Goal: Communication & Community: Answer question/provide support

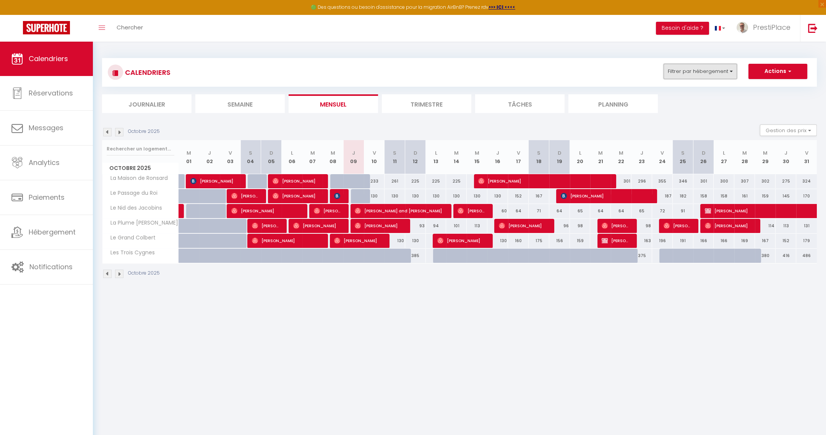
click at [717, 69] on button "Filtrer par hébergement" at bounding box center [700, 71] width 73 height 15
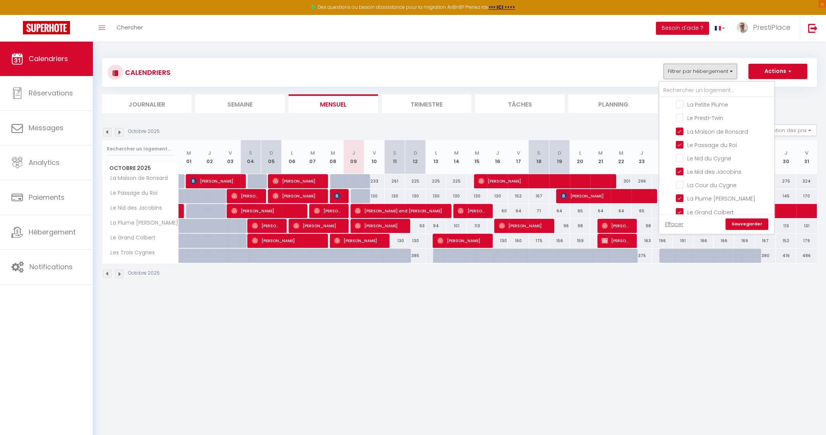
scroll to position [114, 0]
click at [680, 194] on input "La Plume [PERSON_NAME]" at bounding box center [724, 198] width 96 height 8
checkbox input "false"
click at [745, 225] on link "Sauvegarder" at bounding box center [747, 224] width 43 height 11
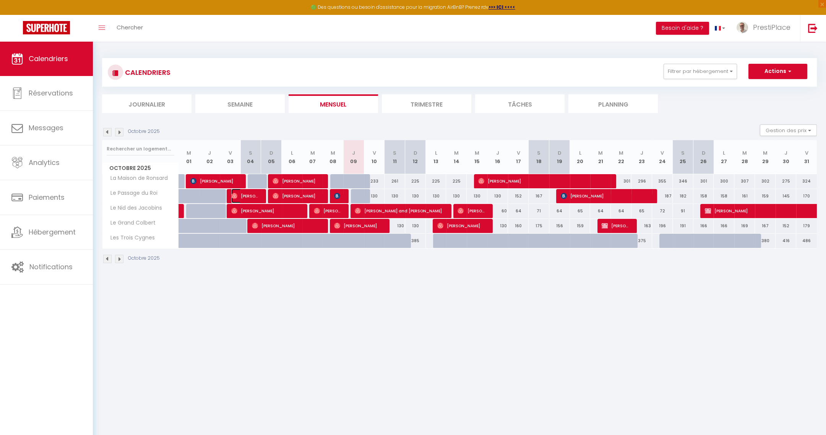
click at [239, 196] on span "[PERSON_NAME]" at bounding box center [245, 196] width 28 height 15
select select "OK"
select select "0"
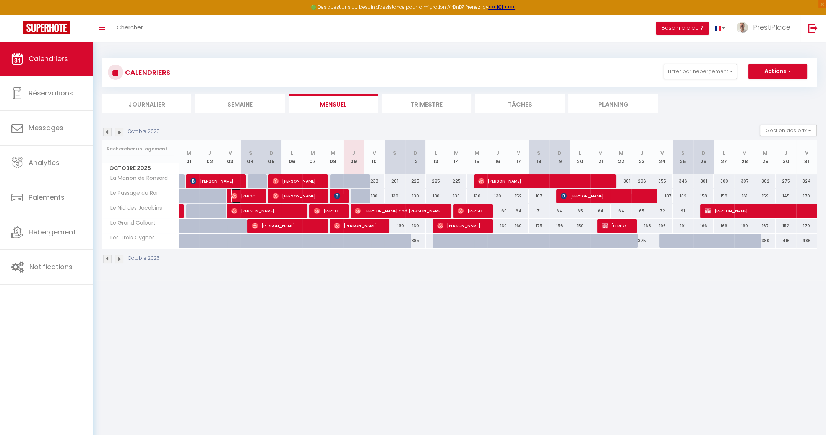
select select "1"
select select
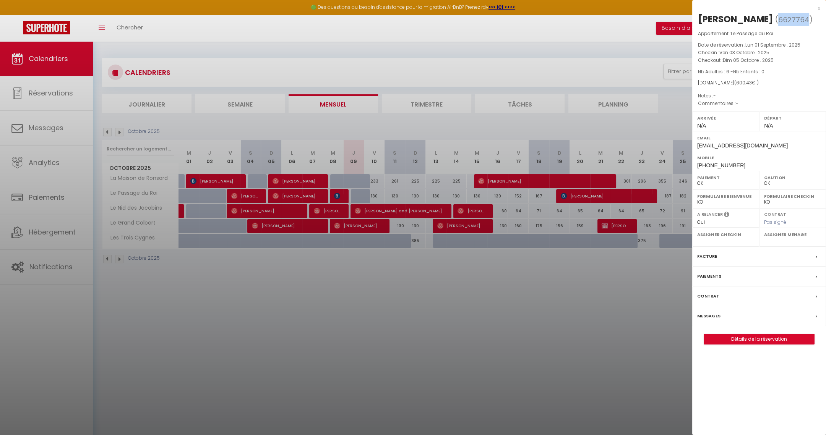
drag, startPoint x: 785, startPoint y: 19, endPoint x: 813, endPoint y: 19, distance: 27.5
click at [809, 19] on span "6627764" at bounding box center [793, 20] width 31 height 10
copy span "6627764"
click at [372, 363] on div at bounding box center [413, 217] width 826 height 435
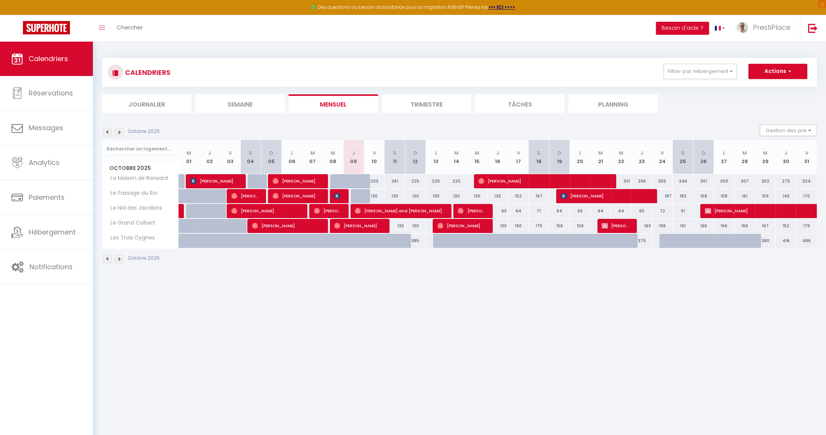
click at [109, 131] on img at bounding box center [107, 132] width 8 height 8
select select "0"
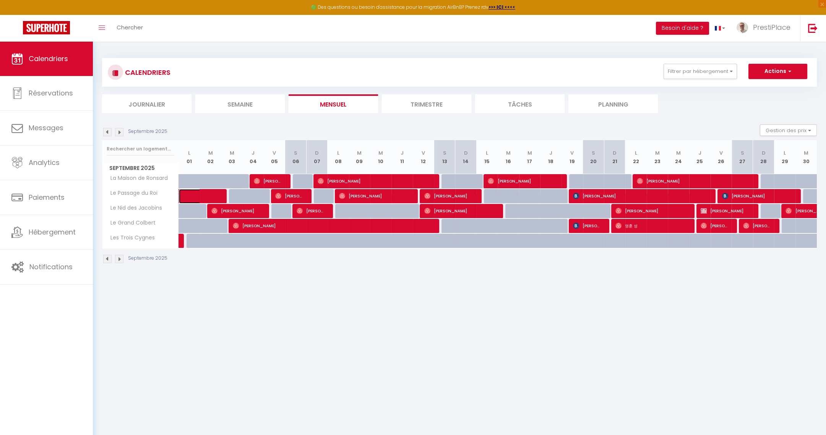
click at [195, 196] on span at bounding box center [207, 196] width 35 height 15
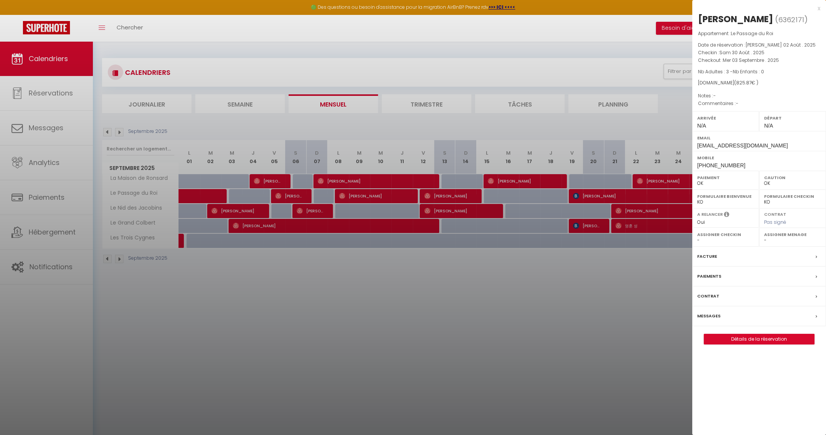
click at [334, 372] on div at bounding box center [413, 217] width 826 height 435
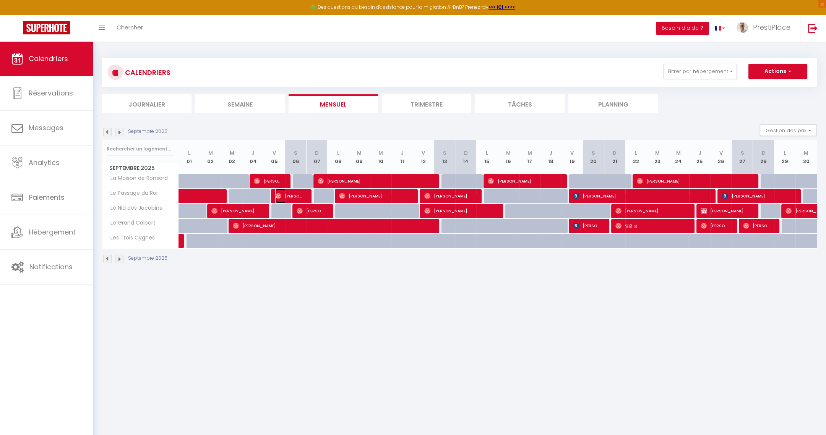
click at [296, 198] on span "[PERSON_NAME]" at bounding box center [289, 196] width 29 height 15
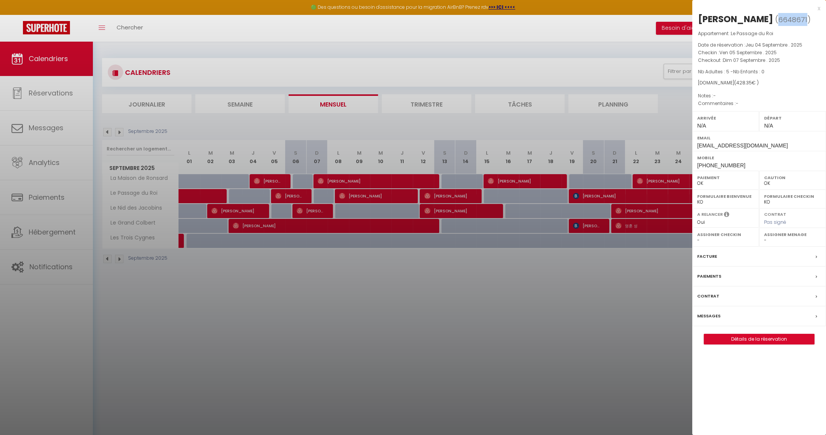
drag, startPoint x: 778, startPoint y: 16, endPoint x: 807, endPoint y: 20, distance: 28.9
click at [807, 20] on span "( 6648671 )" at bounding box center [793, 19] width 36 height 11
copy span "6648671"
drag, startPoint x: 740, startPoint y: 16, endPoint x: 773, endPoint y: 19, distance: 32.6
click at [773, 19] on div "[PERSON_NAME]" at bounding box center [735, 19] width 75 height 12
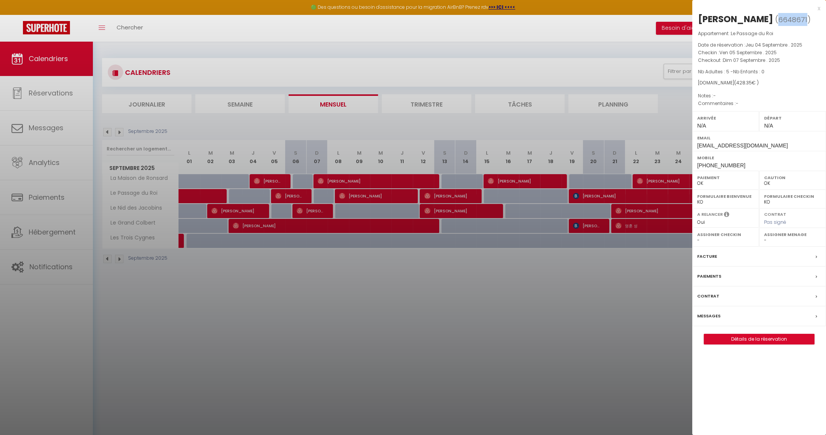
copy div "Robinet"
click at [378, 310] on div at bounding box center [413, 217] width 826 height 435
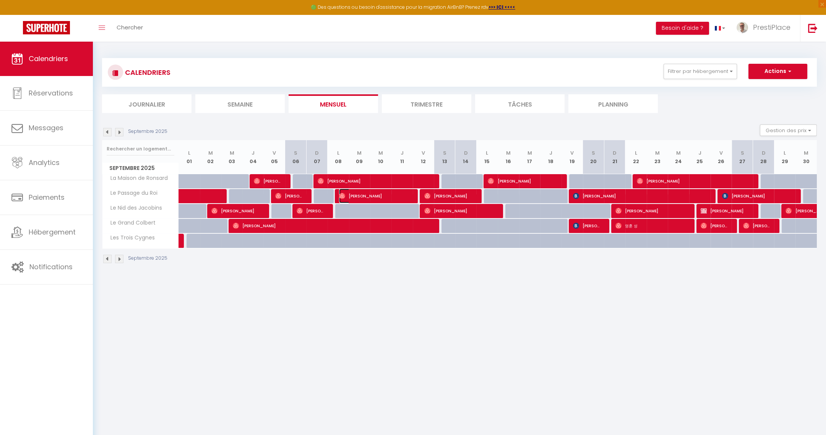
click at [377, 194] on span "[PERSON_NAME]" at bounding box center [374, 196] width 71 height 15
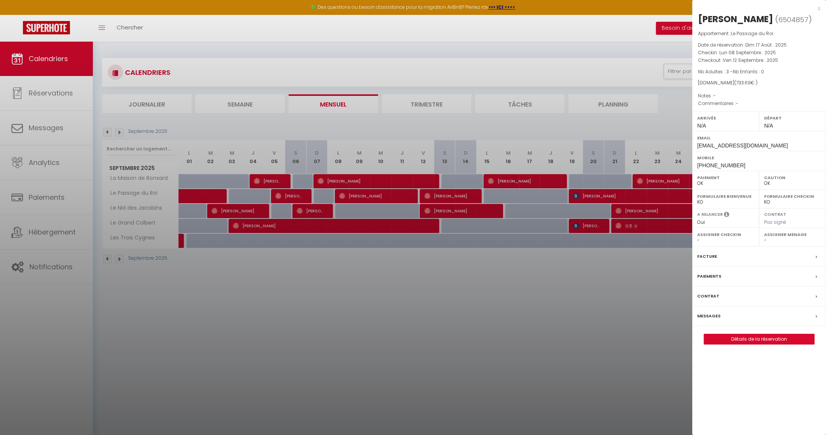
click at [778, 18] on span "6504857" at bounding box center [793, 20] width 30 height 10
drag, startPoint x: 751, startPoint y: 18, endPoint x: 779, endPoint y: 20, distance: 28.8
click at [779, 20] on span "( 6504857 )" at bounding box center [793, 19] width 37 height 11
copy span "6504857"
click at [501, 299] on div at bounding box center [413, 217] width 826 height 435
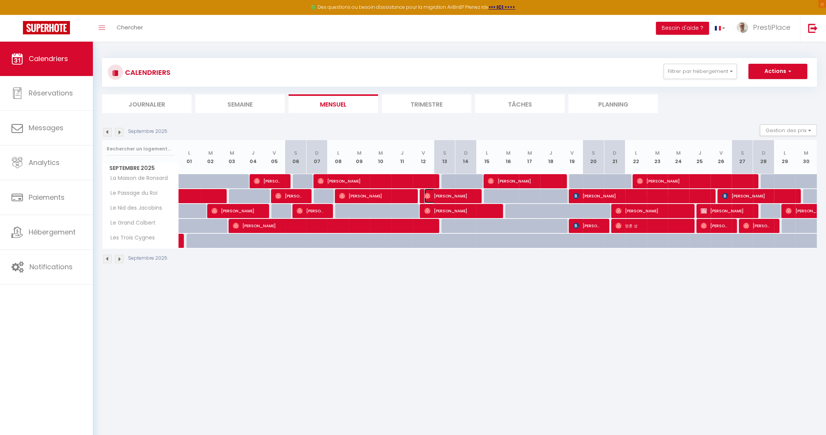
click at [449, 196] on span "[PERSON_NAME]" at bounding box center [449, 196] width 50 height 15
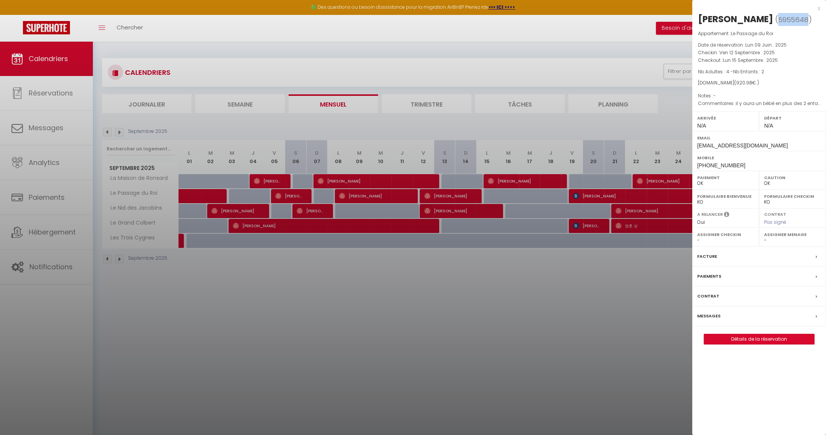
drag, startPoint x: 759, startPoint y: 19, endPoint x: 790, endPoint y: 19, distance: 31.0
click at [790, 19] on span "( 5955648 )" at bounding box center [793, 19] width 37 height 11
copy span "5955648"
click at [521, 258] on div at bounding box center [413, 217] width 826 height 435
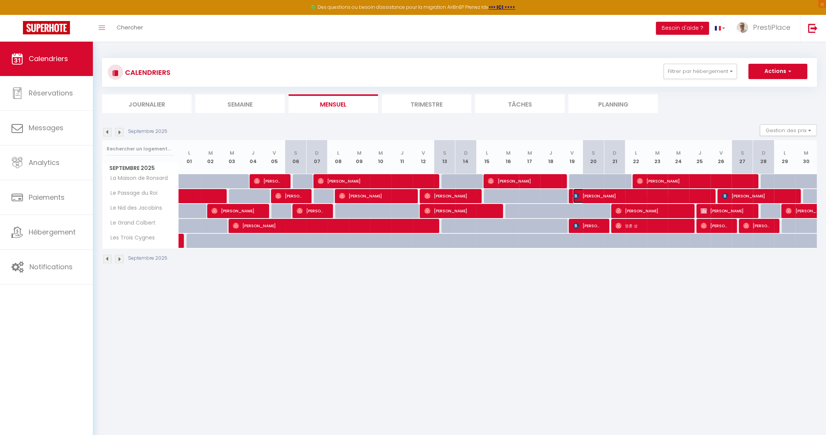
click at [614, 195] on span "[PERSON_NAME]" at bounding box center [641, 196] width 136 height 15
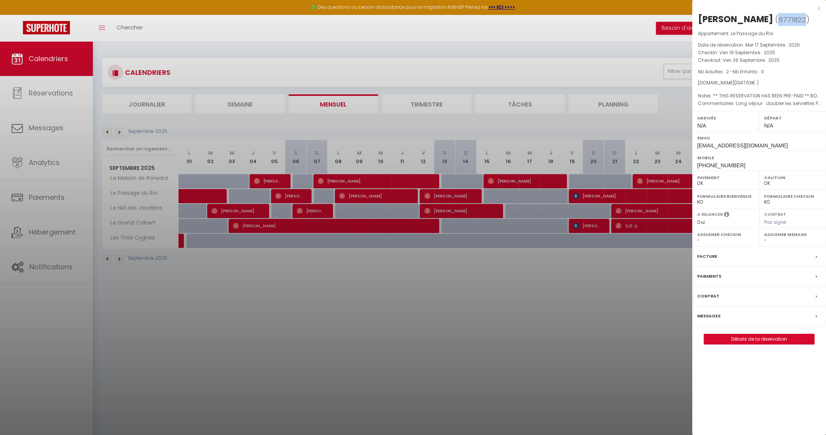
drag, startPoint x: 760, startPoint y: 19, endPoint x: 784, endPoint y: 18, distance: 24.9
click at [784, 18] on span "6771822" at bounding box center [792, 20] width 28 height 10
copy span "6771822"
click at [466, 261] on div at bounding box center [413, 217] width 826 height 435
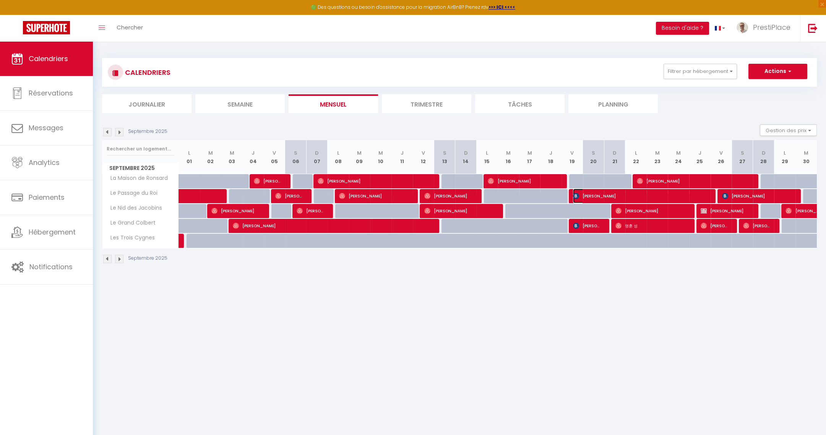
click at [648, 196] on span "[PERSON_NAME]" at bounding box center [641, 196] width 136 height 15
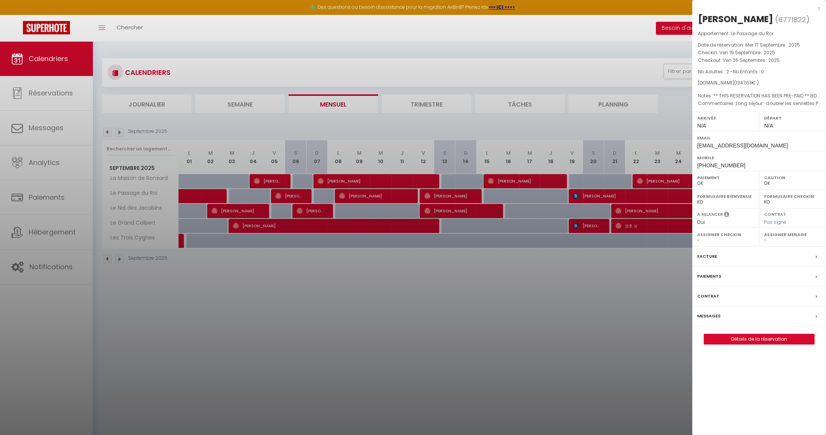
drag, startPoint x: 730, startPoint y: 20, endPoint x: 753, endPoint y: 23, distance: 23.4
click at [753, 23] on div "[PERSON_NAME]" at bounding box center [735, 19] width 75 height 12
copy div "[PERSON_NAME]"
click at [454, 196] on div at bounding box center [413, 217] width 826 height 435
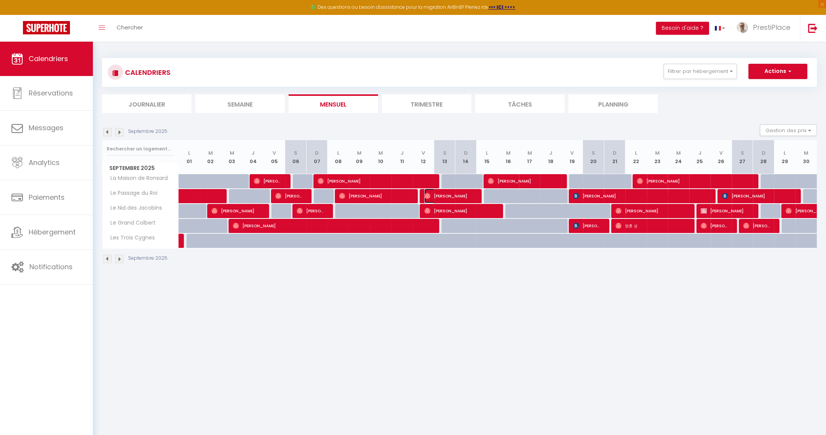
click at [454, 196] on span "[PERSON_NAME]" at bounding box center [449, 196] width 50 height 15
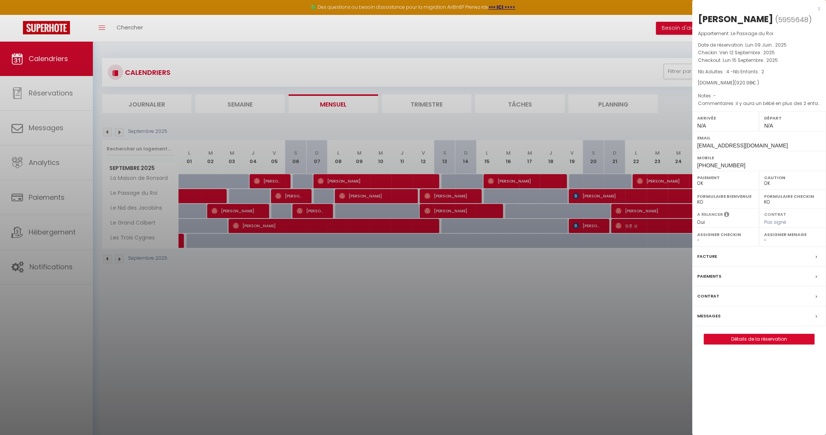
click at [553, 339] on div at bounding box center [413, 217] width 826 height 435
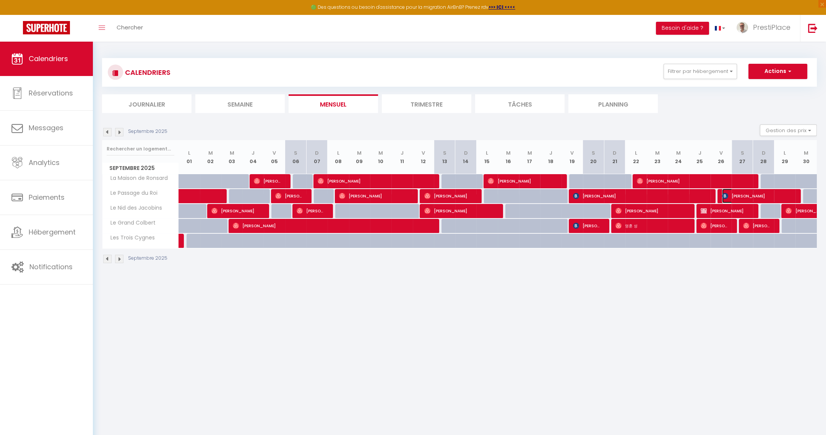
click at [751, 195] on span "[PERSON_NAME]" at bounding box center [757, 196] width 71 height 15
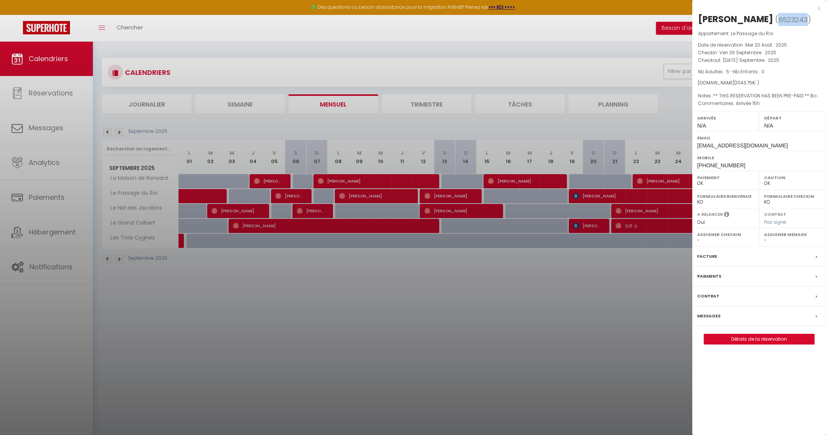
drag, startPoint x: 770, startPoint y: 16, endPoint x: 798, endPoint y: 18, distance: 27.6
click at [798, 18] on span "6523243" at bounding box center [792, 20] width 29 height 10
copy span "6523243"
click at [378, 407] on div at bounding box center [413, 217] width 826 height 435
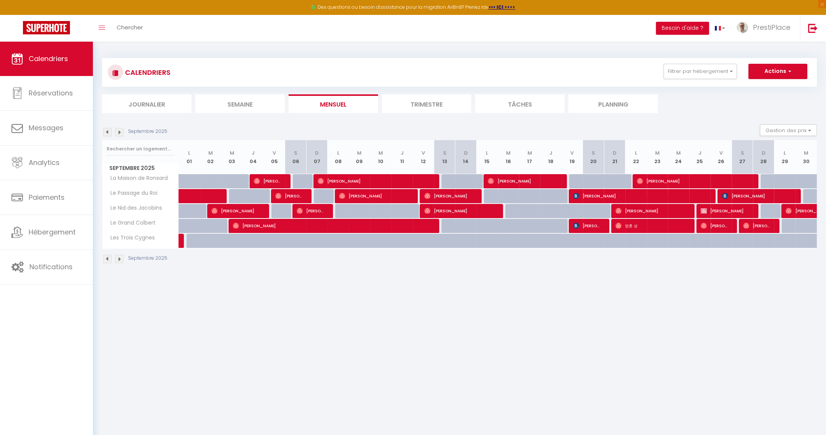
click at [118, 130] on img at bounding box center [119, 132] width 8 height 8
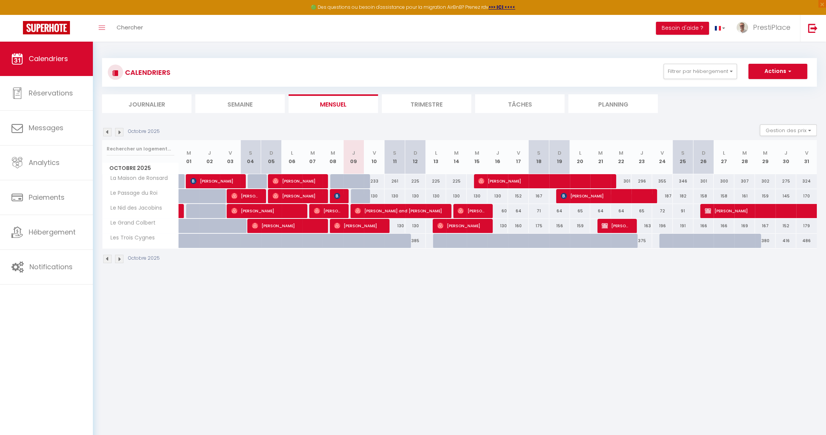
click at [106, 130] on img at bounding box center [107, 132] width 8 height 8
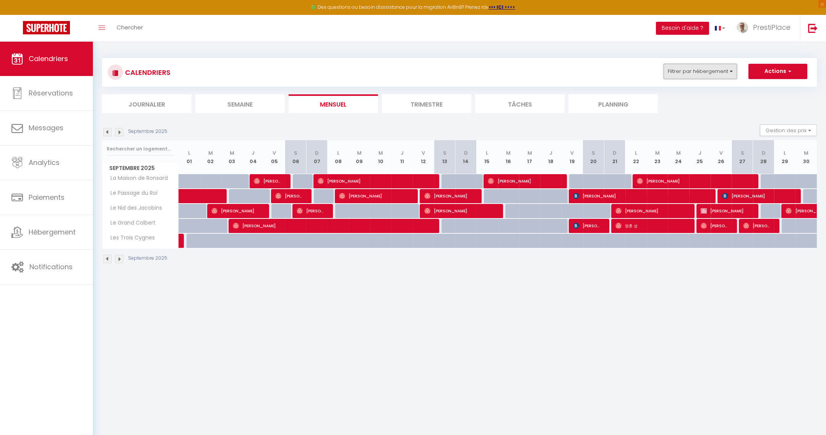
click at [721, 73] on button "Filtrer par hébergement" at bounding box center [700, 71] width 73 height 15
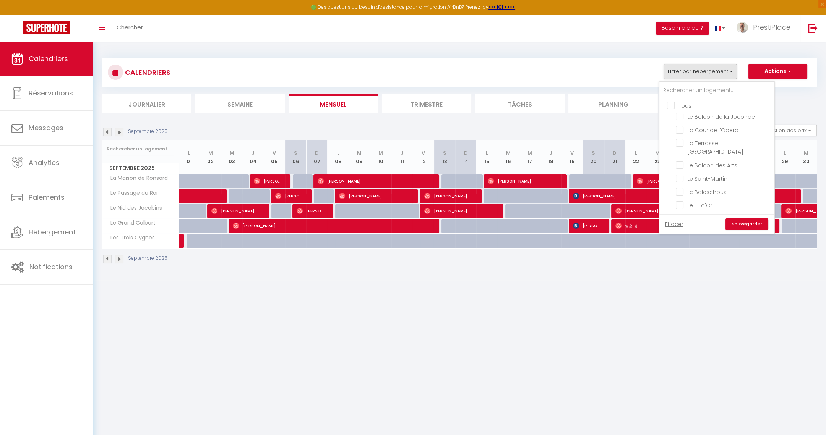
click at [679, 149] on ul "Tous Le Balcon de la Joconde La Cour de l'Opera La Terrasse [GEOGRAPHIC_DATA] L…" at bounding box center [716, 264] width 115 height 334
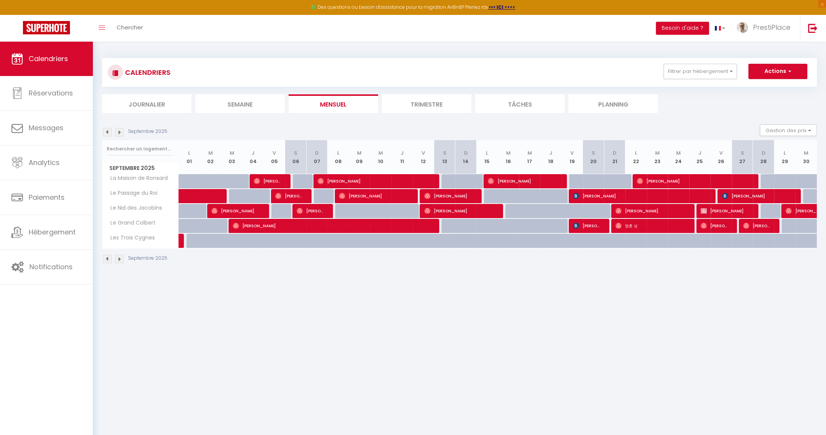
click at [696, 57] on div "CALENDRIERS Filtrer par hébergement Tous Le Balcon de la Joconde La Cour de l'O…" at bounding box center [459, 161] width 715 height 221
click at [692, 80] on div "CALENDRIERS Filtrer par hébergement Tous Le Balcon de la Joconde La Cour de l'O…" at bounding box center [459, 72] width 703 height 17
click at [691, 71] on button "Filtrer par hébergement" at bounding box center [700, 71] width 73 height 15
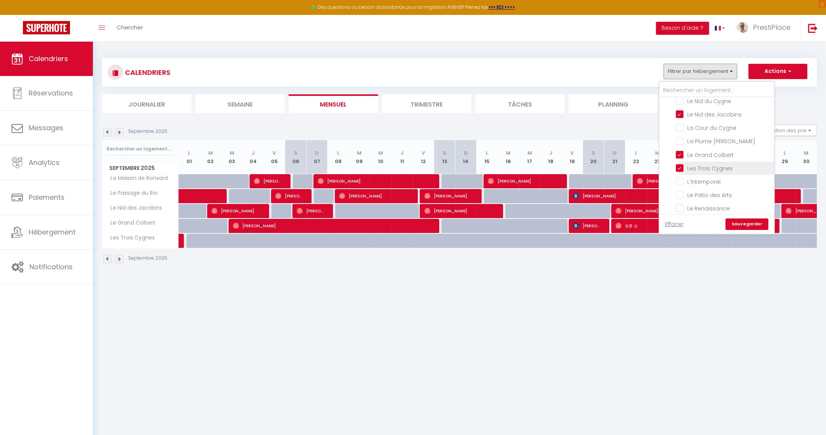
scroll to position [57, 0]
click at [678, 198] on input "Le Passage du Roi" at bounding box center [724, 202] width 96 height 8
checkbox input "false"
click at [750, 221] on link "Sauvegarder" at bounding box center [747, 224] width 43 height 11
select select "0"
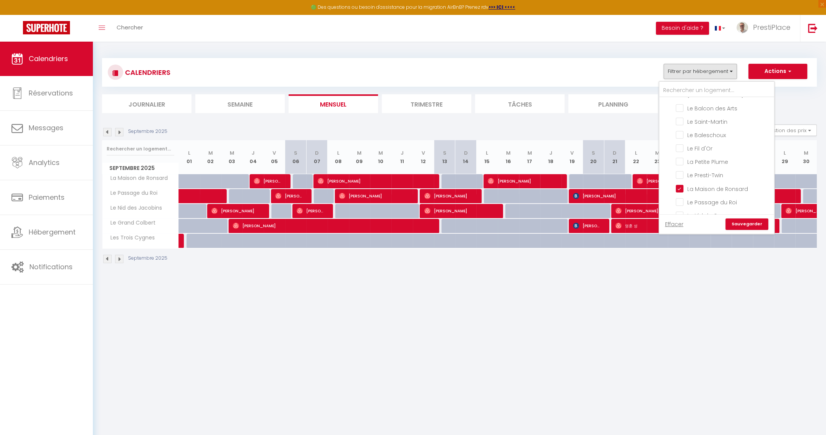
select select "0"
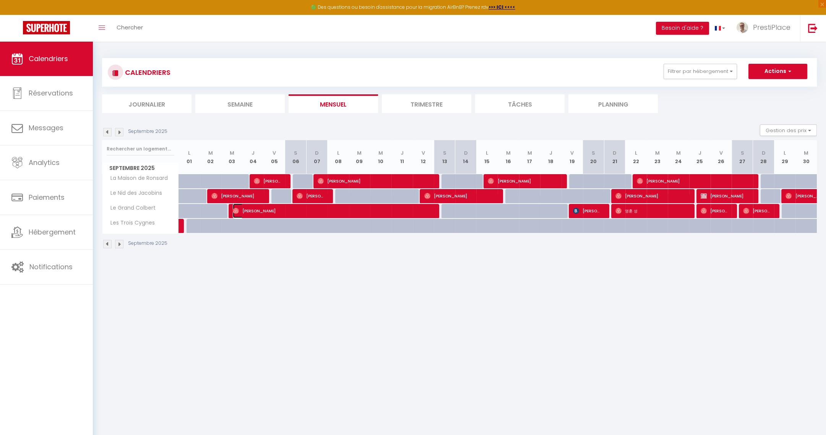
click at [273, 209] on span "[PERSON_NAME]" at bounding box center [333, 211] width 200 height 15
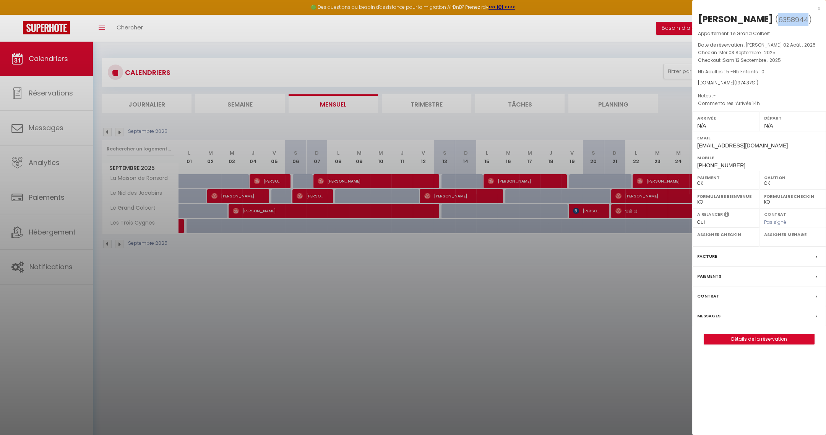
drag, startPoint x: 787, startPoint y: 19, endPoint x: 815, endPoint y: 19, distance: 28.3
click at [808, 19] on span "6358944" at bounding box center [793, 20] width 30 height 10
copy span "6358944"
drag, startPoint x: 699, startPoint y: 17, endPoint x: 782, endPoint y: 23, distance: 83.1
click at [782, 23] on h2 "[PERSON_NAME] ( 6358944 )" at bounding box center [759, 19] width 122 height 13
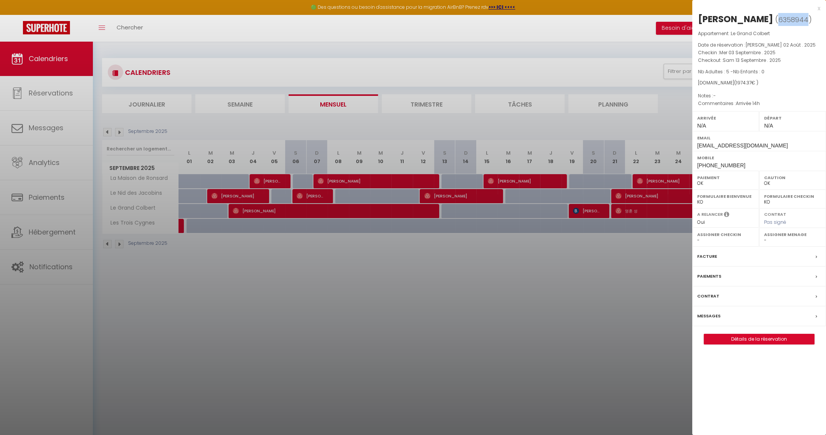
copy h2 "[PERSON_NAME]"
click at [584, 212] on div at bounding box center [413, 217] width 826 height 435
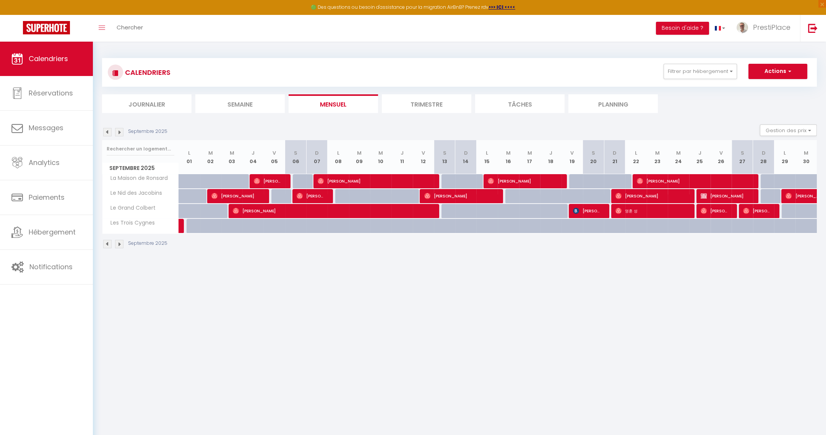
click at [605, 209] on div at bounding box center [598, 211] width 21 height 15
click at [584, 209] on span "[PERSON_NAME]" at bounding box center [587, 211] width 29 height 15
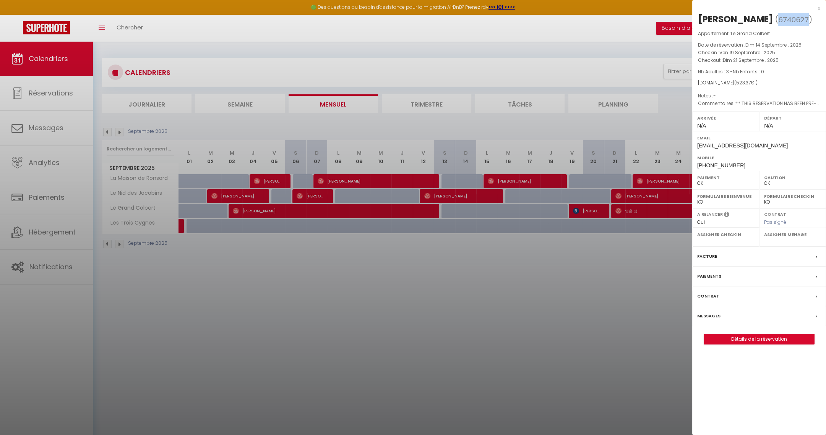
drag, startPoint x: 768, startPoint y: 18, endPoint x: 796, endPoint y: 18, distance: 27.9
click at [796, 18] on span "( 6740627 )" at bounding box center [793, 19] width 37 height 11
click at [462, 271] on div at bounding box center [413, 217] width 826 height 435
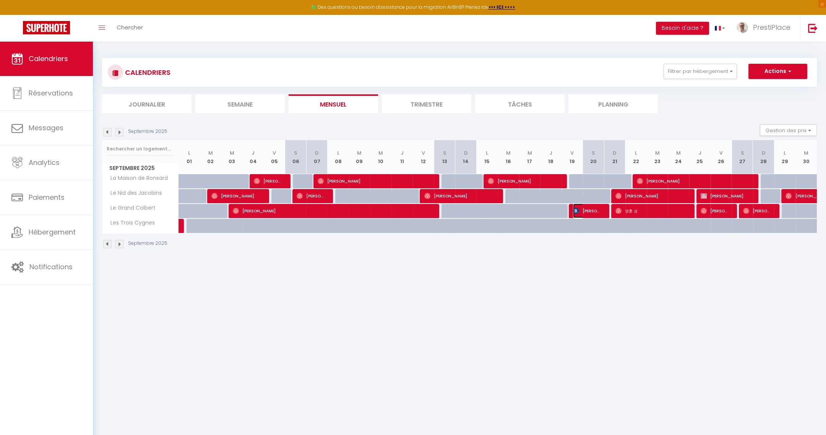
click at [584, 212] on span "[PERSON_NAME]" at bounding box center [587, 211] width 29 height 15
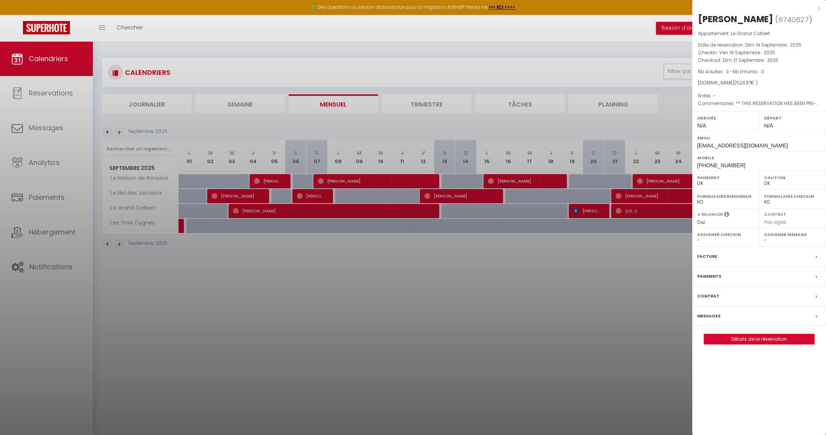
click at [703, 316] on label "Messages" at bounding box center [708, 316] width 23 height 8
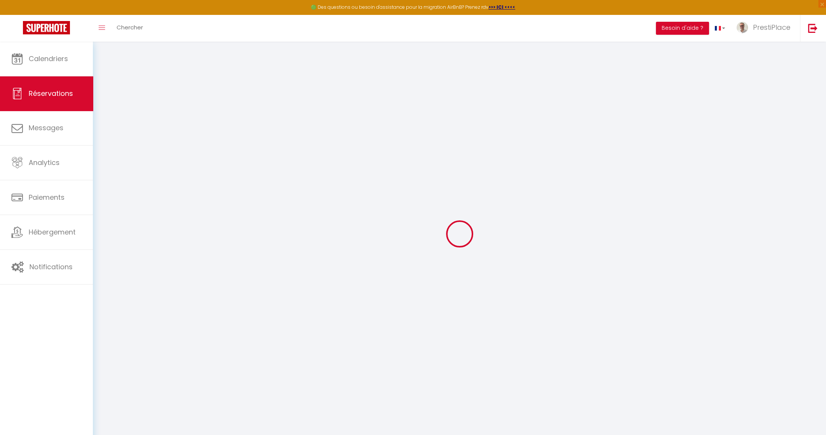
select select
checkbox input "false"
type textarea "** THIS RESERVATION HAS BEEN PRE-PAID ** Reservation has a cancellation grace p…"
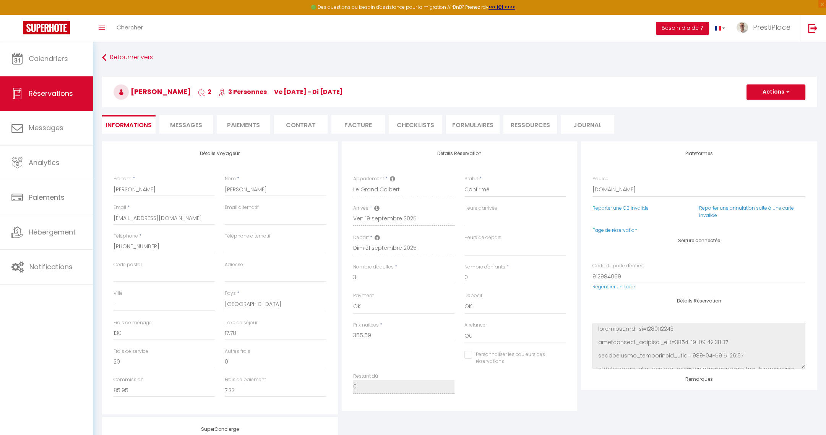
click at [192, 122] on span "Messages" at bounding box center [186, 125] width 32 height 9
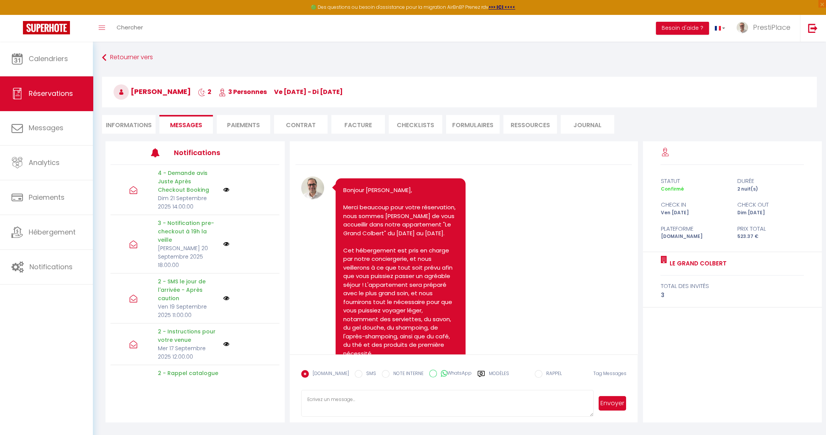
scroll to position [3046, 0]
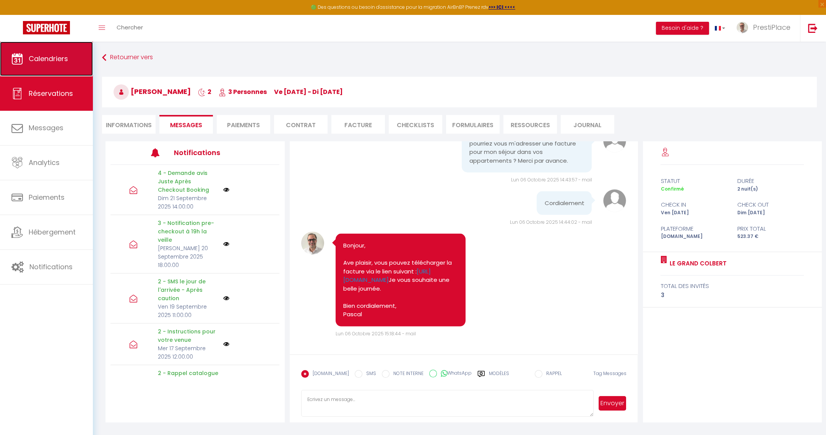
click at [23, 60] on link "Calendriers" at bounding box center [46, 59] width 93 height 34
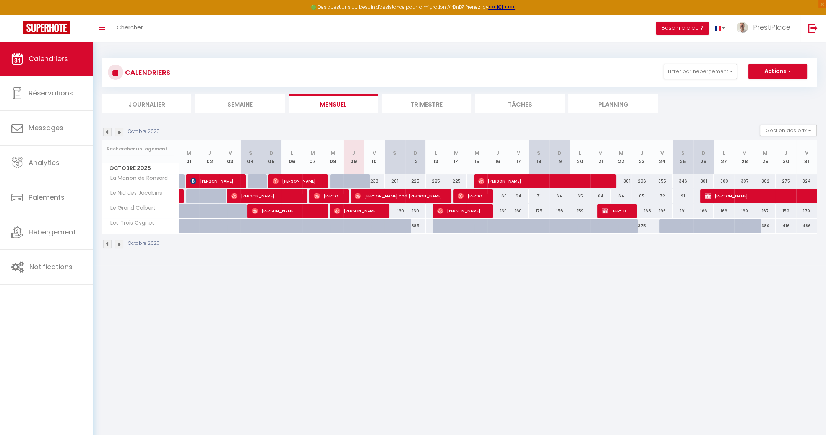
click at [104, 133] on img at bounding box center [107, 132] width 8 height 8
select select
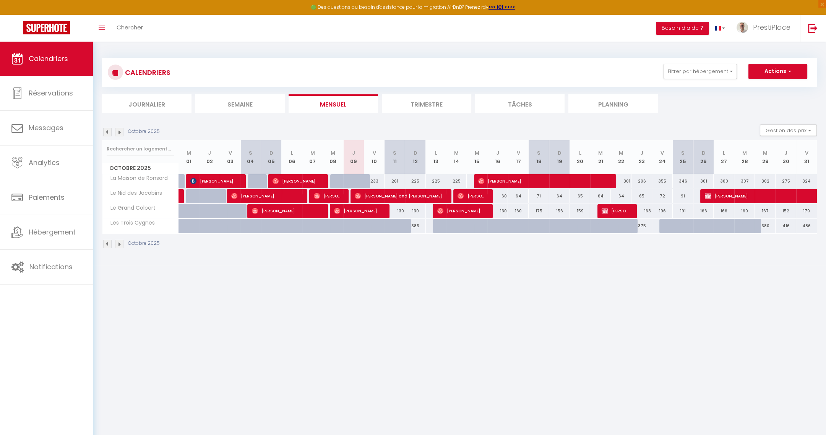
select select
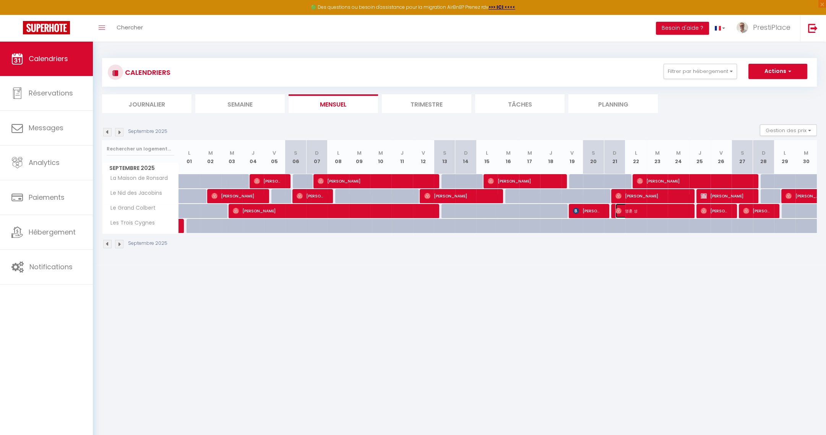
click at [656, 213] on span "영훈 성" at bounding box center [650, 211] width 71 height 15
select select "OK"
select select "0"
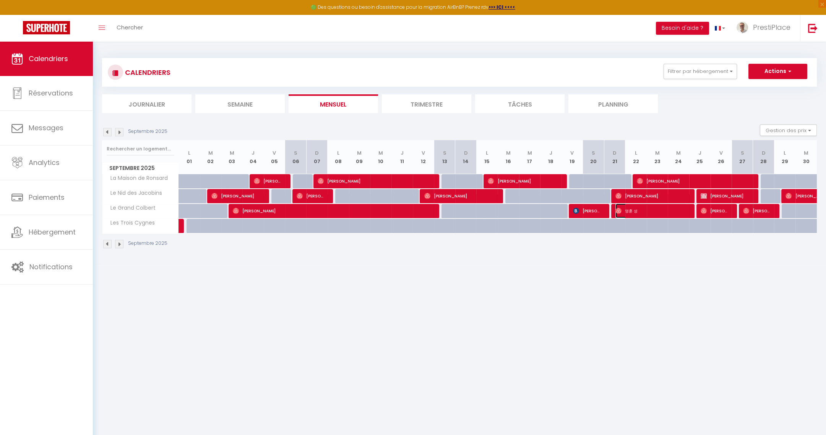
select select "1"
select select
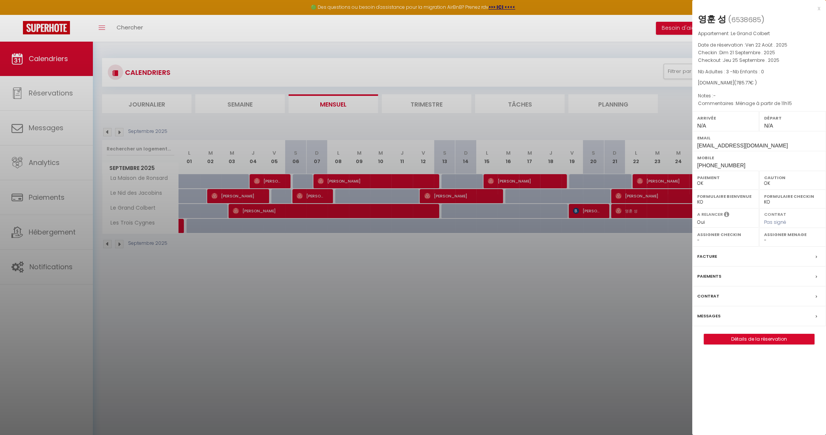
drag, startPoint x: 699, startPoint y: 18, endPoint x: 726, endPoint y: 20, distance: 26.9
click at [726, 20] on h2 "영훈 성 ( 6538685 )" at bounding box center [759, 19] width 122 height 13
drag, startPoint x: 731, startPoint y: 18, endPoint x: 761, endPoint y: 18, distance: 29.8
click at [761, 18] on span "( 6538685 )" at bounding box center [746, 19] width 36 height 11
click at [448, 288] on div at bounding box center [413, 217] width 826 height 435
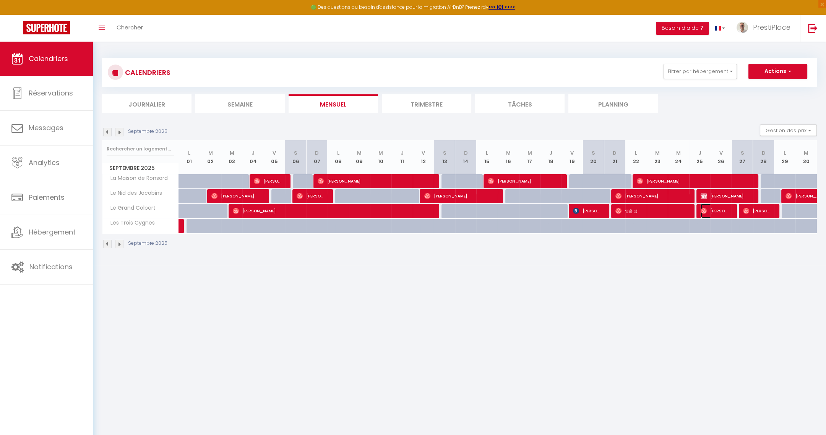
click at [712, 210] on span "[PERSON_NAME]/Ranscombe" at bounding box center [715, 211] width 29 height 15
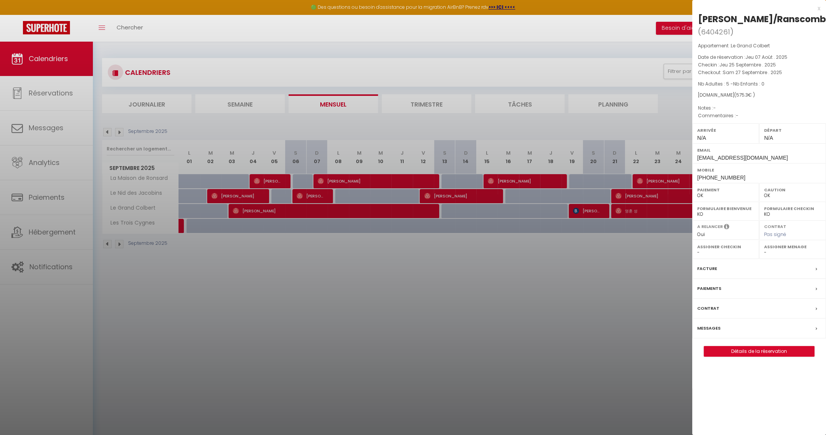
drag, startPoint x: 699, startPoint y: 16, endPoint x: 821, endPoint y: 15, distance: 121.9
click at [821, 15] on div "[PERSON_NAME]/Ranscombe ( 6404261 ) Appartement : Le Grand Colbert Date de rése…" at bounding box center [759, 185] width 134 height 344
click at [729, 81] on span "Nb Adultes : 5 - Nb Enfants : 0" at bounding box center [731, 84] width 67 height 6
drag, startPoint x: 703, startPoint y: 29, endPoint x: 729, endPoint y: 30, distance: 26.0
click at [729, 30] on span "( 6404261 )" at bounding box center [716, 31] width 36 height 11
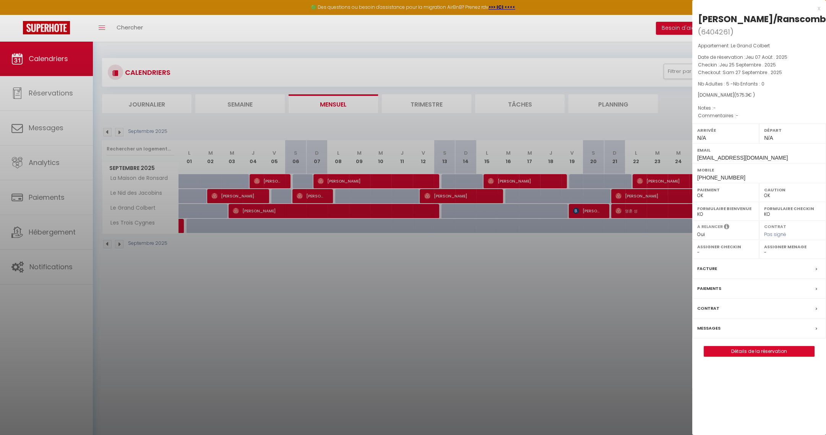
click at [583, 276] on div at bounding box center [413, 217] width 826 height 435
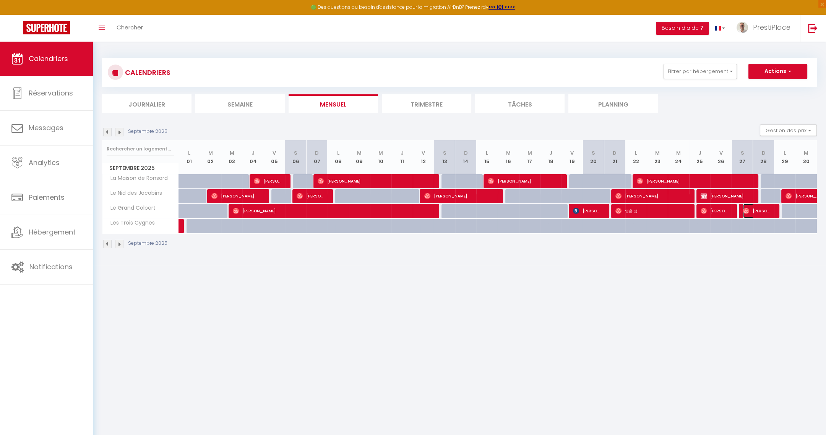
click at [761, 211] on span "[PERSON_NAME]" at bounding box center [757, 211] width 29 height 15
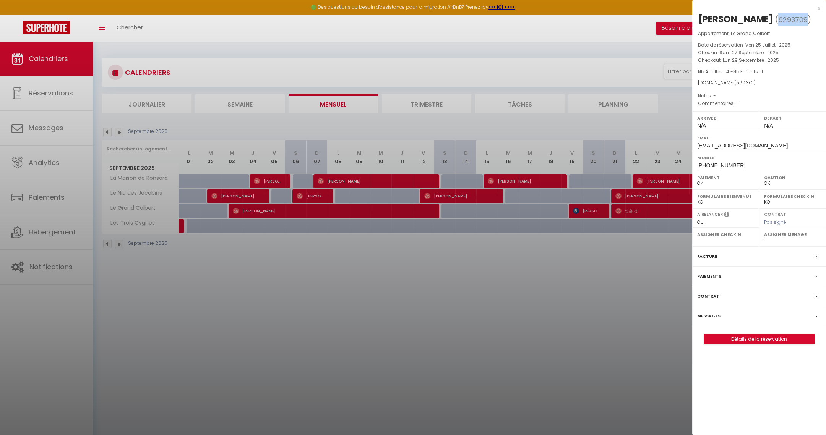
drag, startPoint x: 752, startPoint y: 17, endPoint x: 782, endPoint y: 20, distance: 30.0
click at [782, 20] on span "( 6293709 )" at bounding box center [793, 19] width 36 height 11
click at [342, 252] on div at bounding box center [413, 217] width 826 height 435
checkbox input "false"
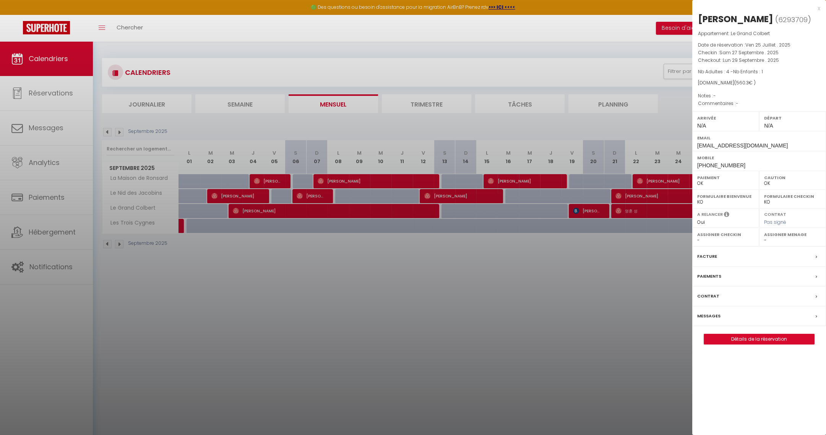
checkbox input "false"
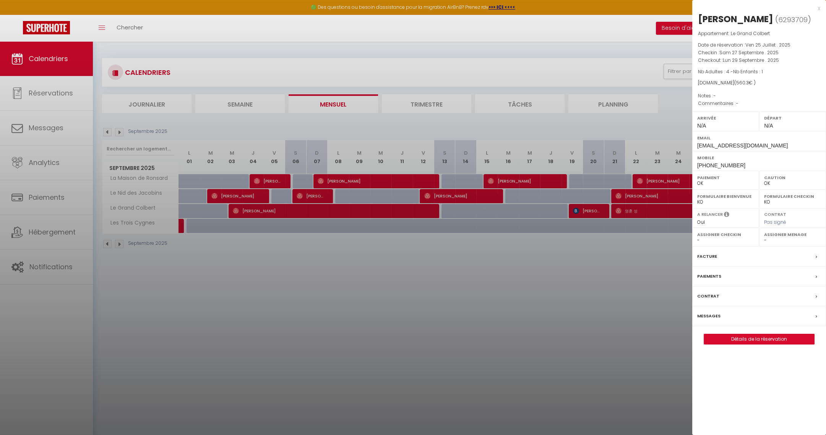
checkbox input "false"
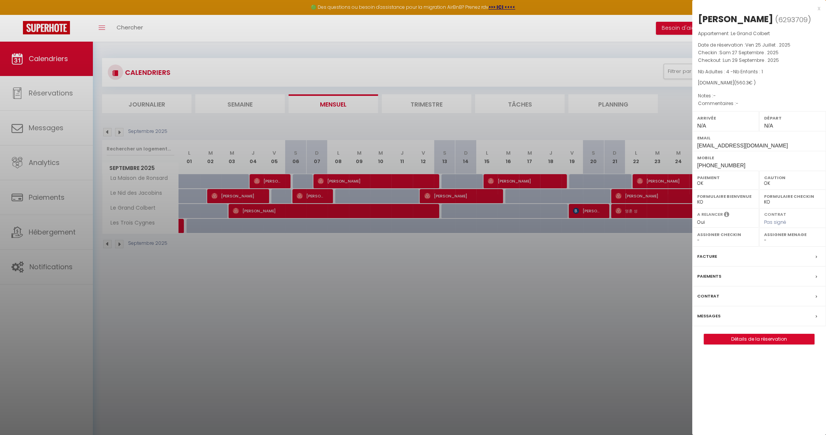
checkbox input "false"
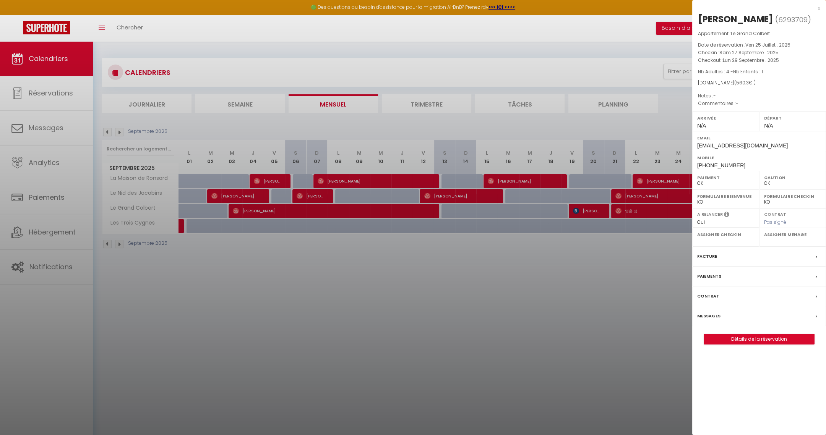
checkbox input "false"
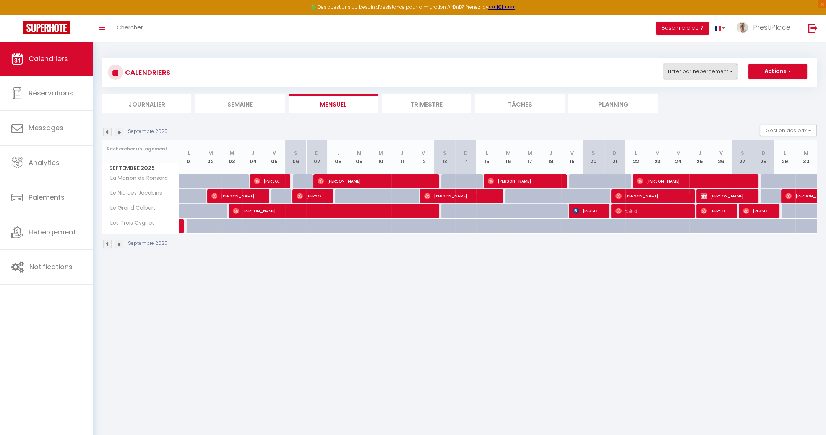
click at [700, 67] on button "Filtrer par hébergement" at bounding box center [700, 71] width 73 height 15
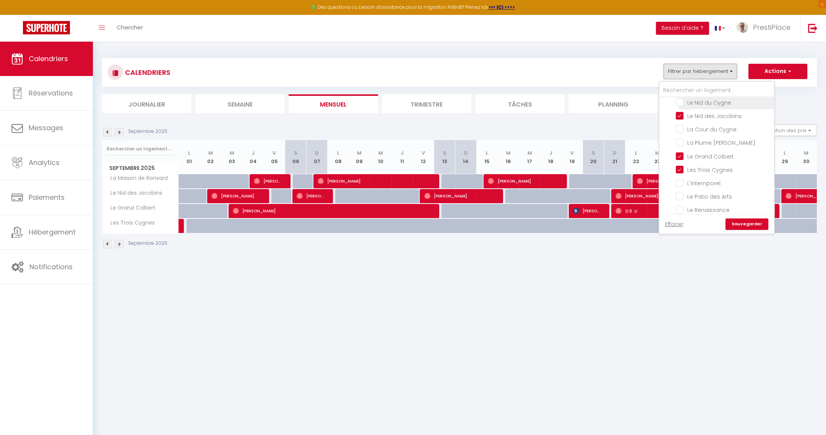
scroll to position [203, 0]
click at [683, 119] on input "Le Grand Colbert" at bounding box center [724, 123] width 96 height 8
checkbox input "false"
click at [745, 224] on link "Sauvegarder" at bounding box center [747, 224] width 43 height 11
select select "0"
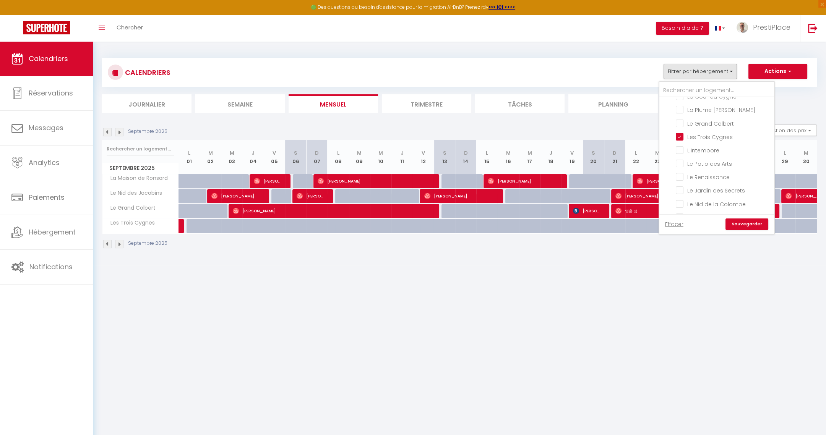
select select "0"
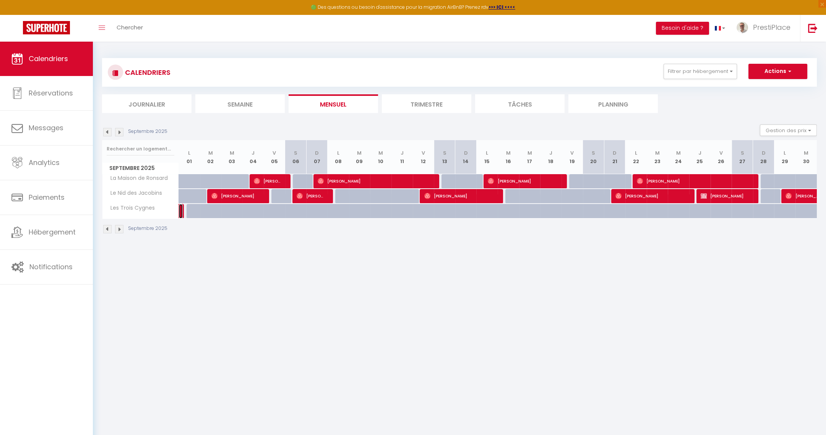
click at [182, 213] on link at bounding box center [181, 211] width 4 height 15
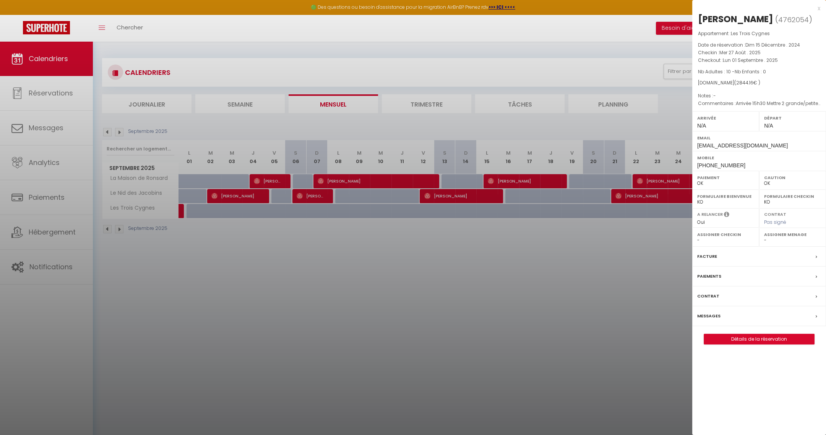
click at [612, 339] on div at bounding box center [413, 217] width 826 height 435
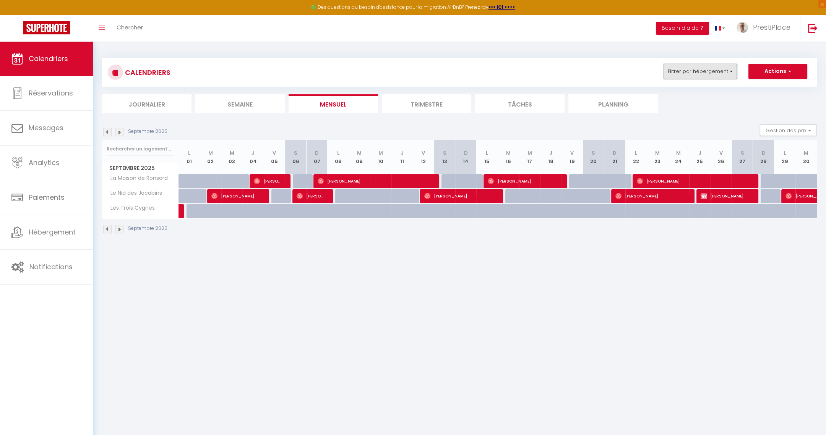
click at [705, 75] on button "Filtrer par hébergement" at bounding box center [700, 71] width 73 height 15
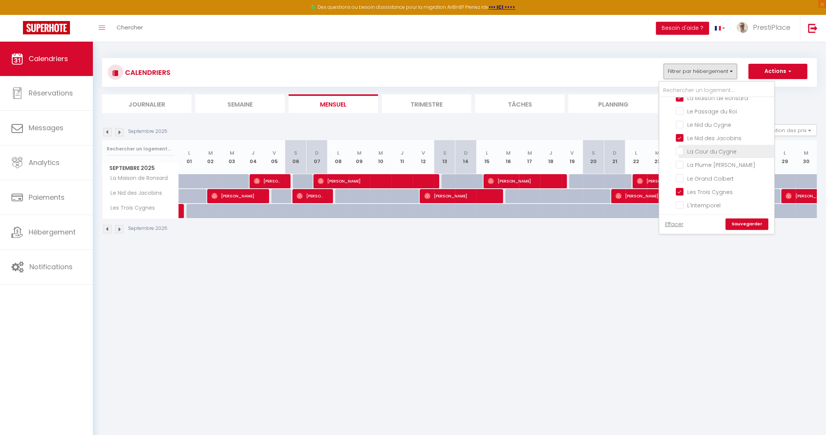
scroll to position [172, 0]
click at [682, 164] on input "Les Trois Cygnes" at bounding box center [724, 168] width 96 height 8
checkbox input "false"
click at [751, 222] on link "Sauvegarder" at bounding box center [747, 224] width 43 height 11
select select "0"
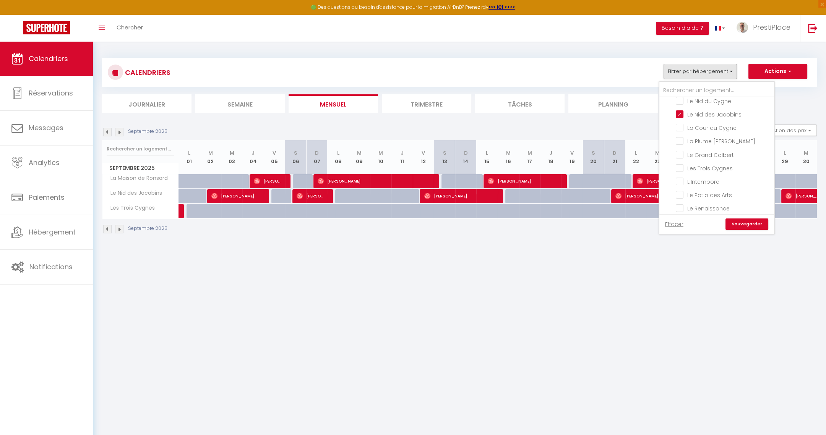
select select "0"
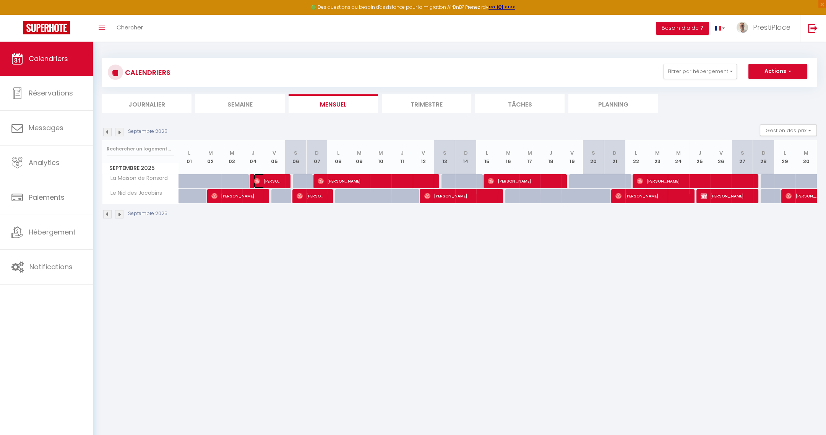
click at [275, 179] on span "[PERSON_NAME]" at bounding box center [268, 181] width 29 height 15
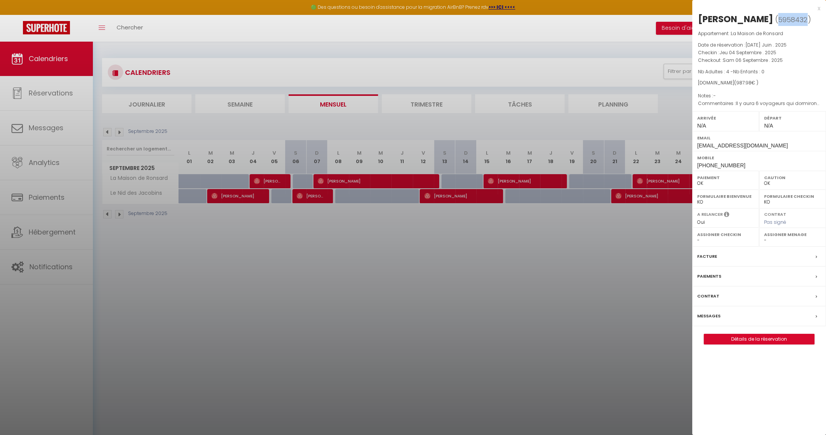
drag, startPoint x: 761, startPoint y: 18, endPoint x: 789, endPoint y: 19, distance: 27.2
click at [789, 19] on span "5958432" at bounding box center [792, 20] width 29 height 10
click at [461, 292] on div at bounding box center [413, 217] width 826 height 435
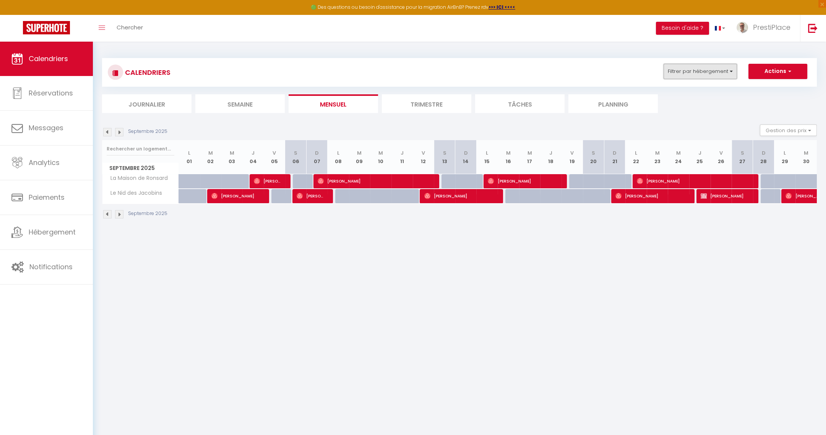
click at [712, 77] on button "Filtrer par hébergement" at bounding box center [700, 71] width 73 height 15
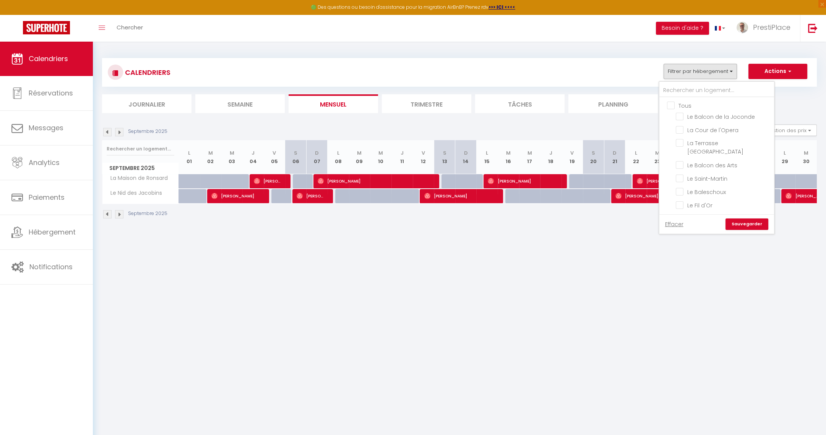
click at [671, 108] on input "Tous" at bounding box center [724, 105] width 115 height 8
checkbox input "true"
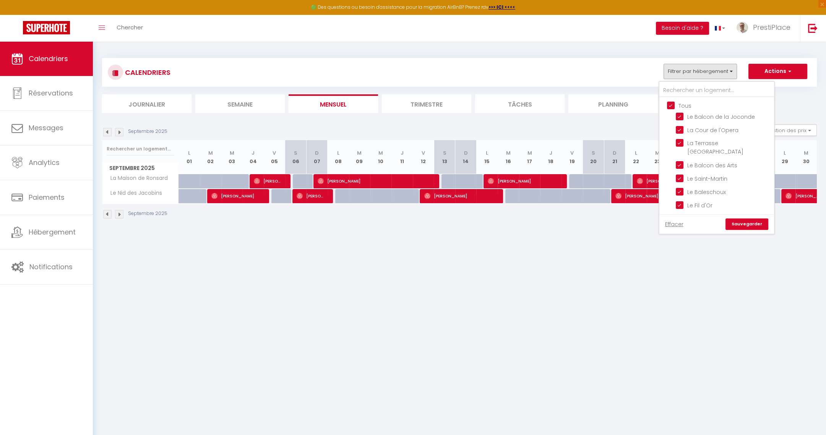
checkbox input "true"
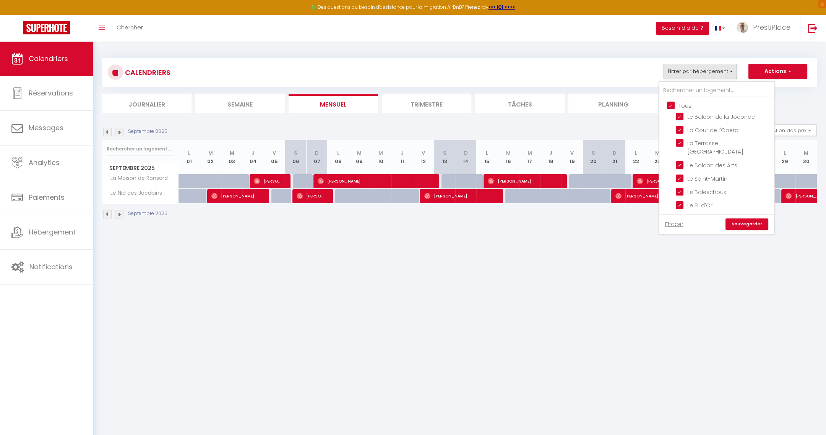
checkbox input "true"
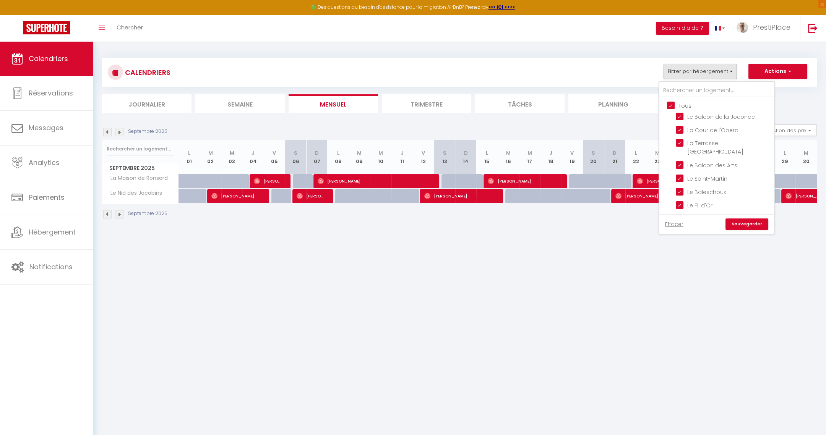
checkbox input "true"
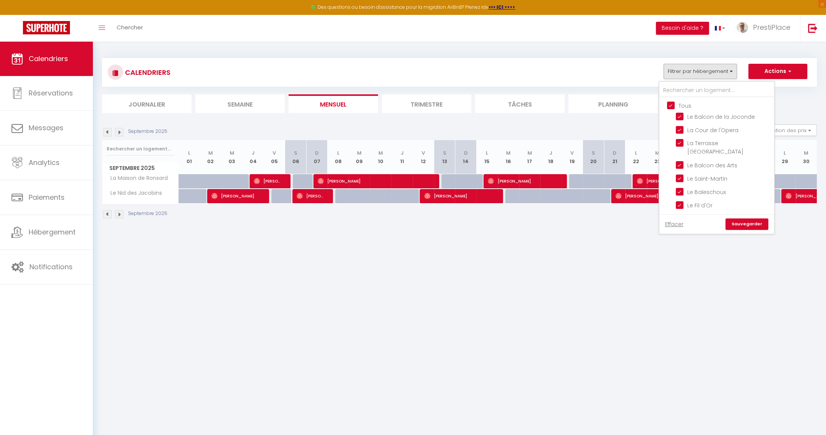
checkbox input "true"
click at [742, 227] on link "Sauvegarder" at bounding box center [747, 224] width 43 height 11
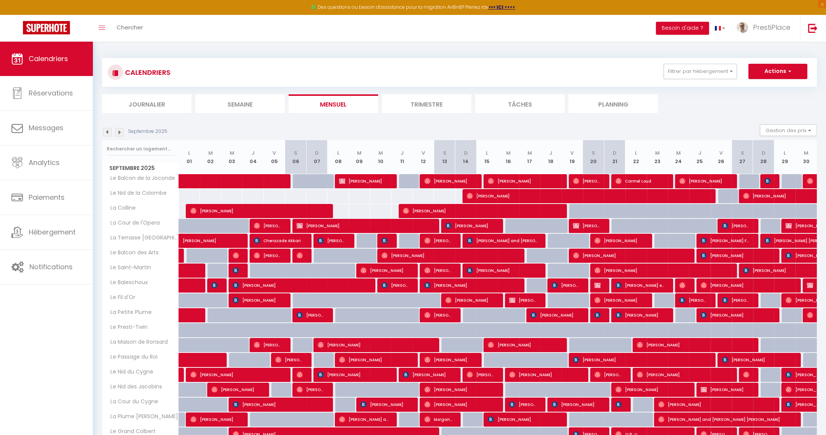
click at [116, 134] on img at bounding box center [119, 132] width 8 height 8
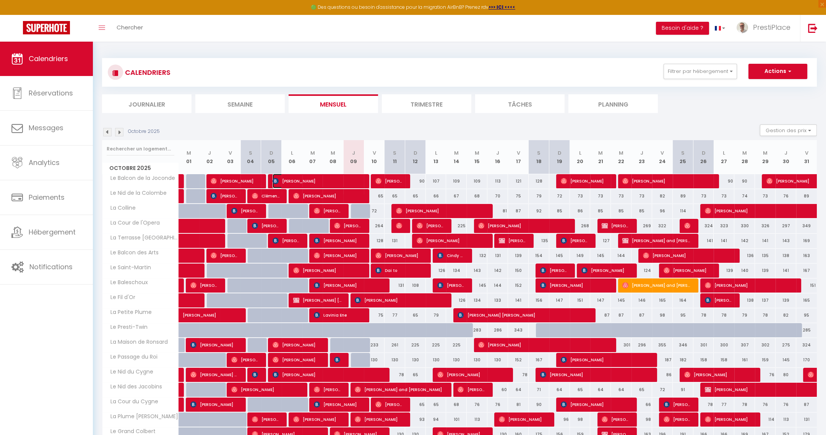
click at [326, 182] on span "[PERSON_NAME]" at bounding box center [317, 181] width 89 height 15
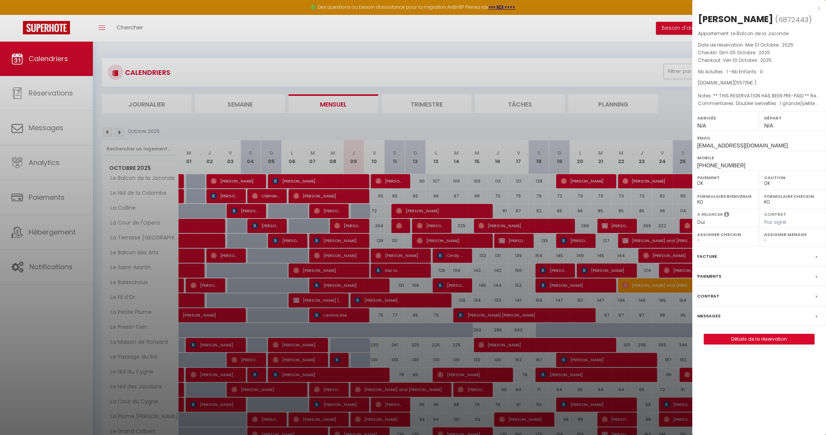
click at [706, 315] on label "Messages" at bounding box center [708, 316] width 23 height 8
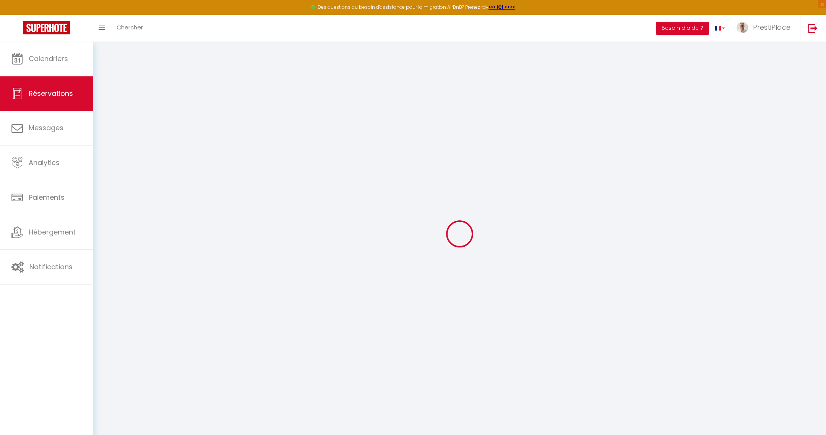
type input "[PERSON_NAME]"
type input "Bravo"
type input "[EMAIL_ADDRESS][DOMAIN_NAME]"
type input "[PHONE_NUMBER]"
type input "45000"
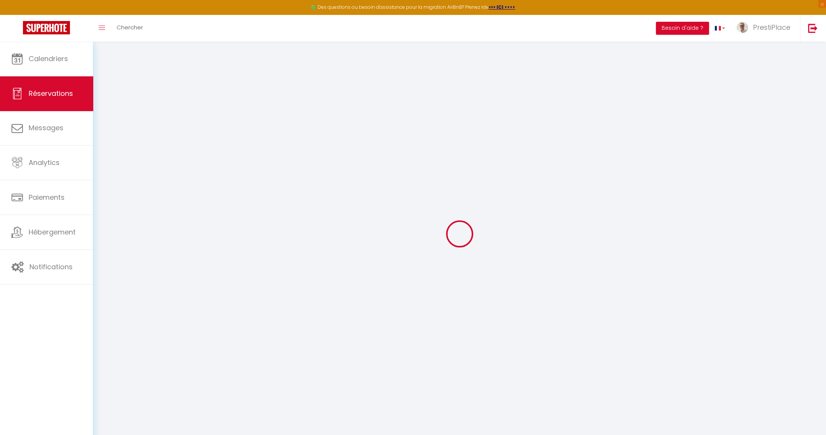
type input "[STREET_ADDRESS]"
type input "[GEOGRAPHIC_DATA]"
select select "FR"
type input "14"
type input "90.69"
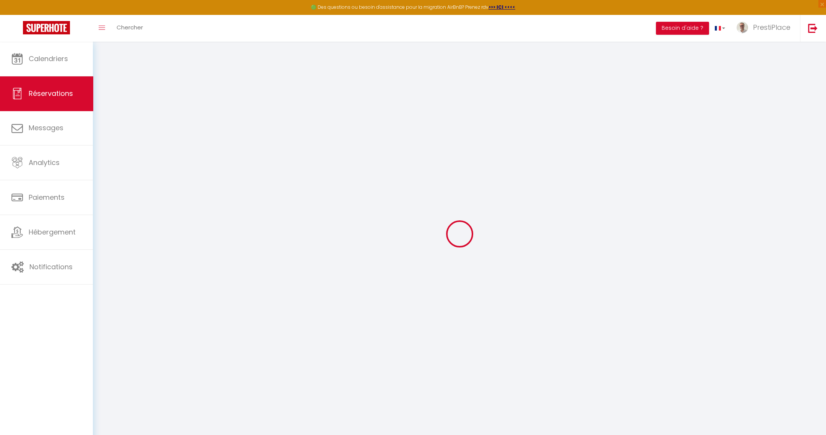
type input "7.8"
select select "74842"
select select "1"
select select
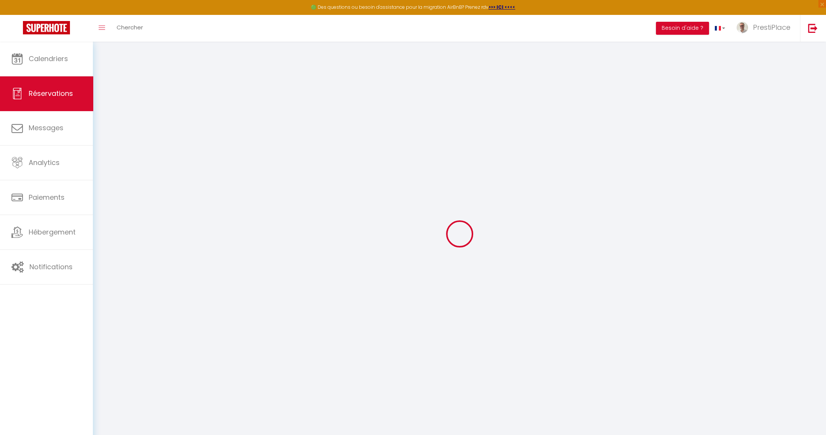
type input "1"
select select "12"
select select
type input "473.48"
checkbox input "false"
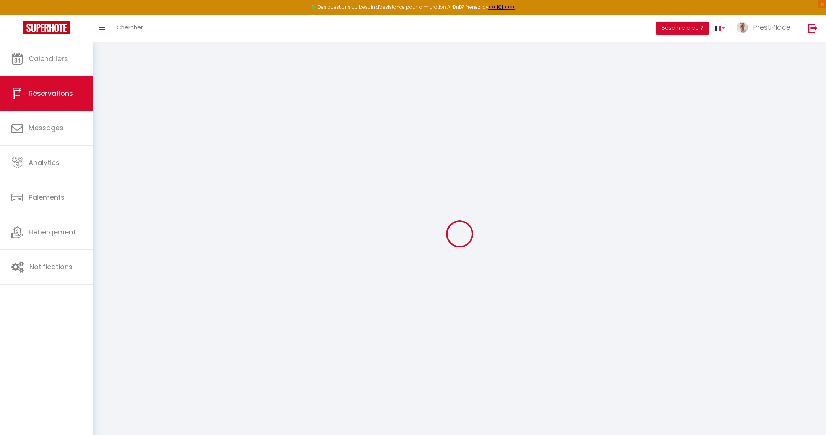
type input "0"
select select "2"
type input "0"
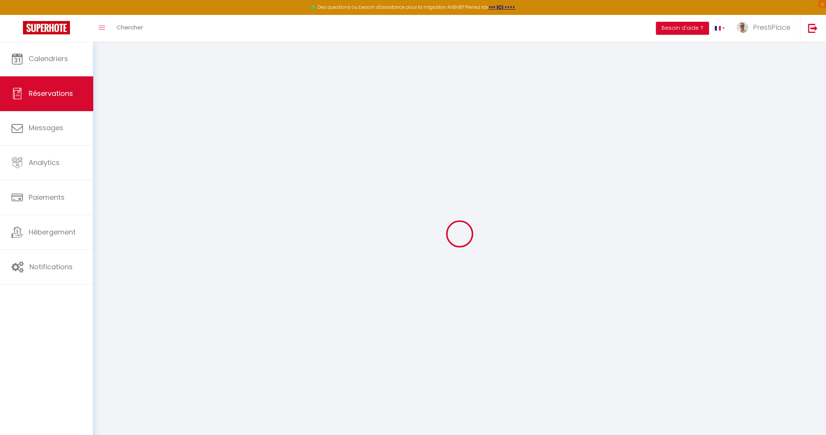
select select
select select "15"
checkbox input "false"
select select
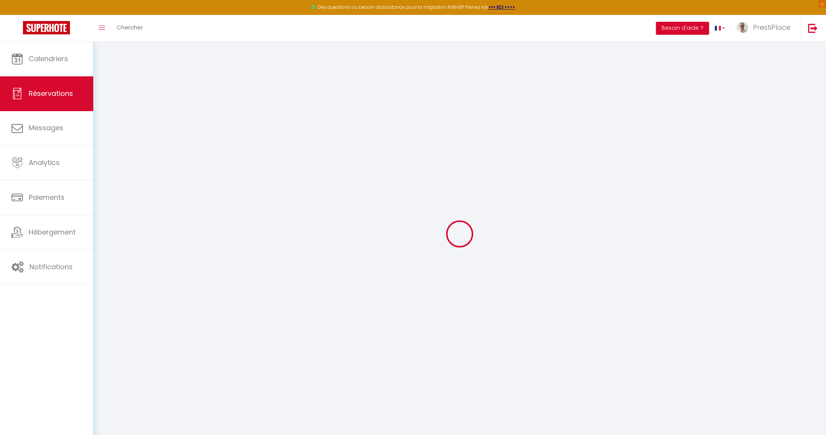
select select
checkbox input "false"
select select
checkbox input "false"
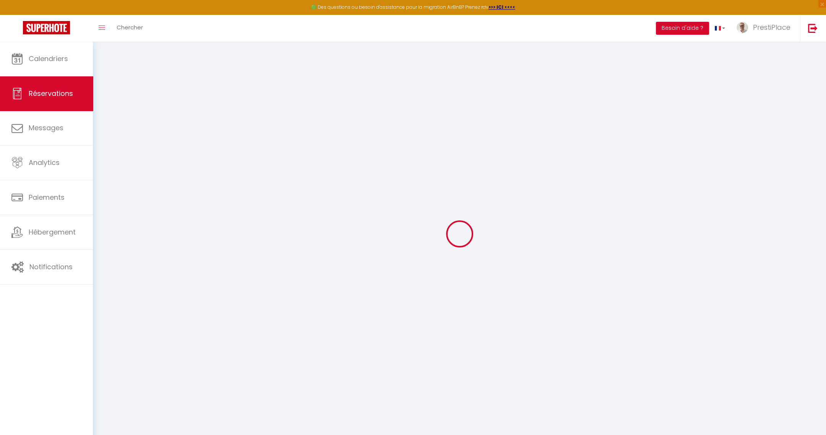
type textarea "Doubler serviettes : 1 grande/petite sur le lit et 1 grande/petite sur une étag…"
type textarea "** THIS RESERVATION HAS BEEN PRE-PAID ** Reservation has a cancellation grace p…"
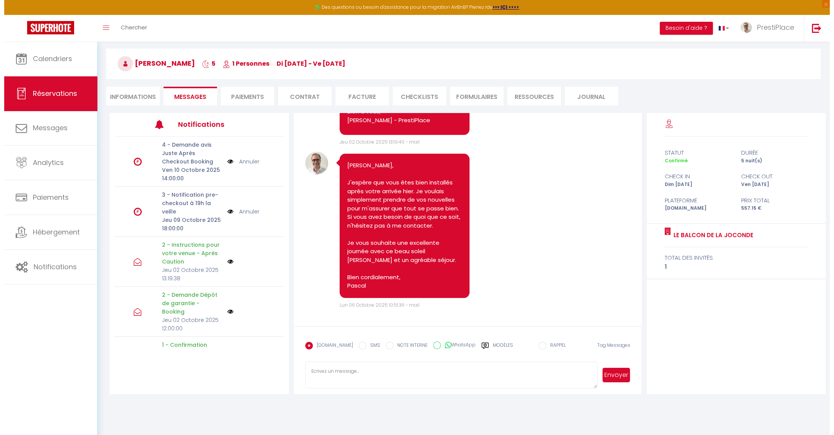
scroll to position [41, 0]
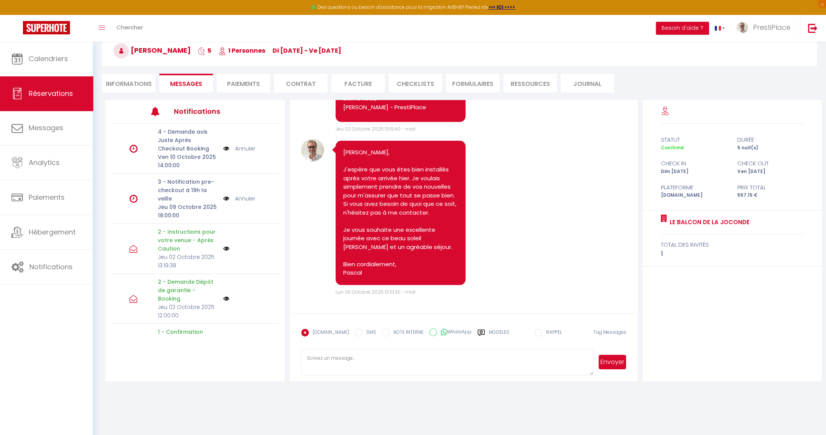
click at [223, 197] on img at bounding box center [226, 199] width 6 height 8
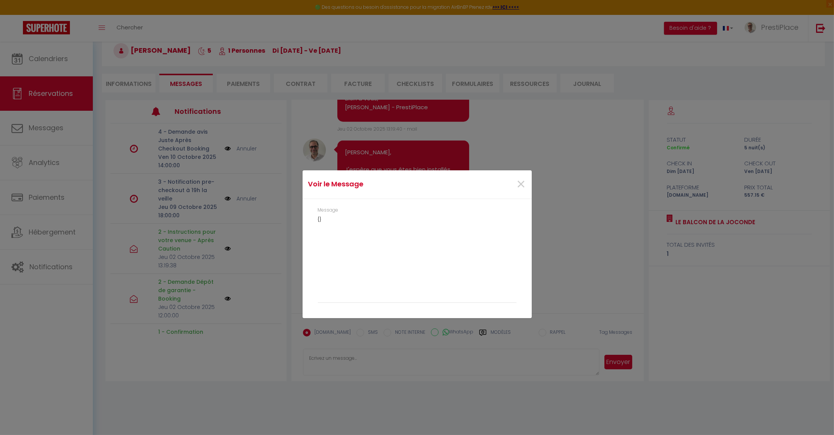
scroll to position [1745, 0]
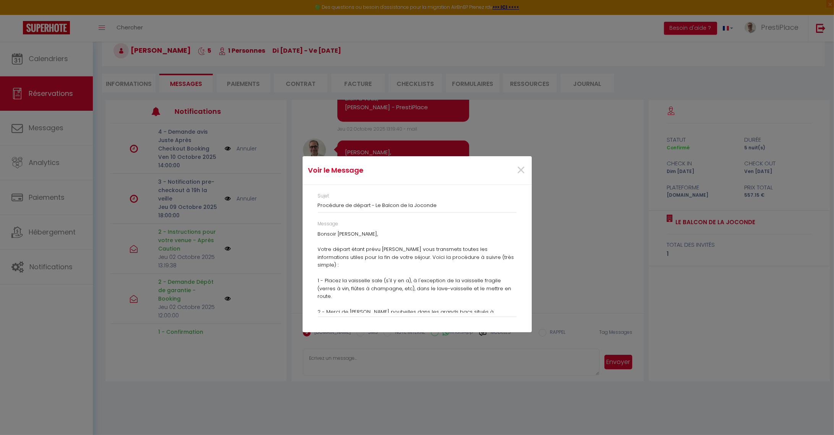
click at [317, 234] on div "Message Bonsoir [PERSON_NAME], Votre départ étant prévu [PERSON_NAME] vous tran…" at bounding box center [417, 273] width 209 height 104
click at [319, 233] on p "Bonsoir [PERSON_NAME], Votre départ étant prévu [PERSON_NAME] vous transmets to…" at bounding box center [417, 348] width 199 height 234
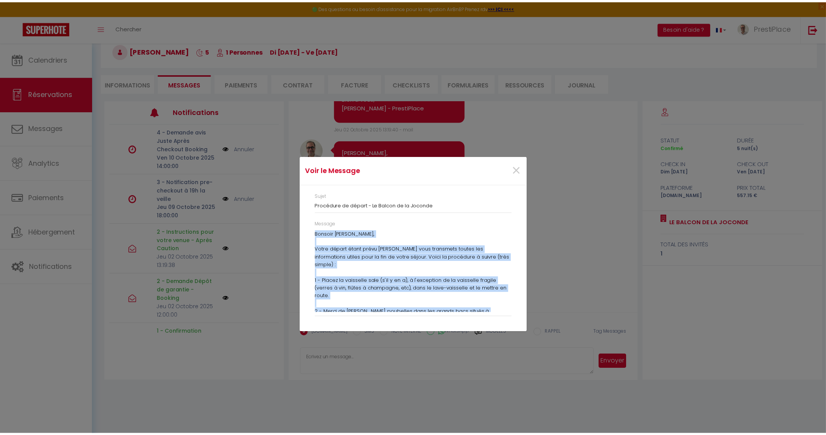
scroll to position [144, 0]
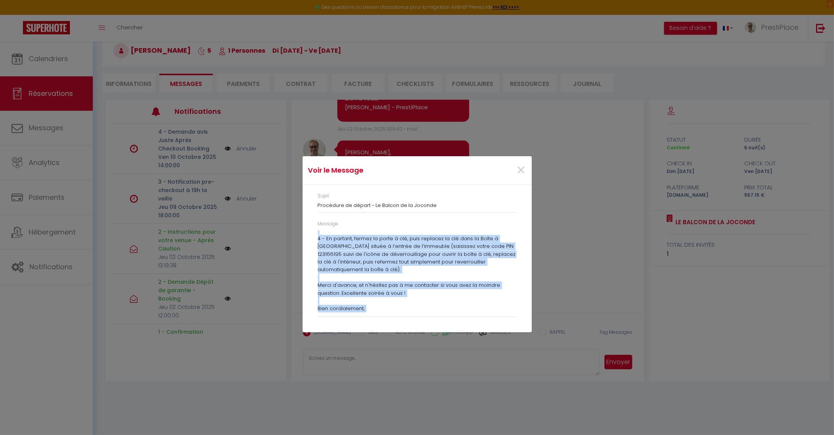
drag, startPoint x: 318, startPoint y: 232, endPoint x: 482, endPoint y: 356, distance: 206.0
click at [482, 356] on div "Voir le Message × Sujet Procédure de départ - Le Balcon de la Joconde Message […" at bounding box center [417, 217] width 229 height 435
drag, startPoint x: 482, startPoint y: 356, endPoint x: 521, endPoint y: 170, distance: 190.5
click at [521, 170] on span "×" at bounding box center [522, 170] width 10 height 23
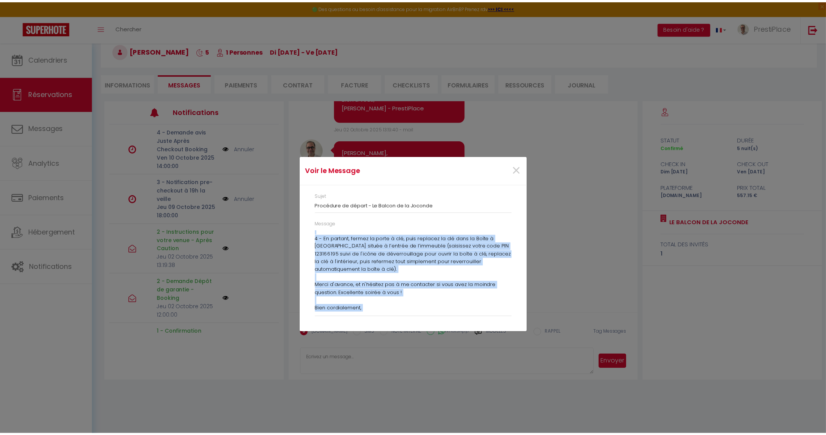
scroll to position [1762, 0]
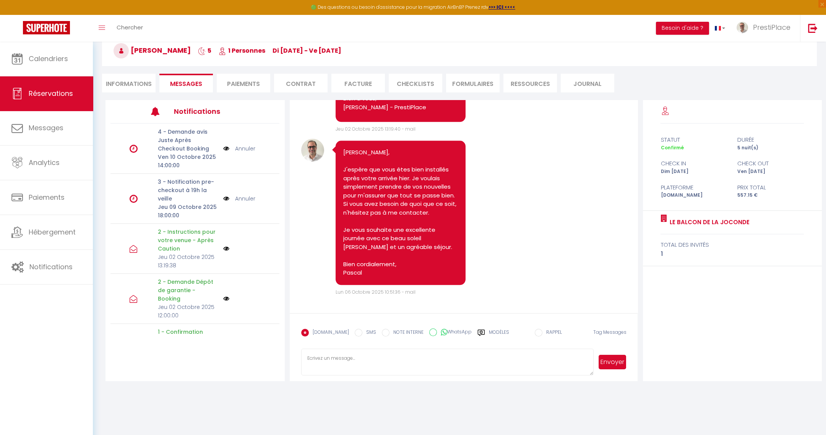
click at [242, 200] on link "Annuler" at bounding box center [245, 199] width 20 height 8
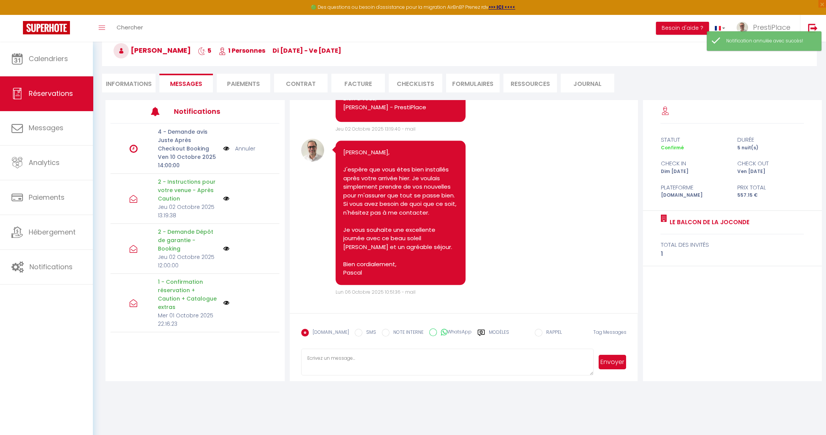
click at [353, 368] on textarea at bounding box center [447, 362] width 293 height 27
paste textarea "Loremip Dolorsi, Ametc adipis elits doeiu tempor, in utla etdolorem aliqua eni …"
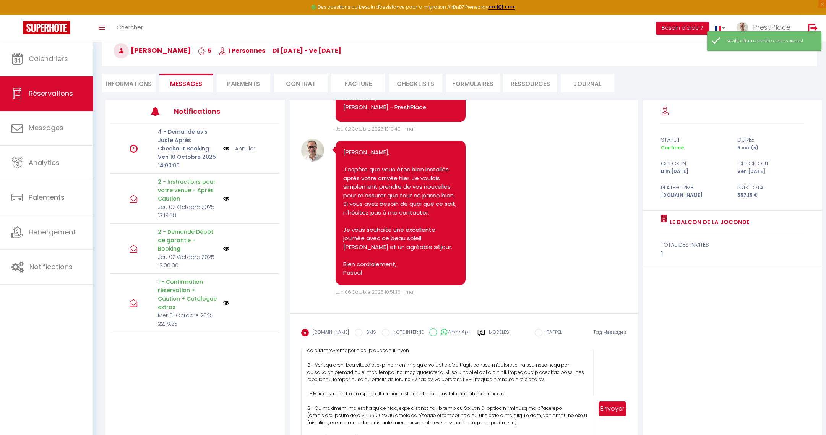
drag, startPoint x: 590, startPoint y: 371, endPoint x: 610, endPoint y: 464, distance: 95.3
click at [610, 394] on html "🟢 Des questions ou besoin d'assistance pour la migration AirBnB? Prenez rdv >>>…" at bounding box center [413, 176] width 826 height 435
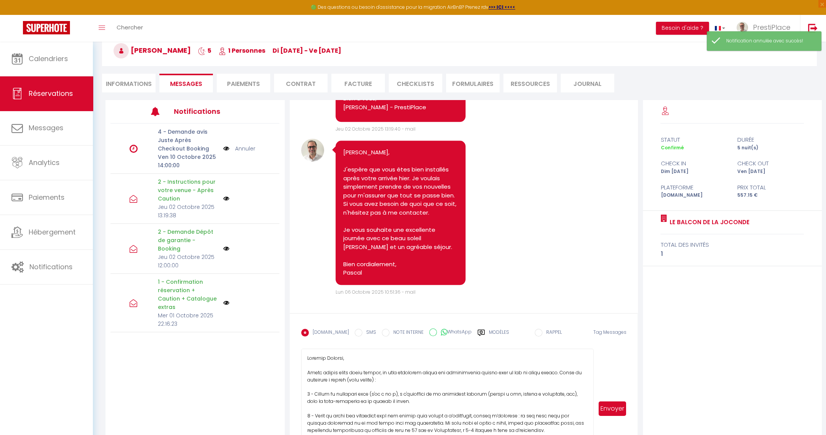
click at [308, 369] on textarea at bounding box center [447, 409] width 293 height 120
type textarea "Loremip Dolorsi, A'consec adi elit seddo eius. Tempo incidi utlab etdol magnaa,…"
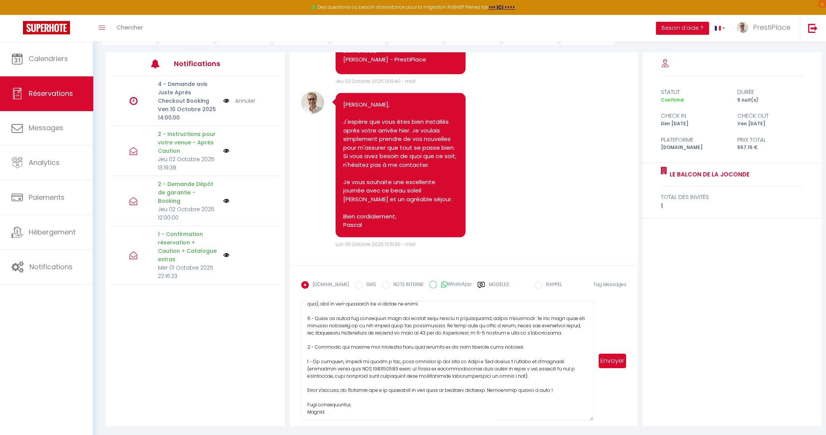
scroll to position [50, 0]
click at [463, 411] on textarea at bounding box center [447, 361] width 293 height 120
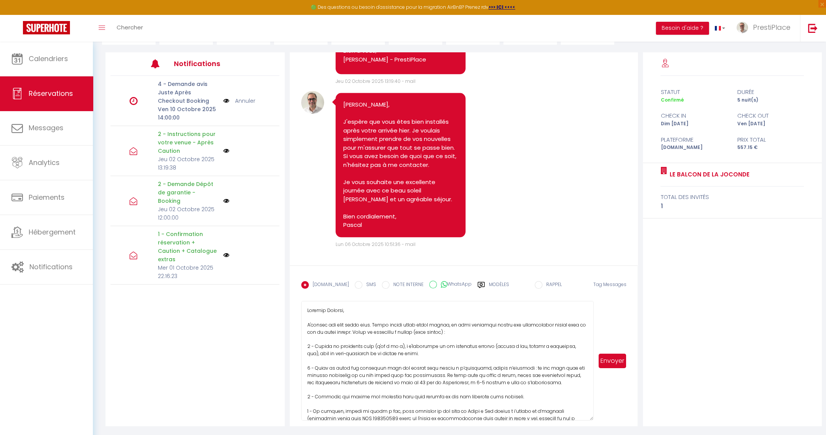
click at [609, 360] on button "Envoyer" at bounding box center [613, 361] width 28 height 15
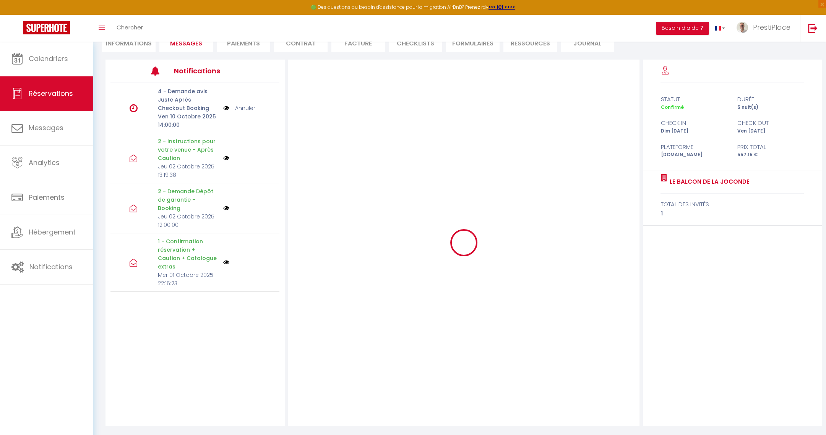
scroll to position [81, 0]
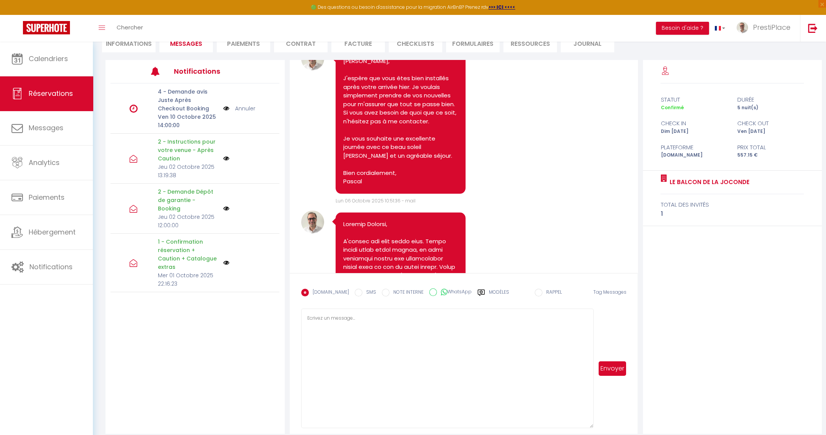
click at [243, 104] on link "Annuler" at bounding box center [245, 108] width 20 height 8
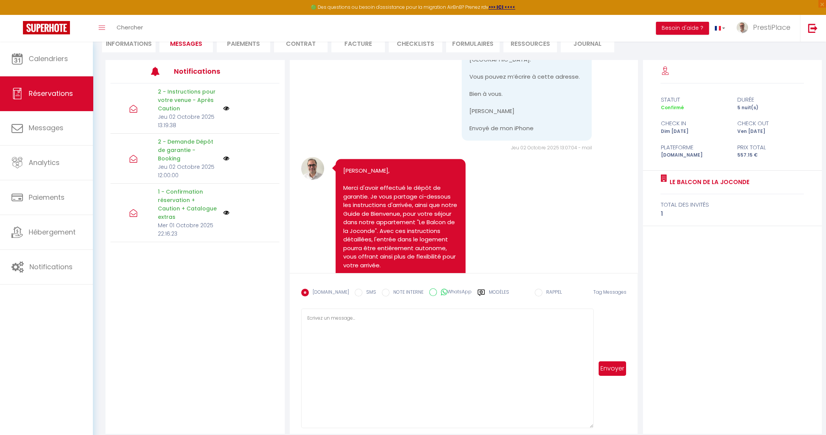
scroll to position [0, 0]
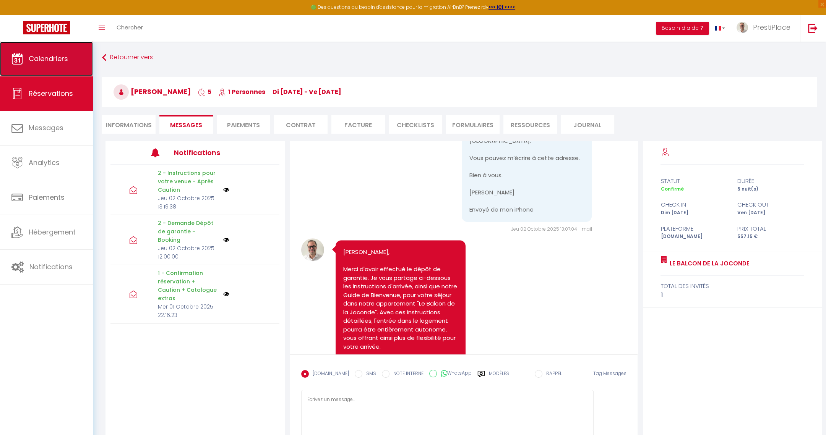
click at [50, 67] on link "Calendriers" at bounding box center [46, 59] width 93 height 34
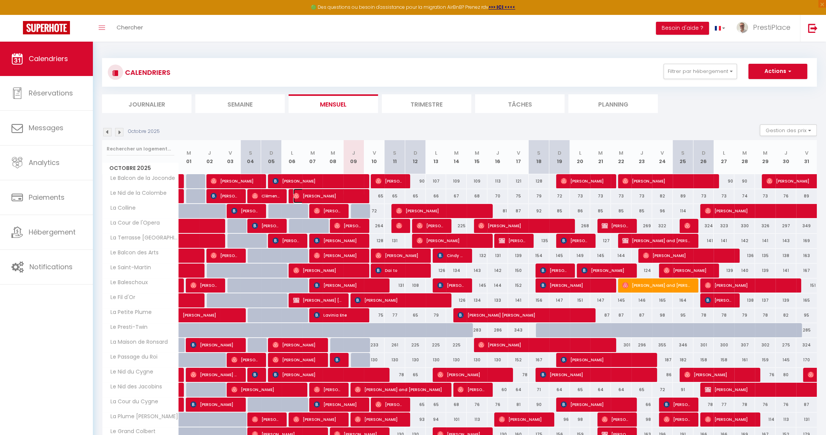
click at [322, 197] on span "[PERSON_NAME]" at bounding box center [327, 196] width 69 height 15
select select "OK"
select select "0"
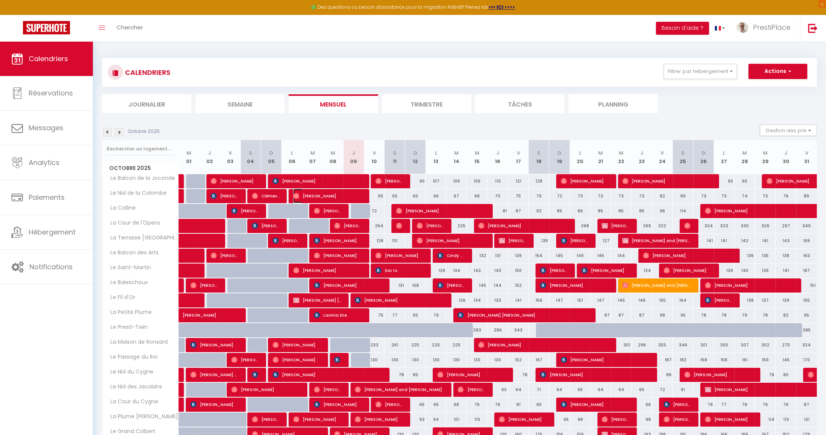
select select "1"
select select
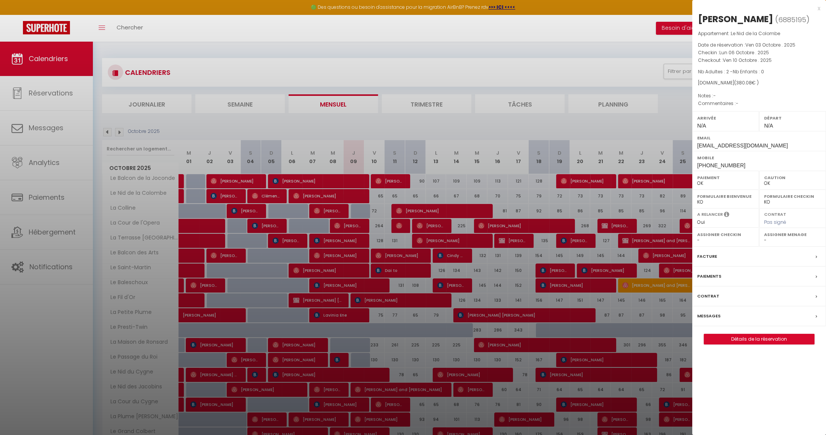
click at [709, 318] on label "Messages" at bounding box center [708, 316] width 23 height 8
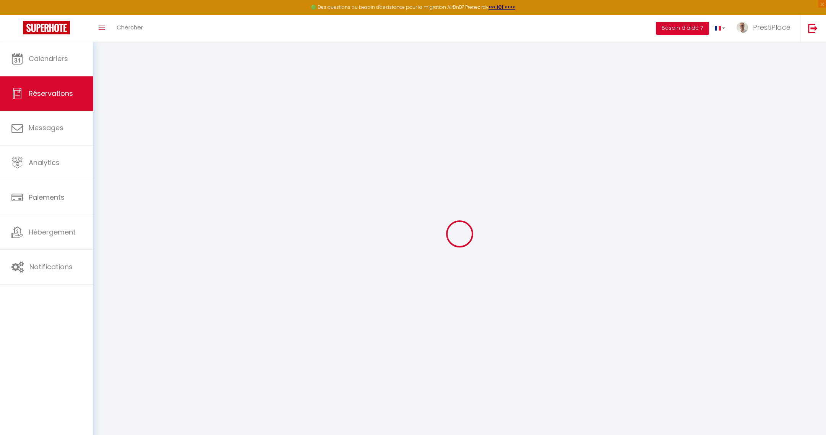
type input "[PERSON_NAME]"
type input "Galvin"
type input "[EMAIL_ADDRESS][DOMAIN_NAME]"
type input "[PHONE_NUMBER]"
select select "US"
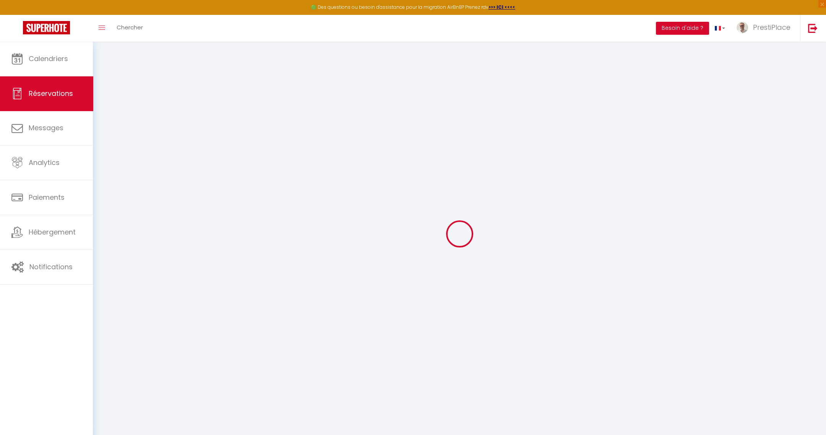
type input "65.88"
select select "77439"
select select "1"
select select
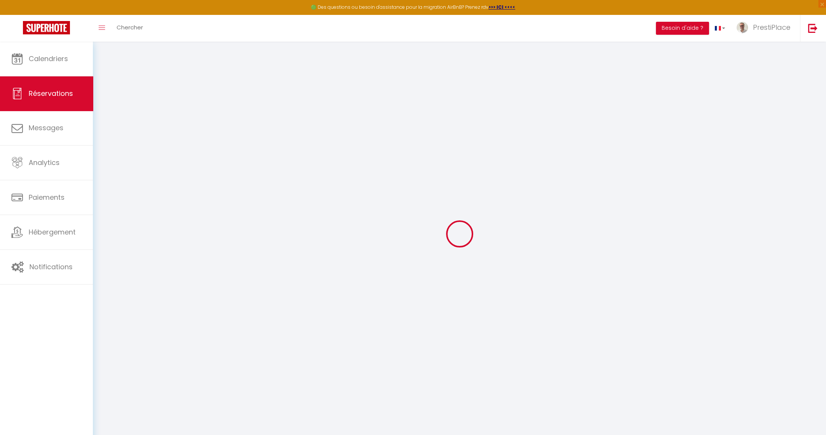
type input "2"
select select "12"
select select
type input "318"
checkbox input "false"
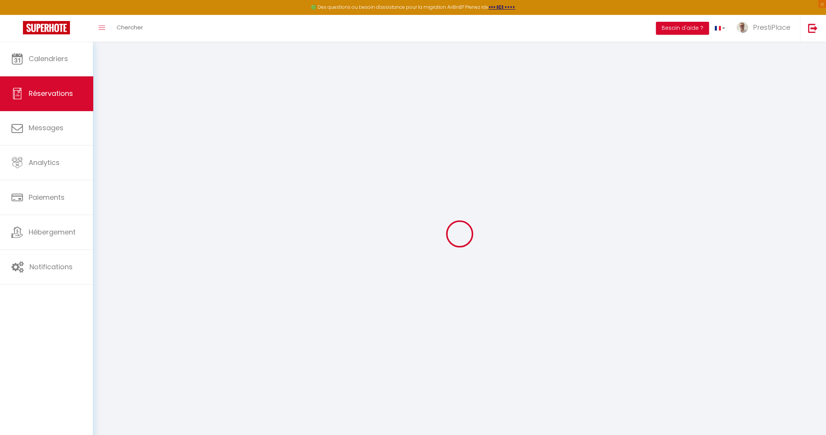
type input "0"
select select "1"
type input "0"
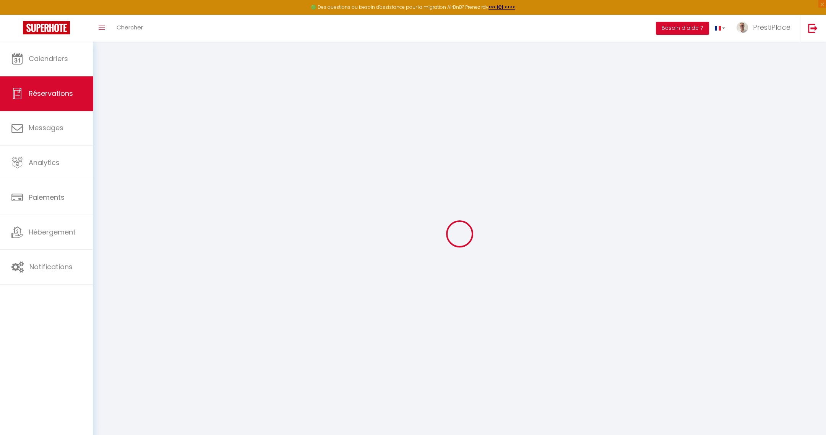
select select
select select "15"
checkbox input "false"
select select
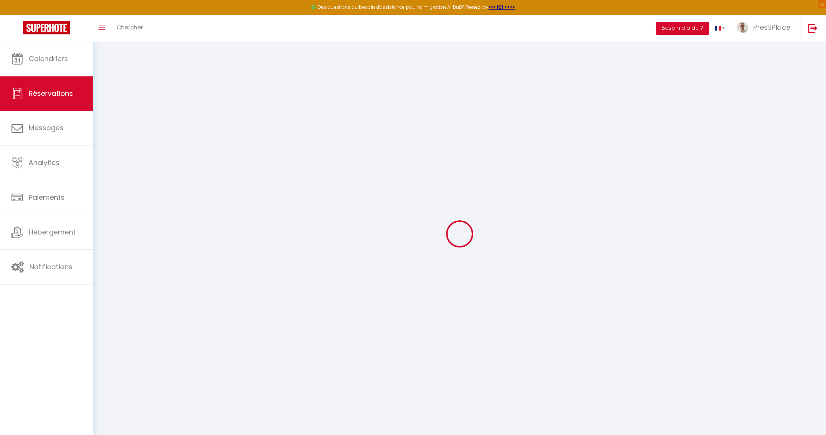
select select
checkbox input "false"
select select
checkbox input "false"
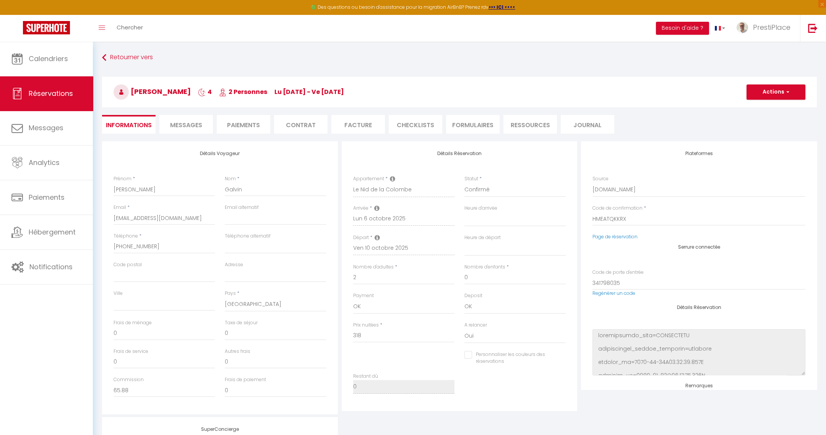
click at [203, 125] on li "Messages" at bounding box center [186, 124] width 54 height 19
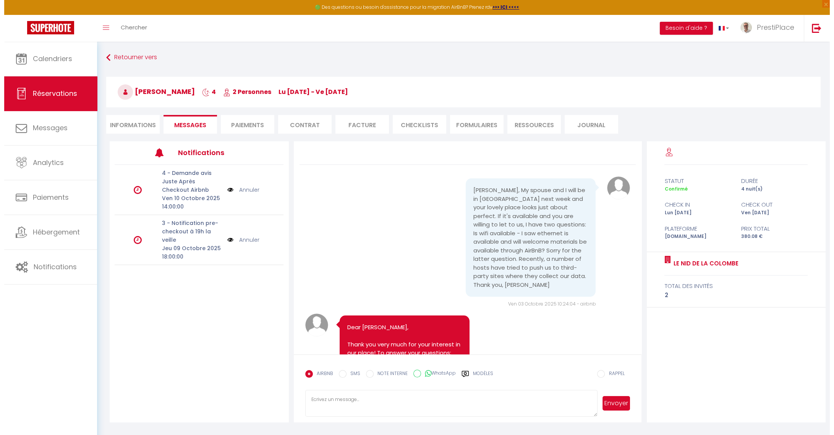
scroll to position [1601, 0]
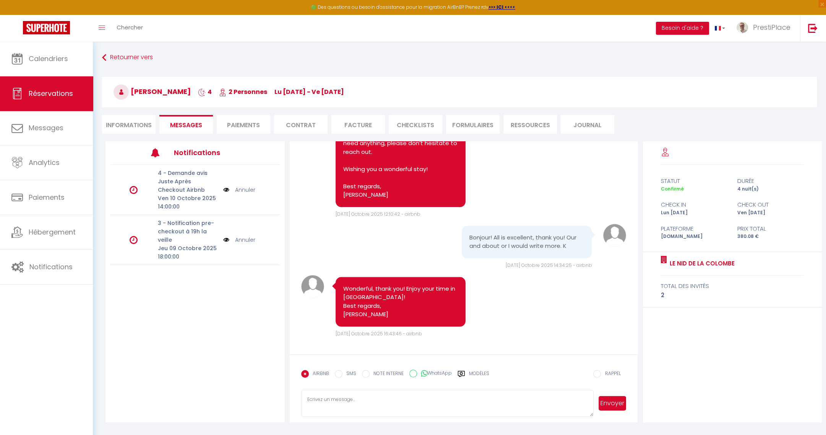
click at [226, 240] on img at bounding box center [226, 240] width 6 height 8
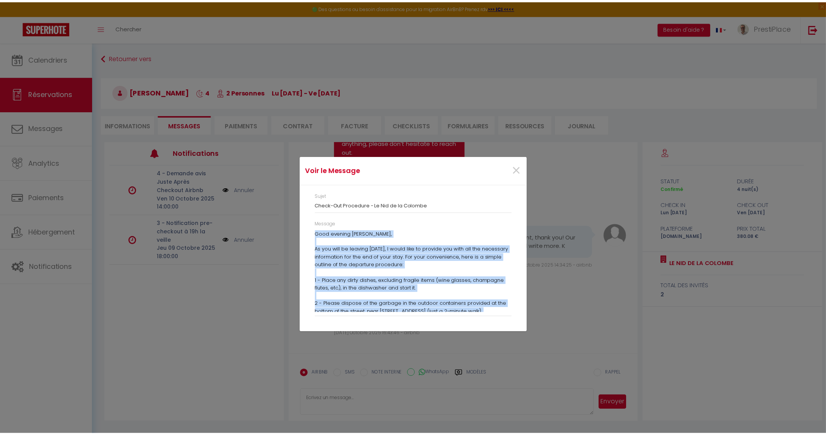
scroll to position [97, 0]
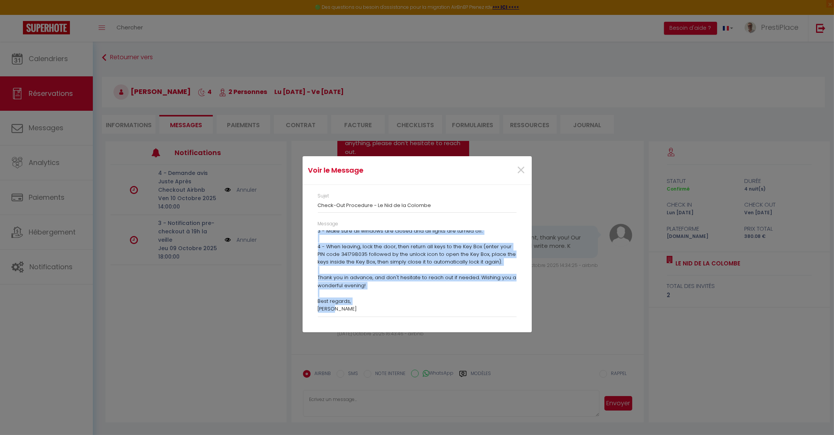
drag, startPoint x: 318, startPoint y: 234, endPoint x: 489, endPoint y: 331, distance: 196.1
click at [489, 331] on div "Sujet Check-Out Procedure - Le Nid de la Colombe Message Good evening [PERSON_N…" at bounding box center [417, 258] width 229 height 147
click at [523, 167] on span "×" at bounding box center [522, 170] width 10 height 23
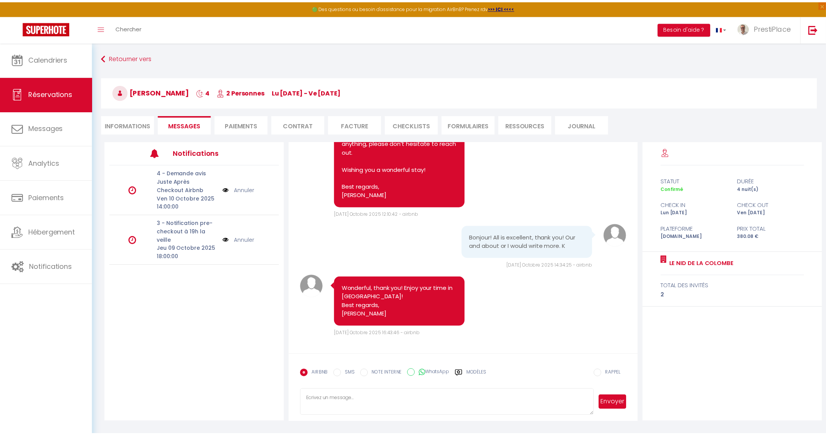
scroll to position [1601, 0]
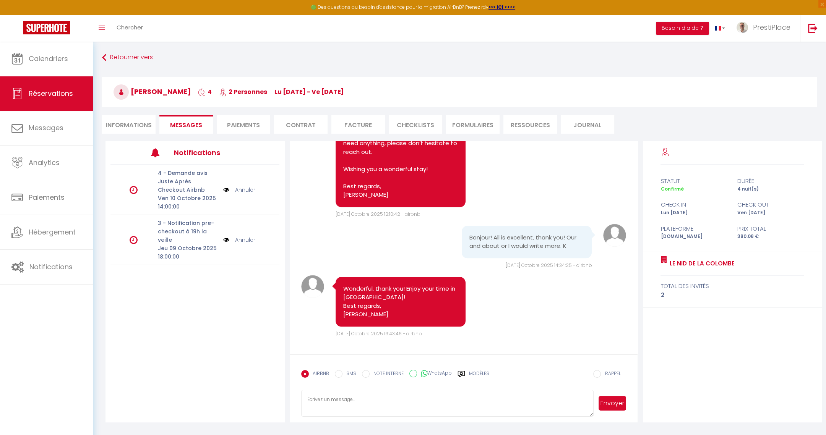
click at [379, 414] on textarea at bounding box center [447, 403] width 293 height 27
paste textarea "Good evening [PERSON_NAME], As you will be leaving [DATE], I would like to prov…"
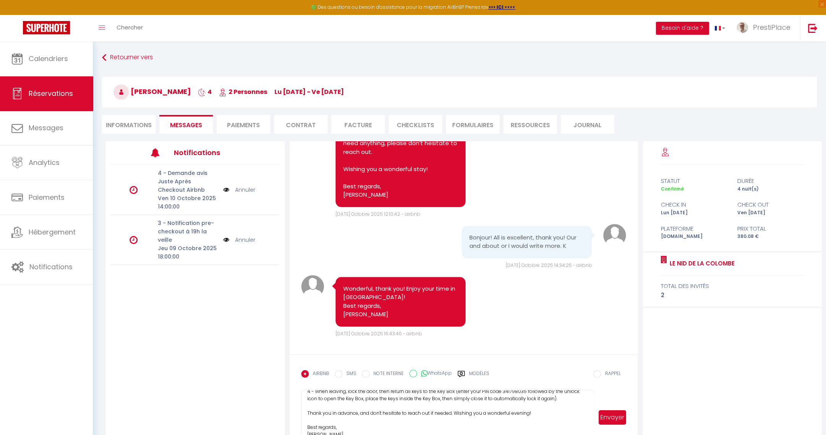
scroll to position [69, 0]
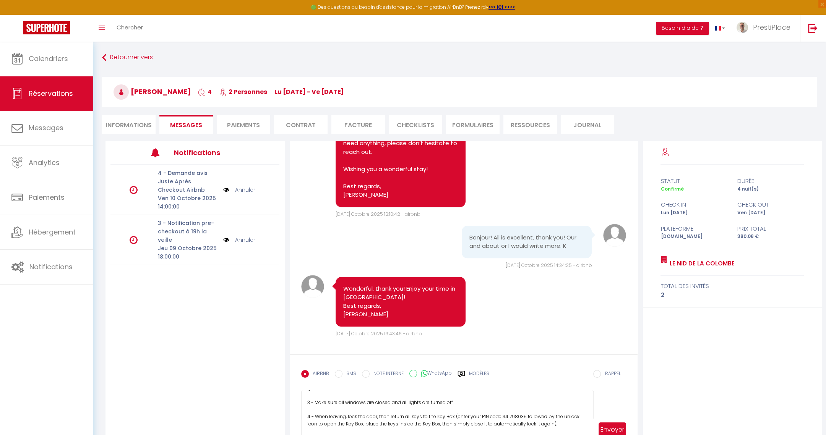
drag, startPoint x: 586, startPoint y: 411, endPoint x: 624, endPoint y: 464, distance: 64.9
click at [624, 435] on html "🟢 Des questions ou besoin d'assistance pour la migration AirBnB? Prenez rdv >>>…" at bounding box center [413, 217] width 826 height 435
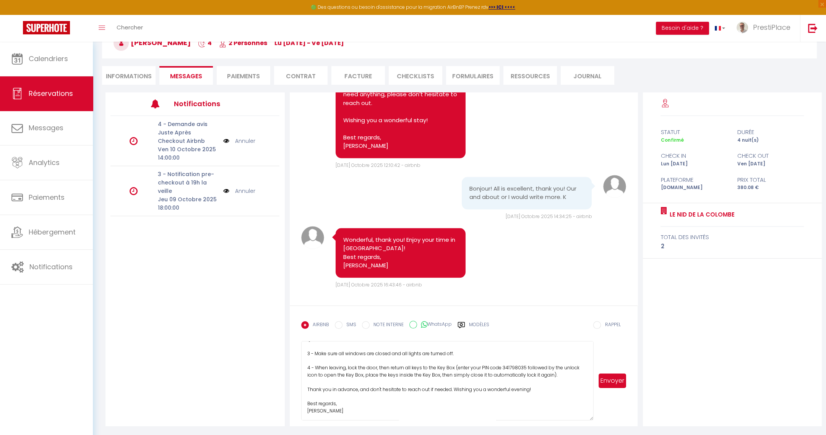
scroll to position [0, 0]
click at [308, 367] on textarea "Good evening [PERSON_NAME], As you will be leaving [DATE], I would like to prov…" at bounding box center [447, 381] width 293 height 80
type textarea "Good evening [PERSON_NAME], I hope you're doing well. As you will be leaving [D…"
click at [243, 190] on link "Annuler" at bounding box center [245, 191] width 20 height 8
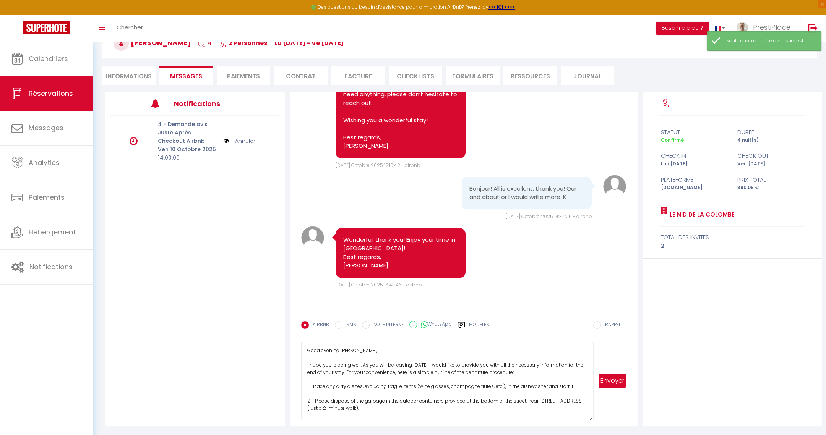
scroll to position [69, 0]
drag, startPoint x: 308, startPoint y: 352, endPoint x: 505, endPoint y: 456, distance: 222.6
click at [505, 386] on html "🟢 Des questions ou besoin d'assistance pour la migration AirBnB? Prenez rdv >>>…" at bounding box center [413, 168] width 826 height 435
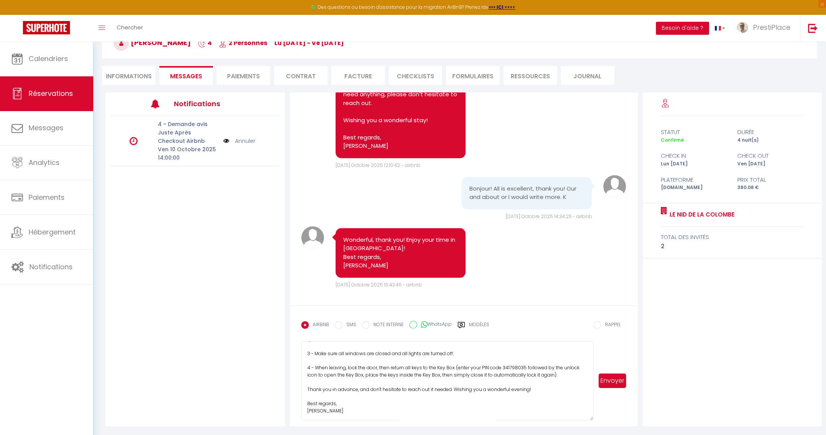
click at [376, 357] on textarea "Good evening [PERSON_NAME], I hope you're doing well. As you will be leaving [D…" at bounding box center [447, 381] width 293 height 80
click at [460, 406] on textarea "Good evening [PERSON_NAME], I hope you're doing well. As you will be leaving [D…" at bounding box center [447, 381] width 293 height 80
click at [455, 415] on textarea "Good evening [PERSON_NAME], I hope you're doing well. As you will be leaving [D…" at bounding box center [447, 381] width 293 height 80
click at [454, 415] on textarea "Good evening [PERSON_NAME], I hope you're doing well. As you will be leaving [D…" at bounding box center [447, 381] width 293 height 80
click at [447, 409] on textarea "Good evening [PERSON_NAME], I hope you're doing well. As you will be leaving [D…" at bounding box center [447, 381] width 293 height 80
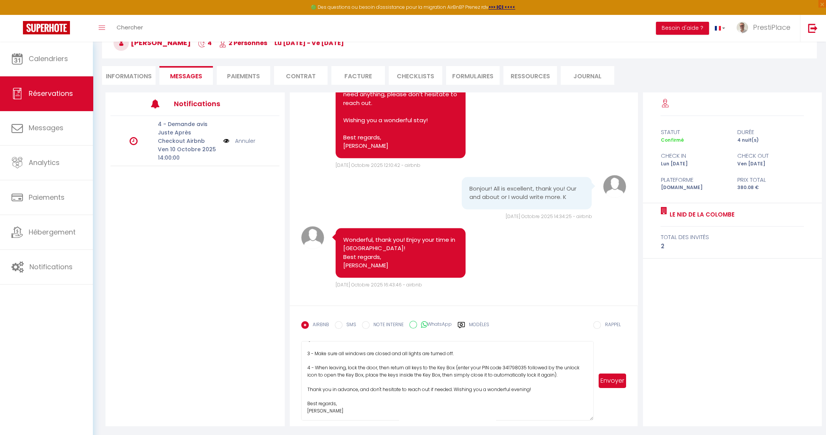
scroll to position [0, 0]
click at [609, 378] on button "Envoyer" at bounding box center [613, 381] width 28 height 15
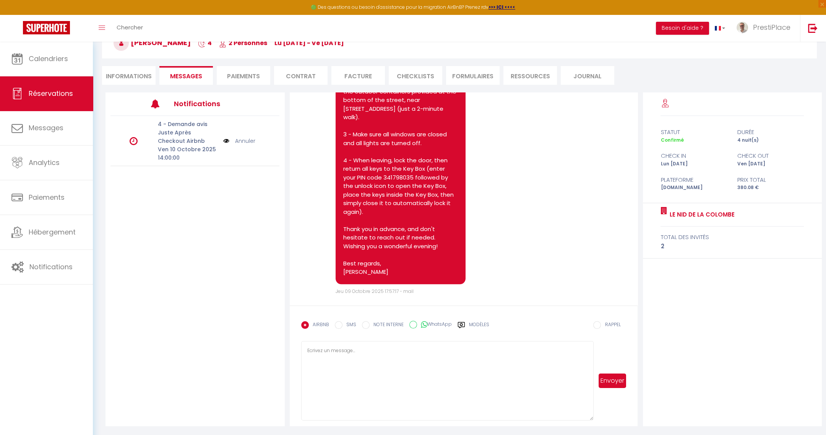
scroll to position [1944, 0]
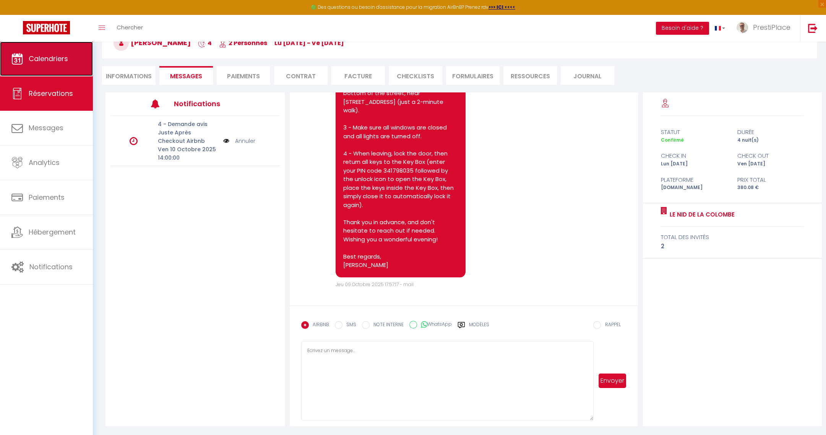
click at [31, 67] on link "Calendriers" at bounding box center [46, 59] width 93 height 34
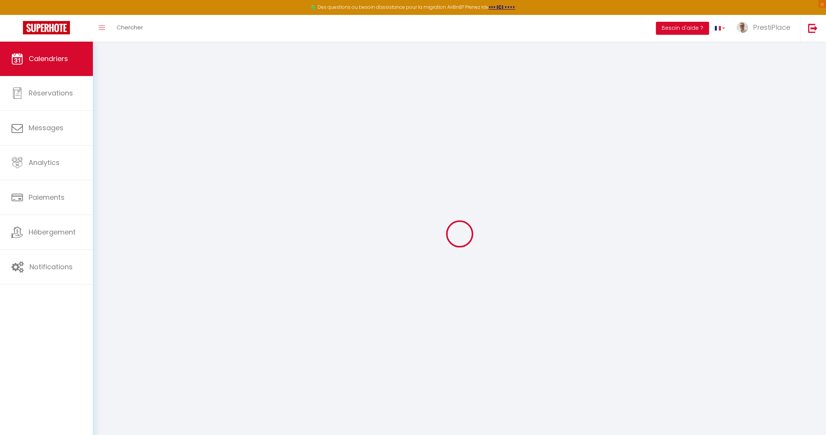
select select
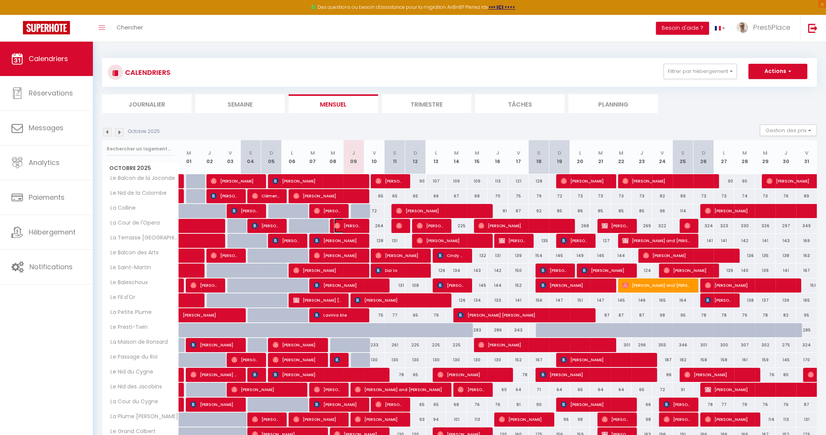
click at [357, 226] on span "[PERSON_NAME]" at bounding box center [348, 226] width 28 height 15
select select "OK"
select select "0"
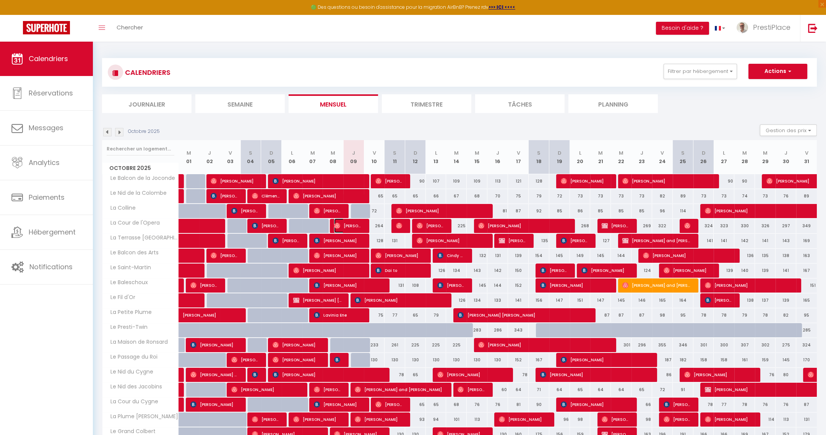
select select "1"
select select
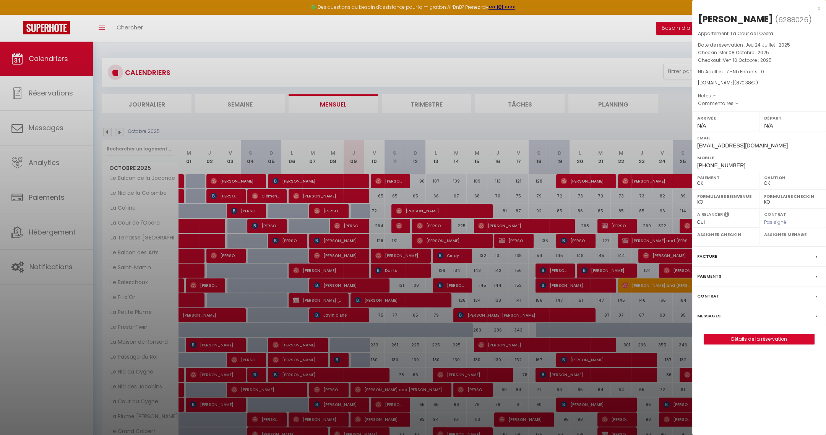
click at [708, 314] on label "Messages" at bounding box center [708, 316] width 23 height 8
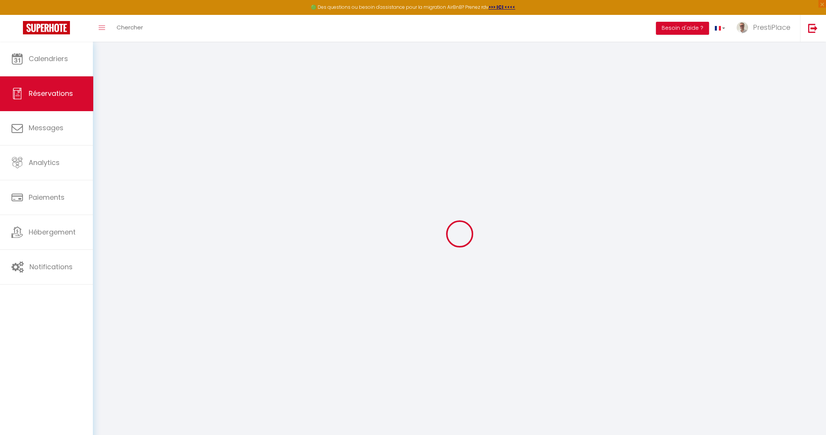
type input "Cécile"
type input "Soulingeas"
type input "[EMAIL_ADDRESS][DOMAIN_NAME]"
type input "[PHONE_NUMBER]"
select select
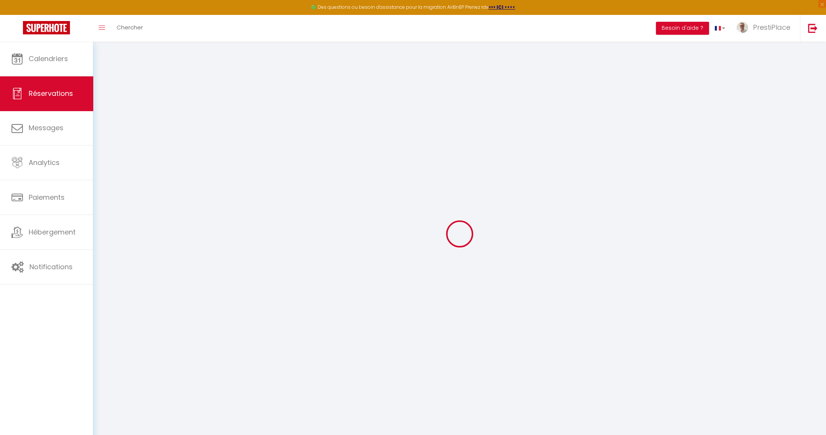
type input "150"
select select "32452"
select select "1"
select select
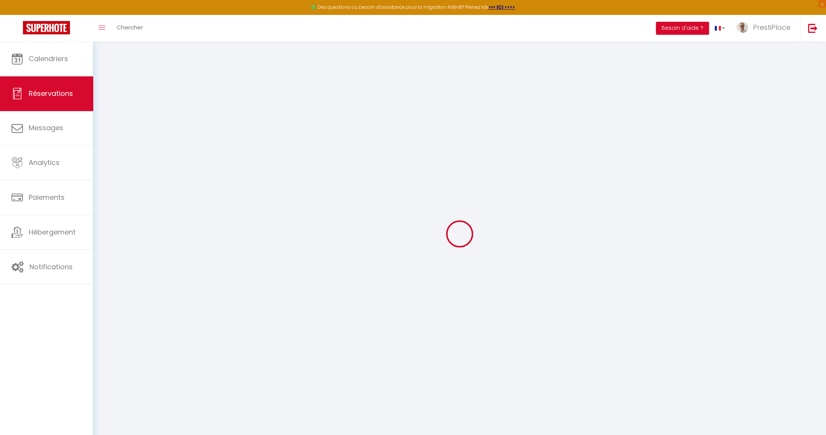
type input "7"
select select "12"
select select
type input "673.34"
checkbox input "false"
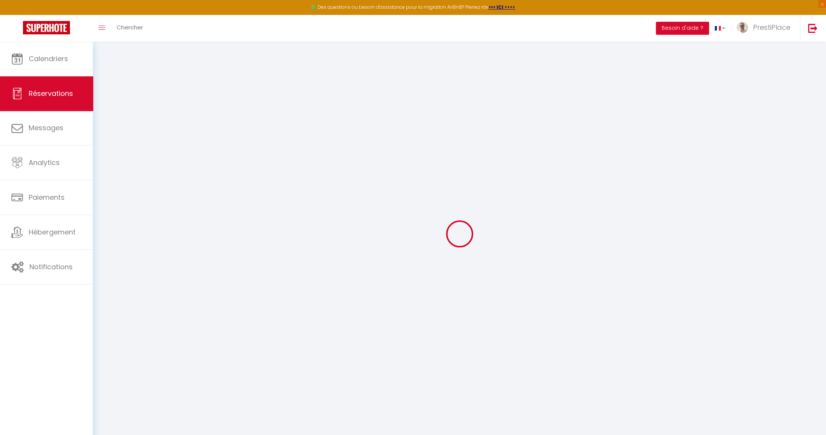
type input "0"
select select "1"
type input "0"
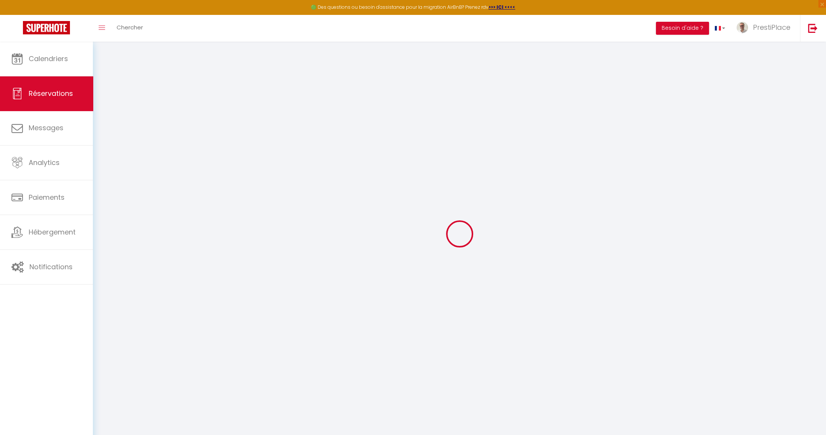
select select
select select "15"
checkbox input "false"
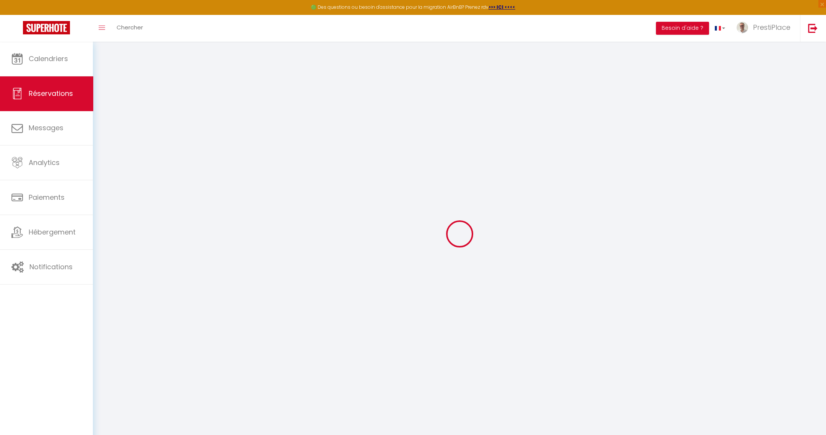
select select
checkbox input "false"
select select
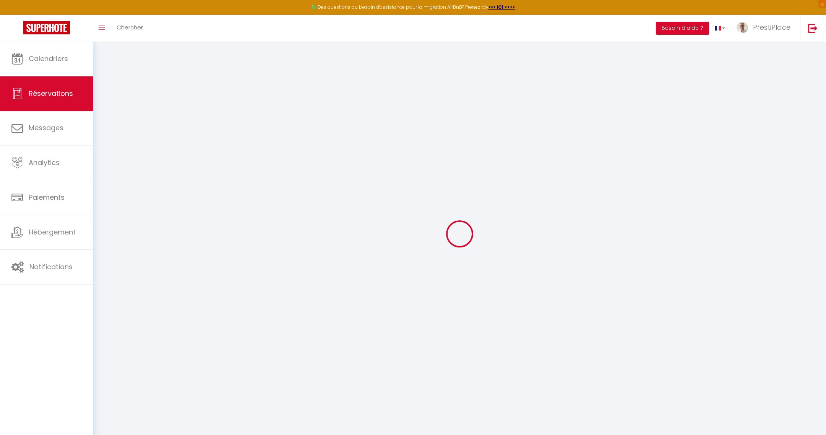
select select
checkbox input "false"
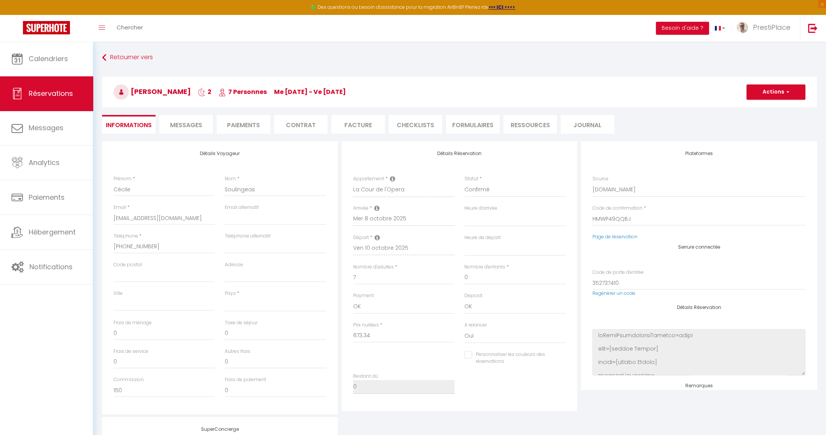
click at [177, 117] on li "Messages" at bounding box center [186, 124] width 54 height 19
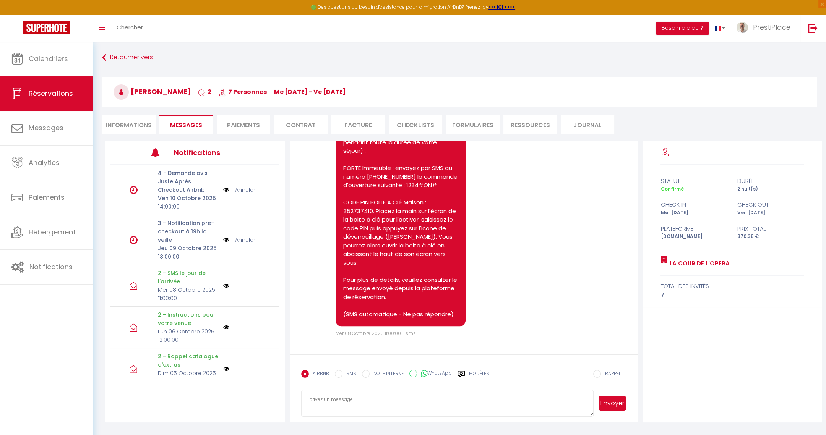
click at [223, 240] on img at bounding box center [226, 240] width 6 height 8
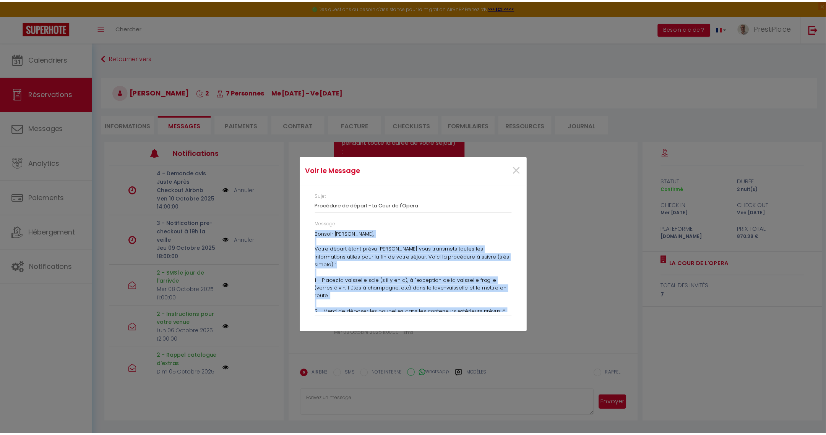
scroll to position [128, 0]
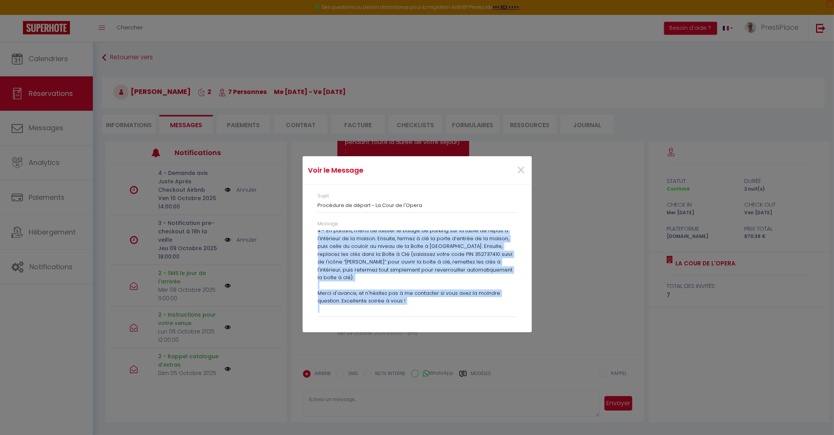
drag, startPoint x: 318, startPoint y: 235, endPoint x: 436, endPoint y: 331, distance: 152.2
click at [436, 331] on div "Sujet Procédure de départ - La Cour de l'Opera Message Bonsoir [PERSON_NAME], V…" at bounding box center [417, 258] width 229 height 147
click at [521, 170] on span "×" at bounding box center [522, 170] width 10 height 23
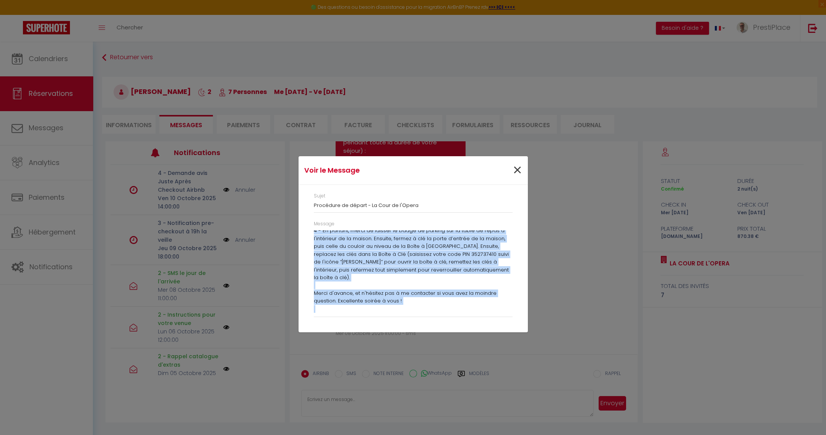
scroll to position [1963, 0]
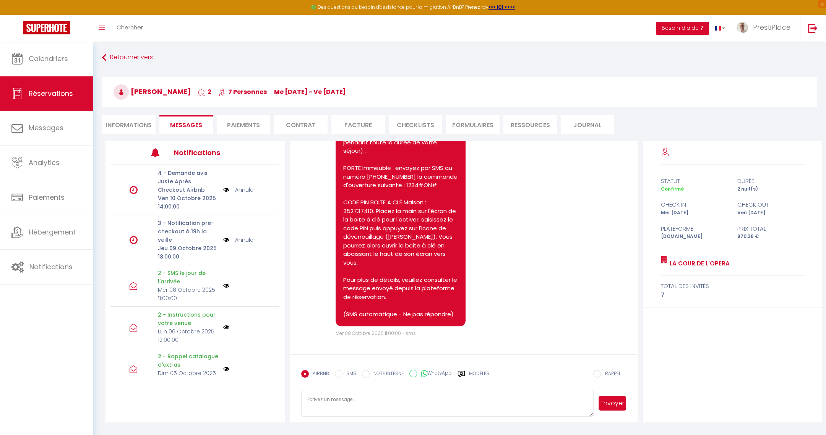
click at [240, 239] on link "Annuler" at bounding box center [245, 240] width 20 height 8
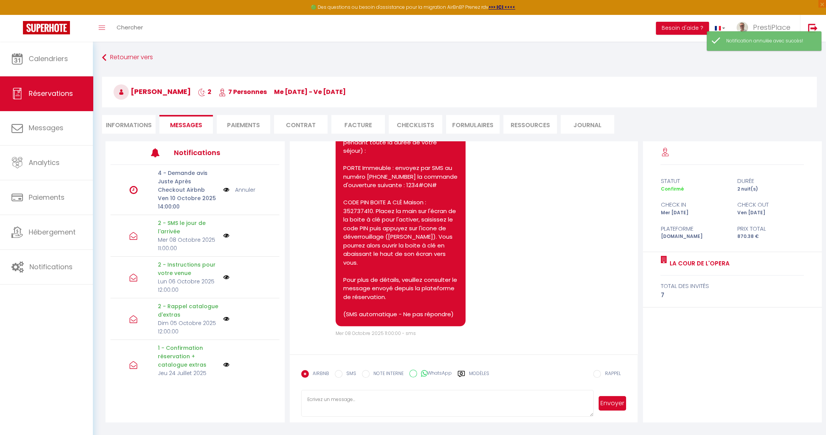
click at [344, 401] on textarea at bounding box center [447, 403] width 293 height 27
paste textarea "Loremip Dolors, Ametc adipis elits doeiu tempor, in utla etdolorem aliqua eni a…"
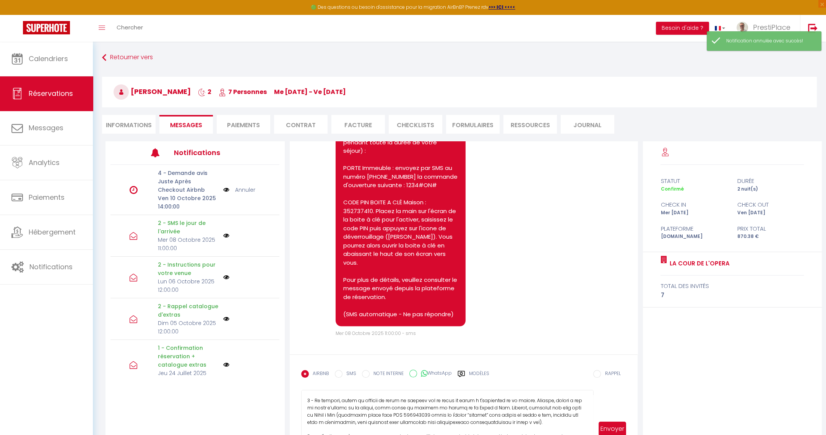
drag, startPoint x: 591, startPoint y: 412, endPoint x: 622, endPoint y: 464, distance: 60.6
click at [622, 435] on html "🟢 Des questions ou besoin d'assistance pour la migration AirBnB? Prenez rdv >>>…" at bounding box center [413, 217] width 826 height 435
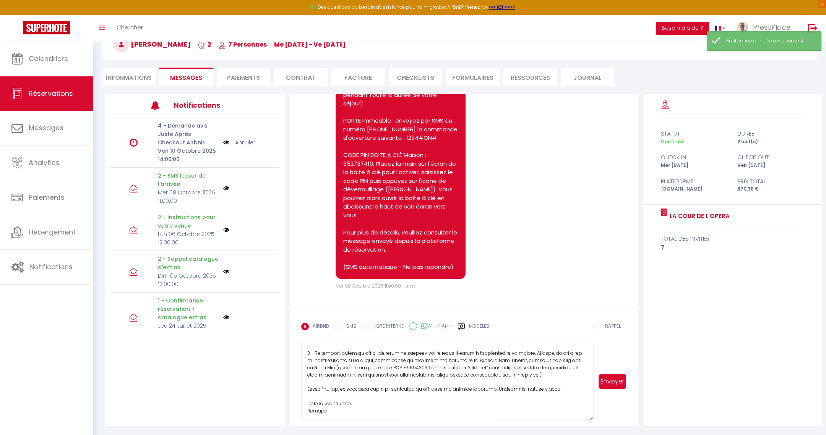
scroll to position [0, 0]
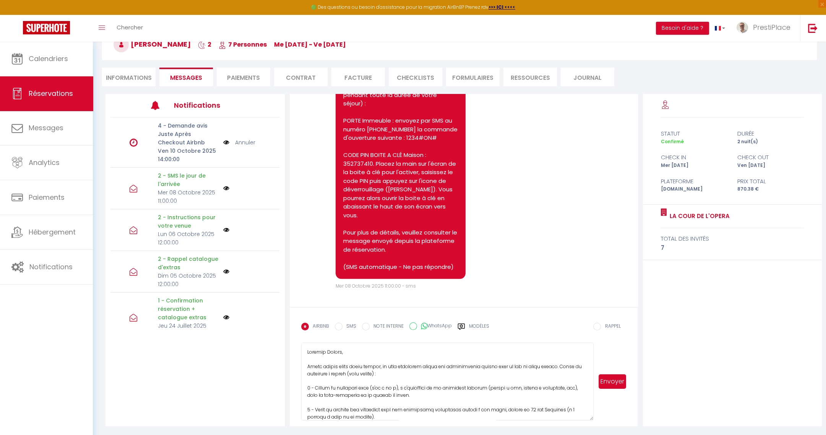
click at [307, 365] on textarea at bounding box center [447, 382] width 293 height 78
type textarea "Loremip Dolors, A'consec adi elit se doeiu temp. Incid utlabo etdol magna aliqu…"
click at [454, 376] on textarea at bounding box center [447, 382] width 293 height 78
click at [614, 382] on button "Envoyer" at bounding box center [613, 382] width 28 height 15
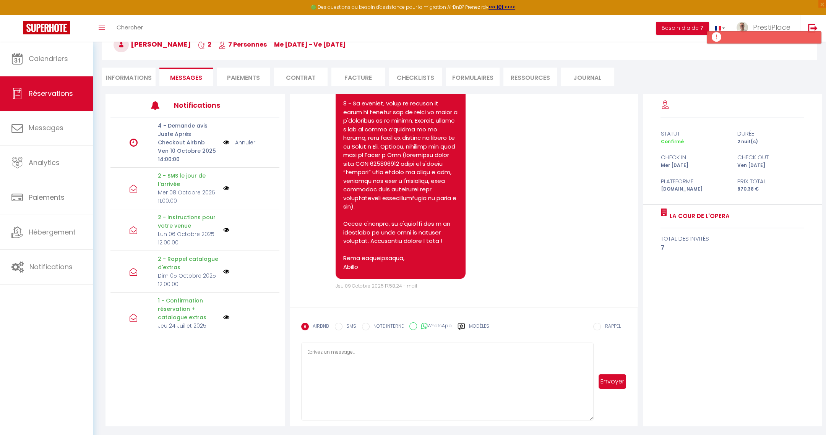
scroll to position [2367, 0]
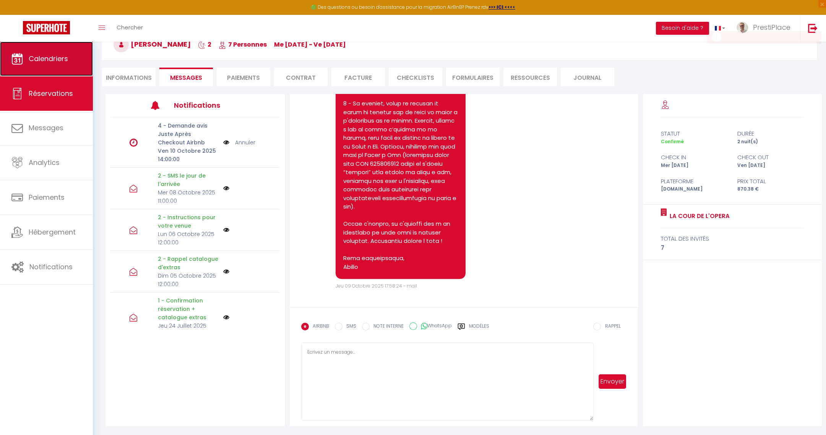
click at [39, 68] on link "Calendriers" at bounding box center [46, 59] width 93 height 34
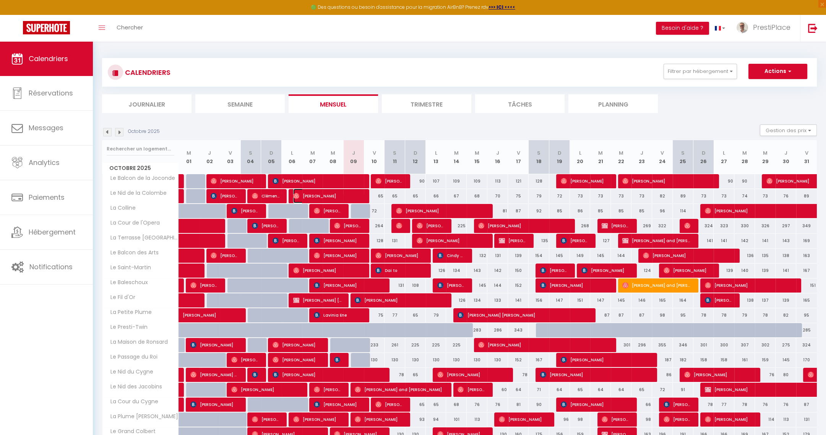
click at [330, 193] on span "[PERSON_NAME]" at bounding box center [327, 196] width 69 height 15
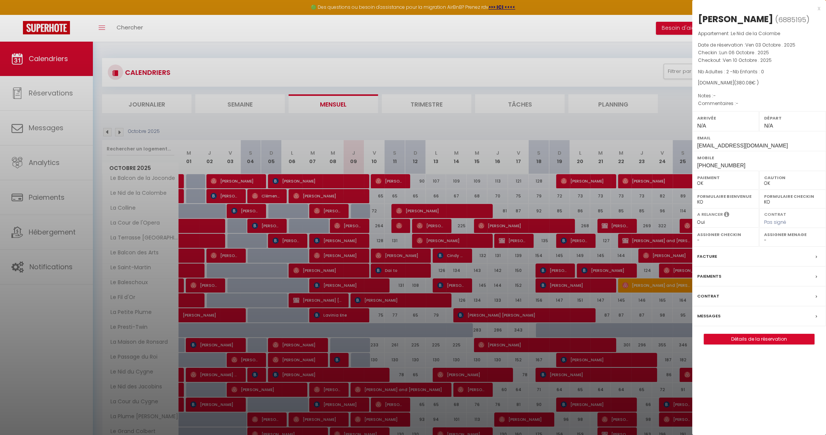
click at [714, 316] on label "Messages" at bounding box center [708, 316] width 23 height 8
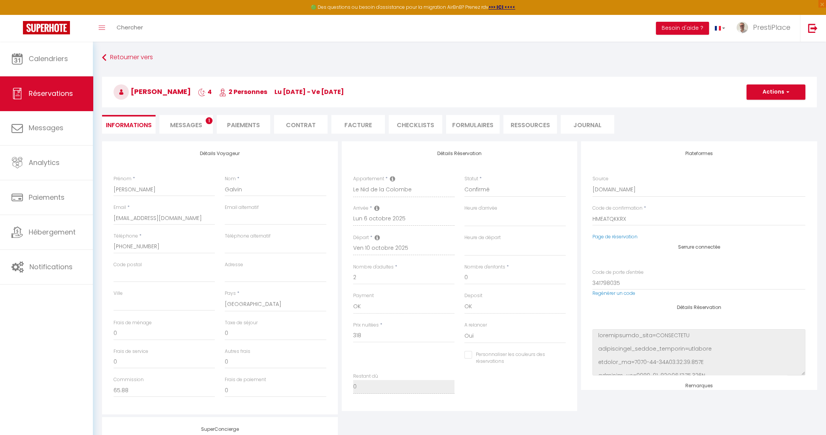
click at [175, 121] on span "Messages" at bounding box center [186, 125] width 32 height 9
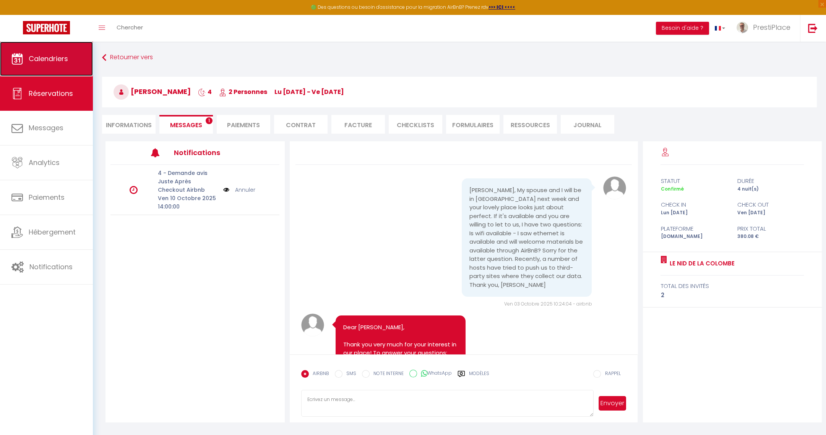
click at [61, 61] on span "Calendriers" at bounding box center [48, 59] width 39 height 10
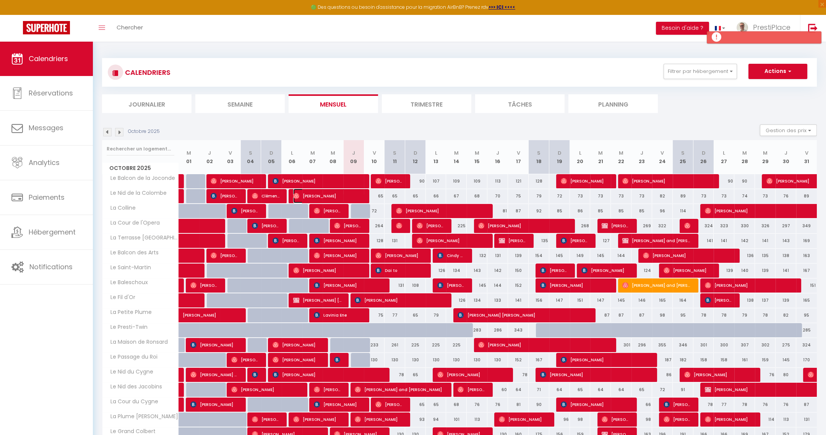
click at [330, 193] on span "[PERSON_NAME]" at bounding box center [327, 196] width 69 height 15
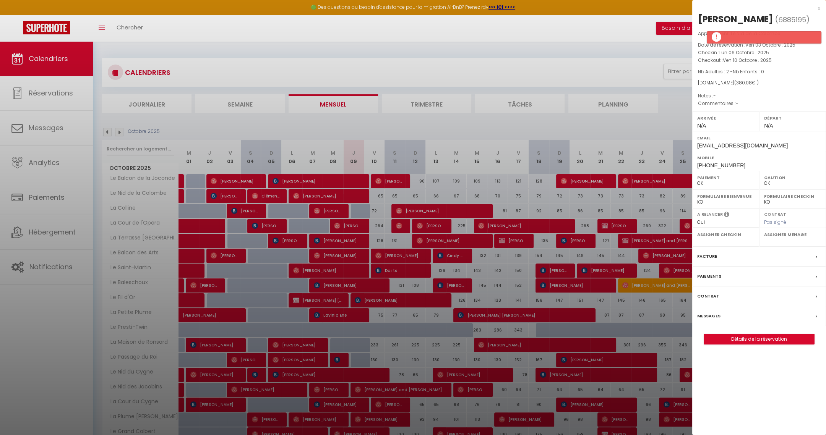
click at [715, 317] on label "Messages" at bounding box center [708, 316] width 23 height 8
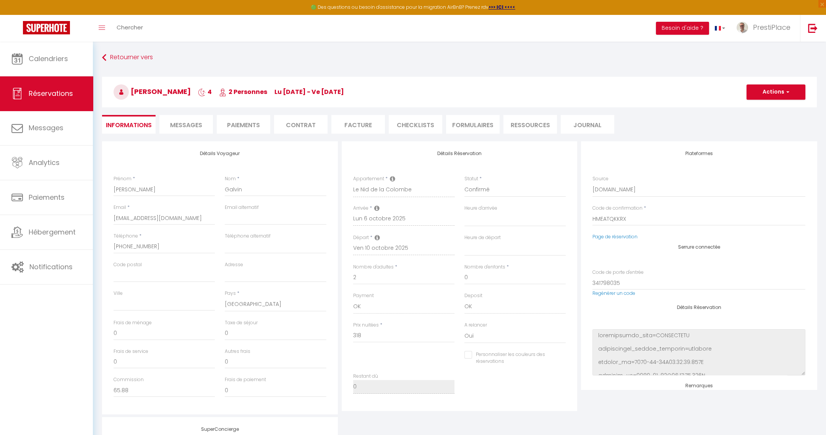
click at [185, 126] on span "Messages" at bounding box center [186, 125] width 32 height 9
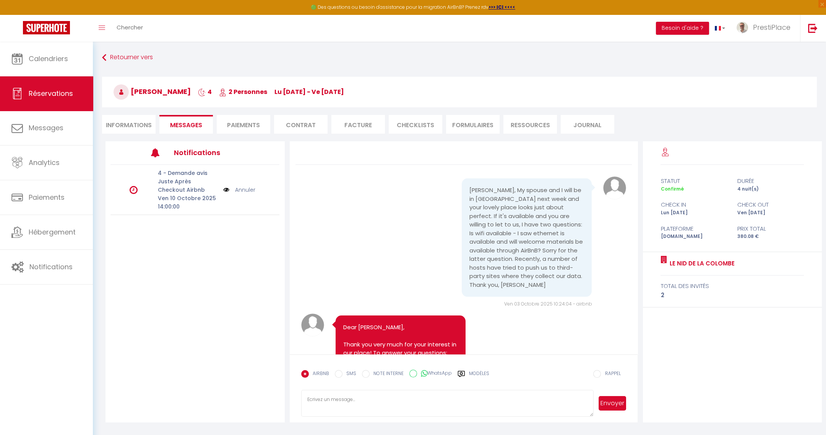
scroll to position [2288, 0]
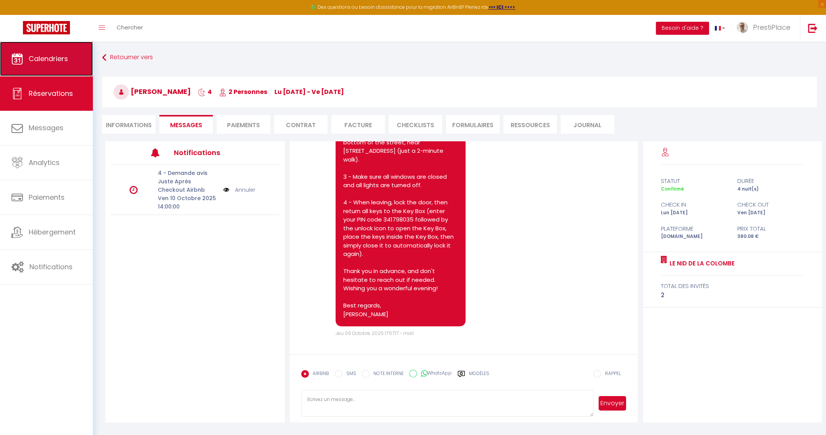
click at [51, 55] on span "Calendriers" at bounding box center [48, 59] width 39 height 10
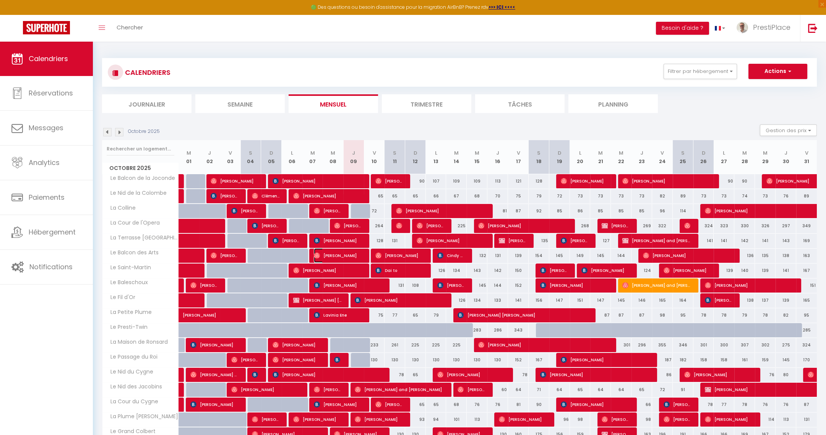
click at [340, 252] on span "[PERSON_NAME]" at bounding box center [338, 255] width 48 height 15
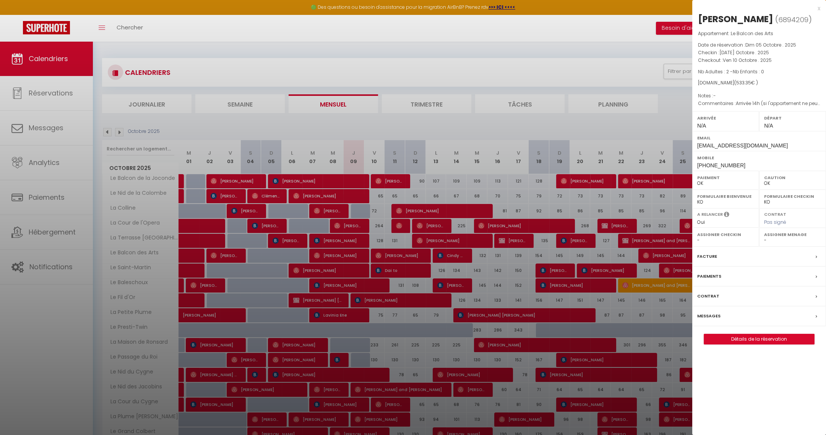
click at [717, 315] on label "Messages" at bounding box center [708, 316] width 23 height 8
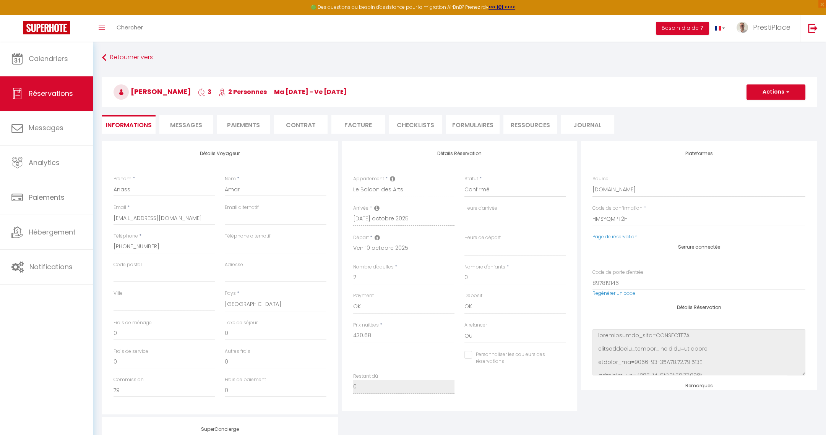
click at [180, 125] on span "Messages" at bounding box center [186, 125] width 32 height 9
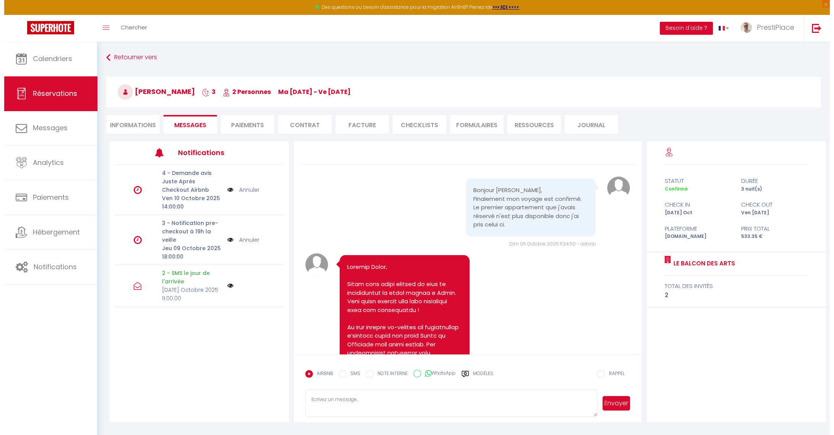
scroll to position [1601, 0]
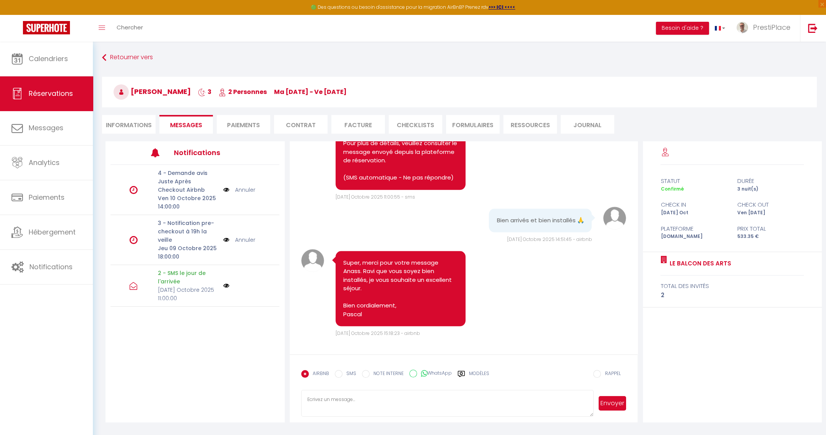
click at [224, 239] on img at bounding box center [226, 240] width 6 height 8
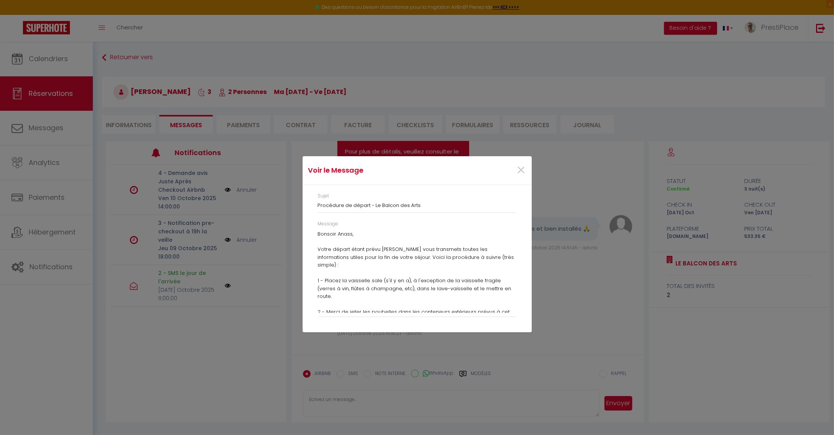
click at [316, 234] on div "Message Bonsoir Anass, Votre départ étant prévu [PERSON_NAME] vous transmets to…" at bounding box center [417, 273] width 209 height 104
click at [319, 233] on p "Bonsoir Anass, Votre départ étant prévu [PERSON_NAME] vous transmets toutes les…" at bounding box center [417, 336] width 199 height 211
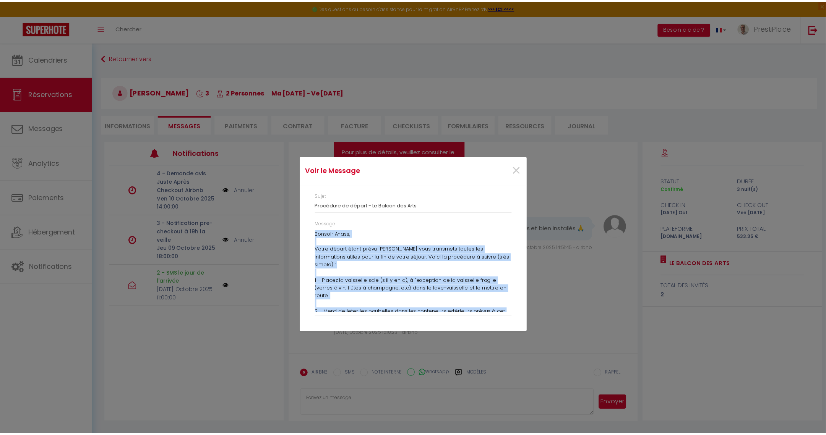
scroll to position [120, 0]
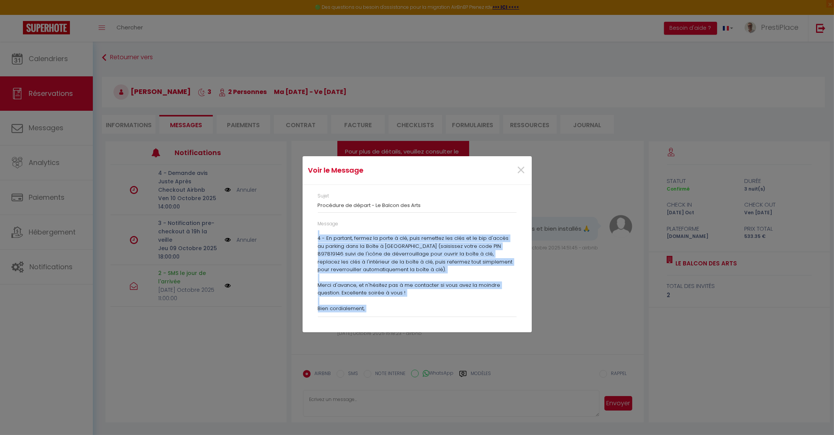
drag, startPoint x: 318, startPoint y: 232, endPoint x: 488, endPoint y: 360, distance: 212.6
click at [488, 360] on div "Voir le Message × Sujet Procédure de départ - Le Balcon des Arts Message Bonsoi…" at bounding box center [417, 217] width 229 height 435
click at [521, 167] on span "×" at bounding box center [522, 170] width 10 height 23
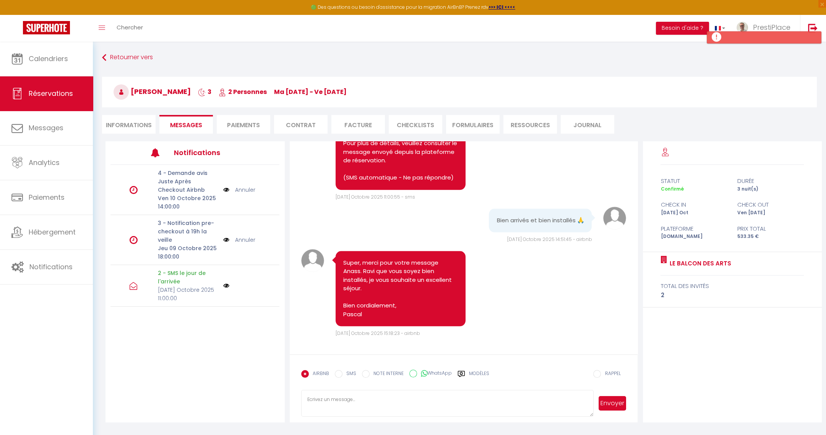
click at [244, 239] on link "Annuler" at bounding box center [245, 240] width 20 height 8
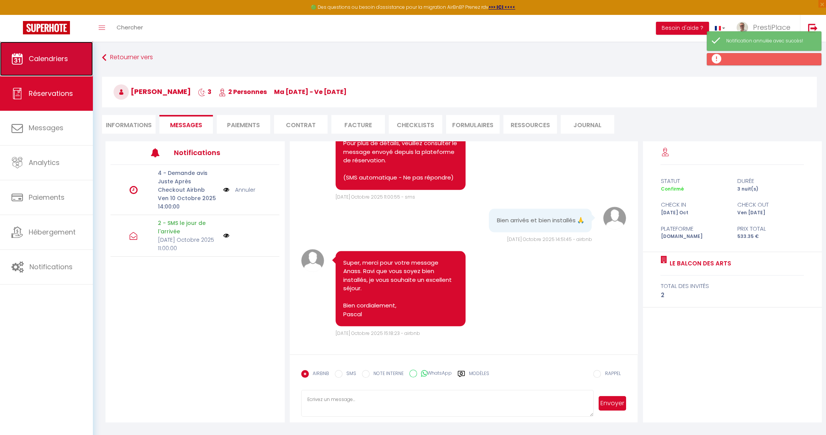
click at [44, 59] on span "Calendriers" at bounding box center [48, 59] width 39 height 10
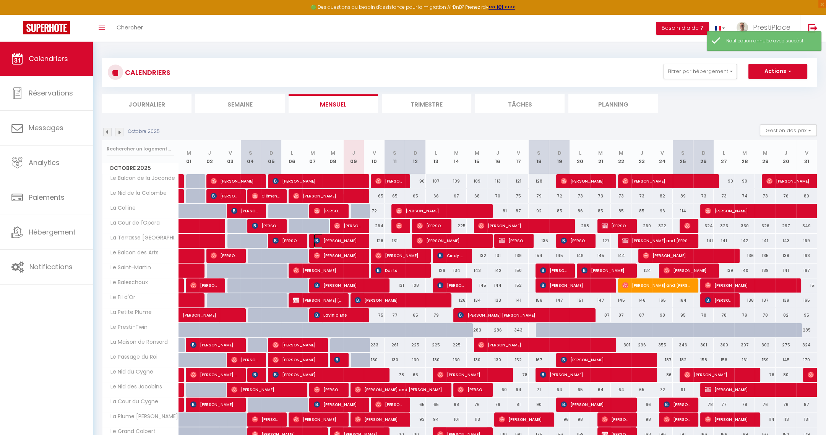
click at [351, 239] on span "[PERSON_NAME]" at bounding box center [338, 241] width 48 height 15
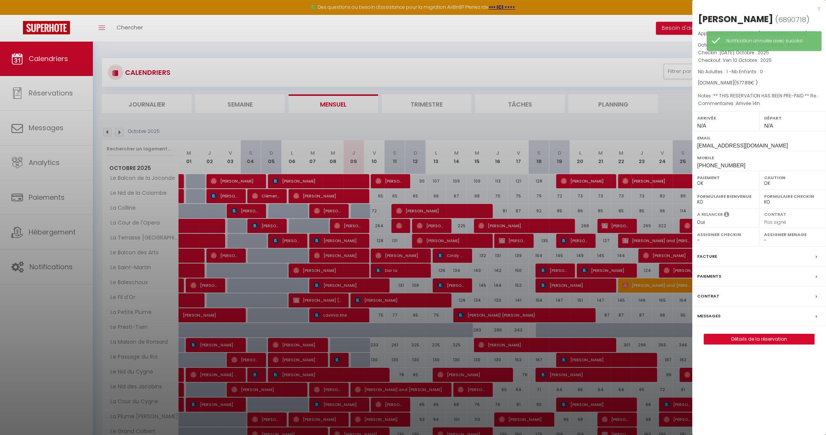
click at [706, 312] on label "Messages" at bounding box center [708, 316] width 23 height 8
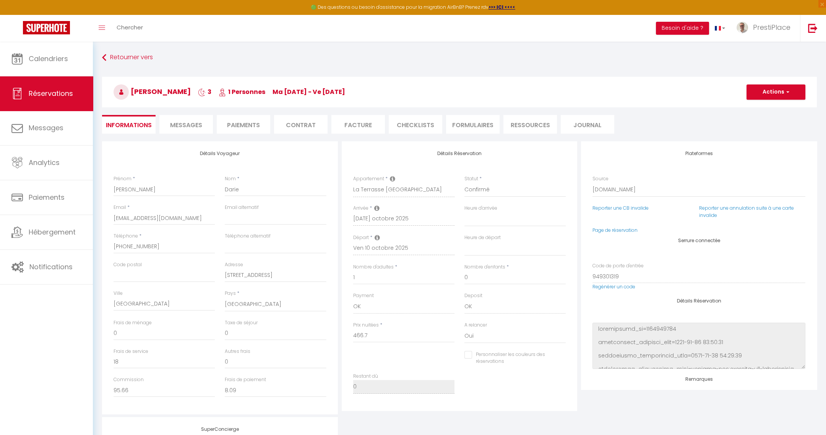
click at [185, 127] on span "Messages" at bounding box center [186, 125] width 32 height 9
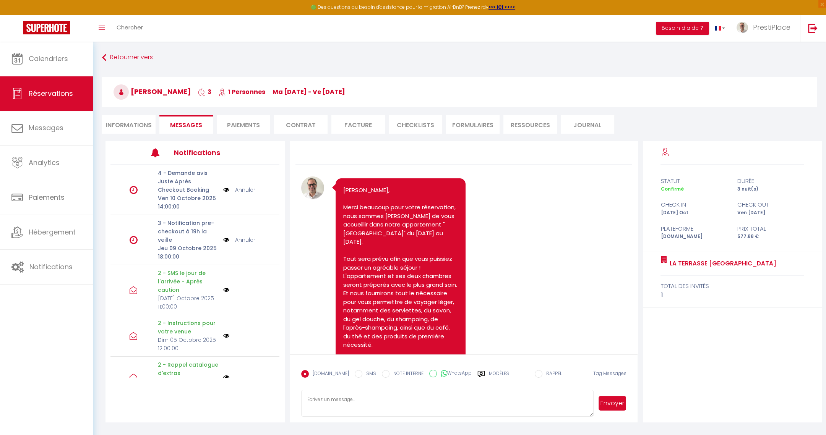
click at [247, 238] on link "Annuler" at bounding box center [245, 240] width 20 height 8
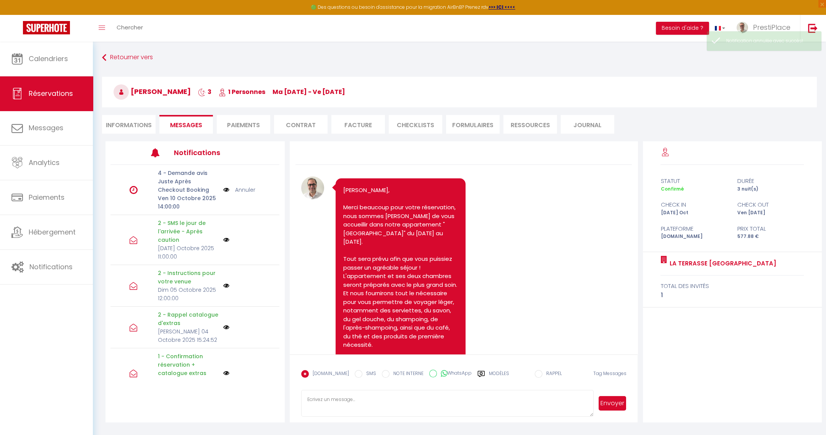
scroll to position [2260, 0]
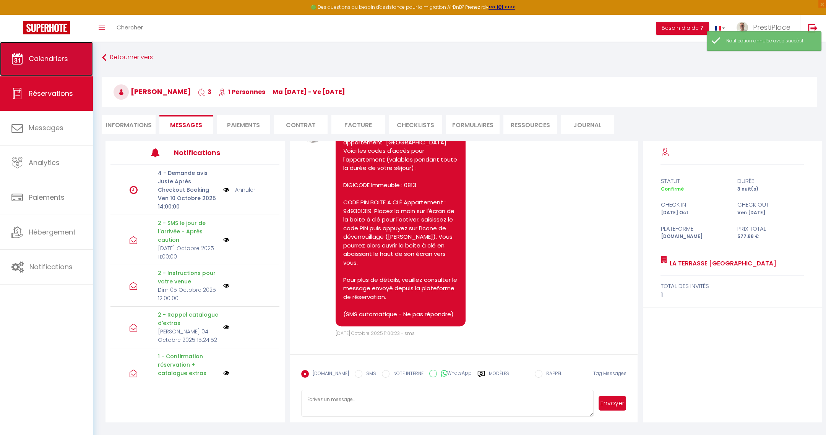
click at [47, 57] on span "Calendriers" at bounding box center [48, 59] width 39 height 10
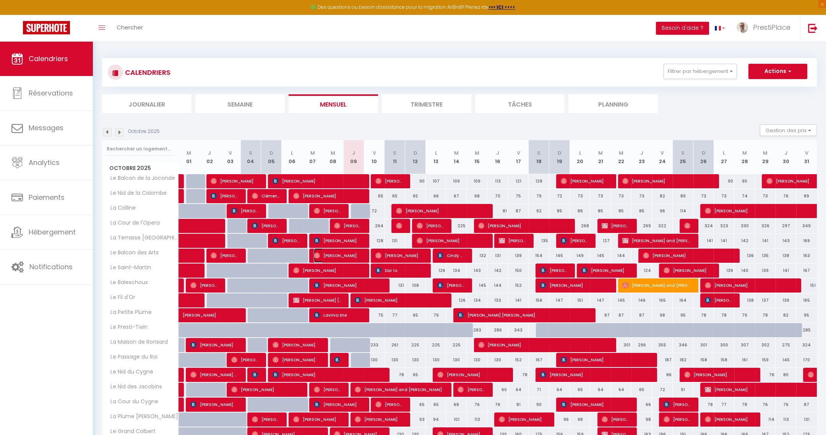
click at [344, 257] on span "[PERSON_NAME]" at bounding box center [338, 255] width 48 height 15
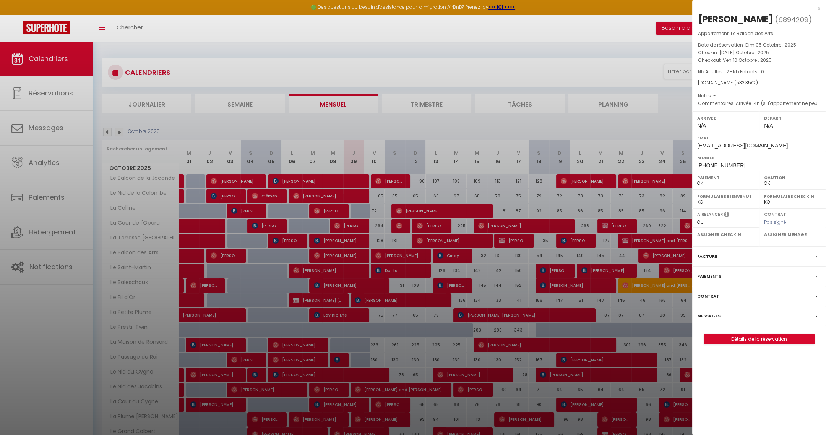
click at [718, 312] on label "Messages" at bounding box center [708, 316] width 23 height 8
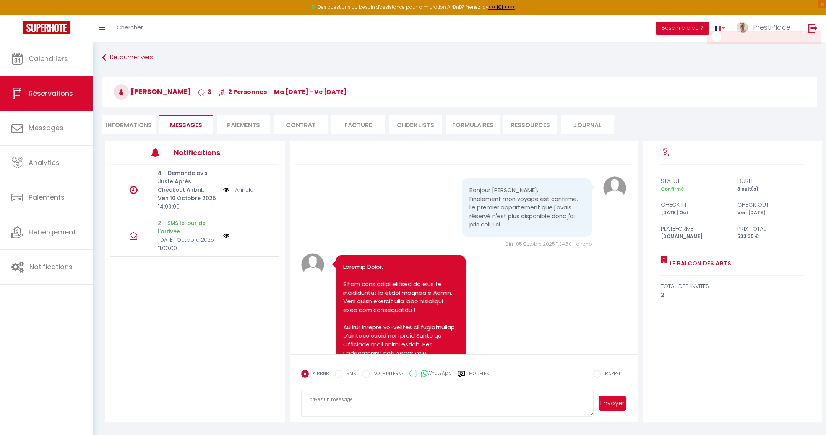
scroll to position [1601, 0]
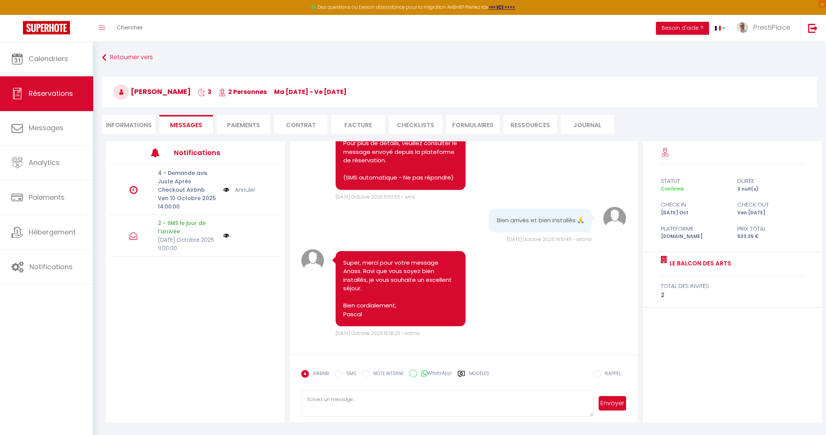
click at [344, 396] on textarea at bounding box center [447, 403] width 293 height 27
paste textarea "Loremip Dolor, Sitam consec adipi elits doeius, te inci utlaboree dolore mag al…"
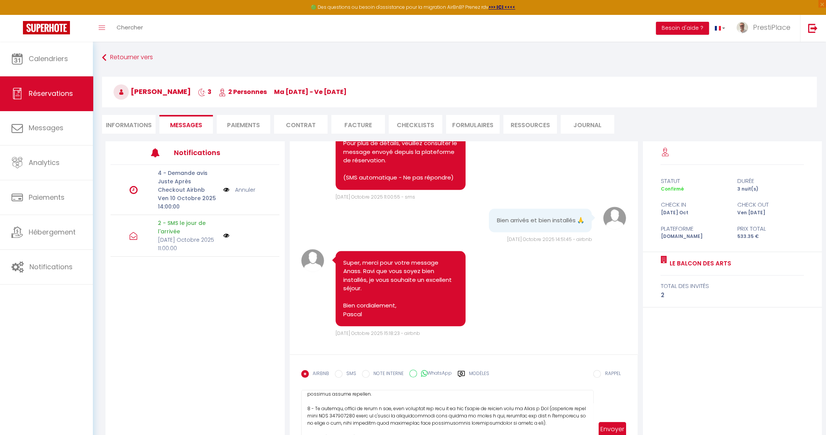
drag, startPoint x: 588, startPoint y: 412, endPoint x: 606, endPoint y: 464, distance: 55.0
click at [606, 435] on html "🟢 Des questions ou besoin d'assistance pour la migration AirBnB? Prenez rdv >>>…" at bounding box center [413, 217] width 826 height 435
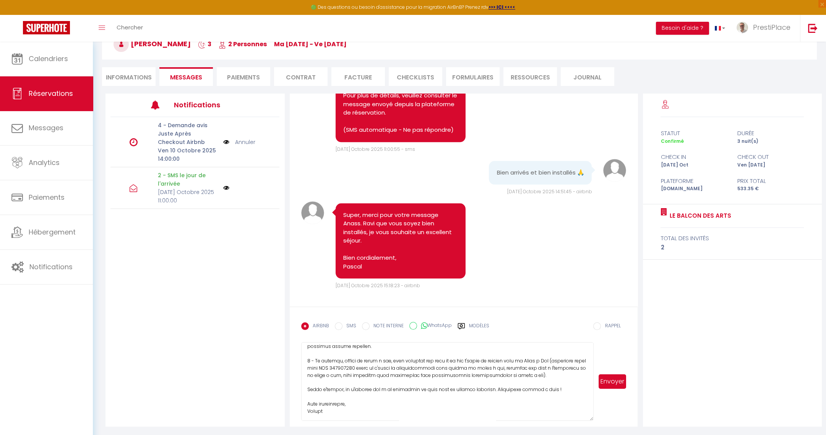
scroll to position [0, 0]
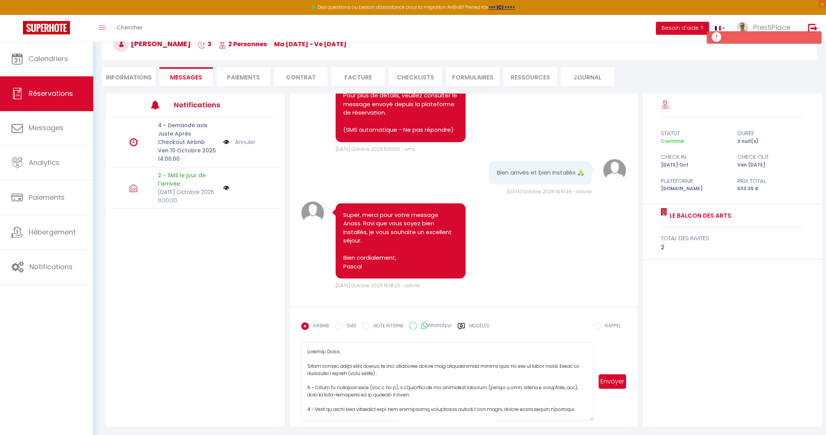
click at [375, 354] on textarea at bounding box center [447, 382] width 293 height 79
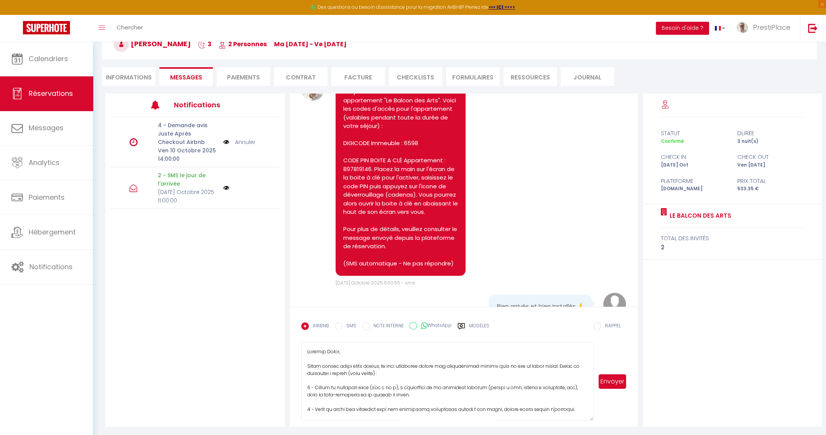
scroll to position [1601, 0]
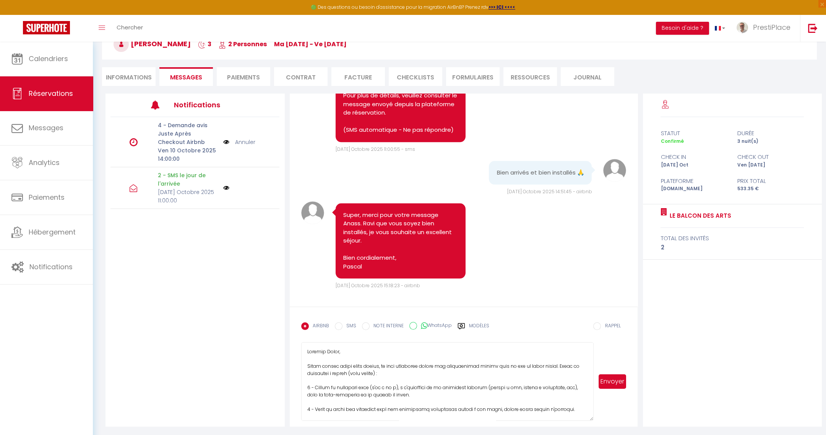
click at [620, 385] on button "Envoyer" at bounding box center [613, 382] width 28 height 15
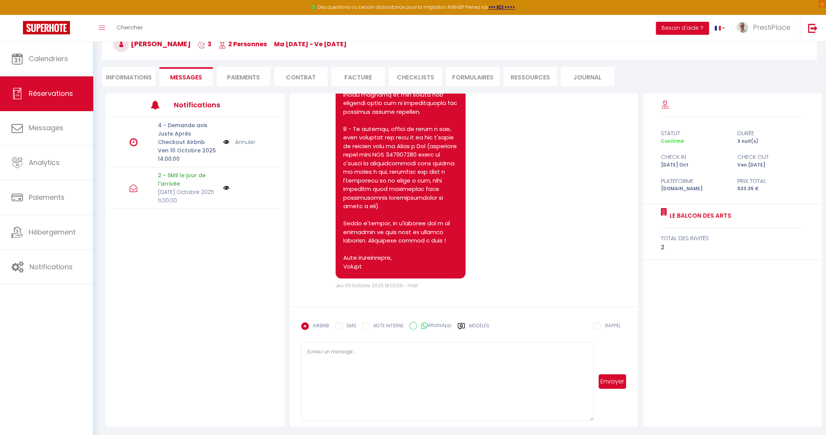
scroll to position [1971, 0]
click at [41, 64] on link "Calendriers" at bounding box center [46, 59] width 93 height 34
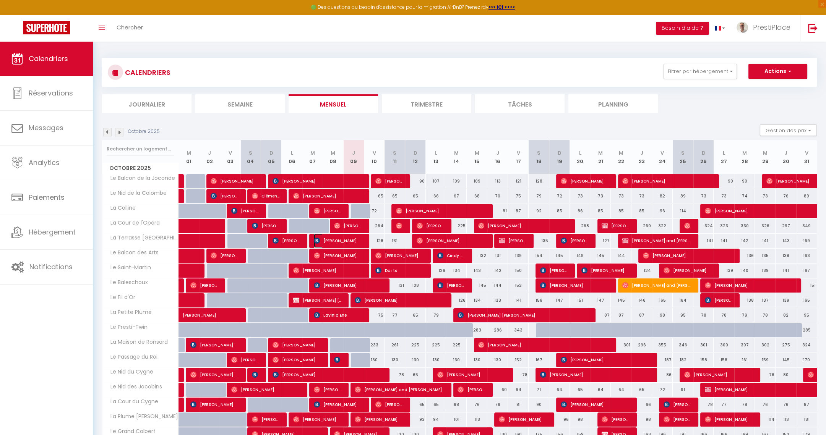
click at [346, 241] on span "[PERSON_NAME]" at bounding box center [338, 241] width 48 height 15
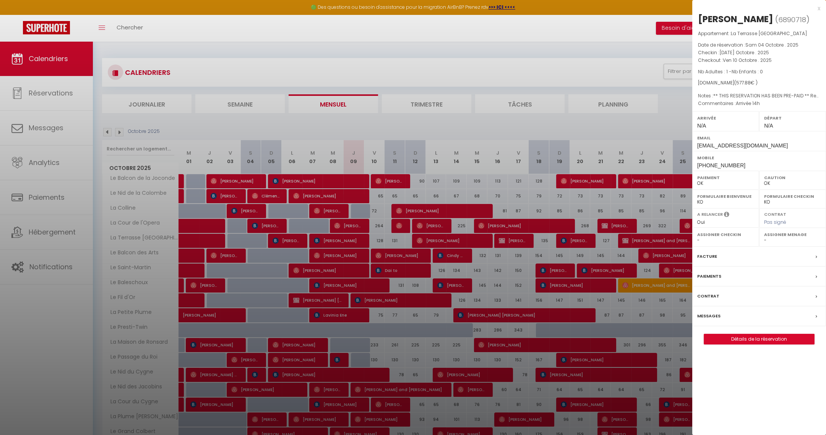
click at [706, 316] on label "Messages" at bounding box center [708, 316] width 23 height 8
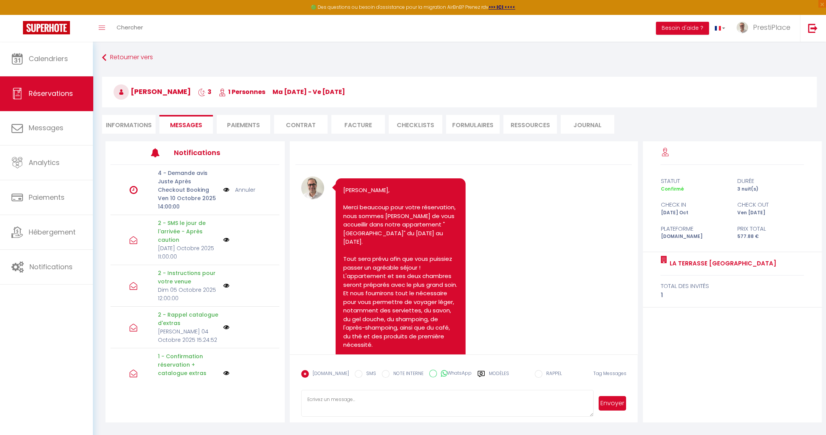
scroll to position [2260, 0]
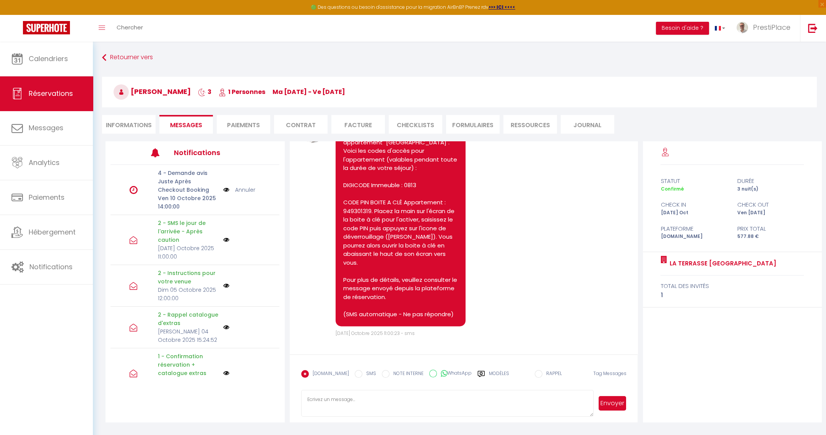
click at [490, 375] on label "Modèles" at bounding box center [499, 376] width 20 height 13
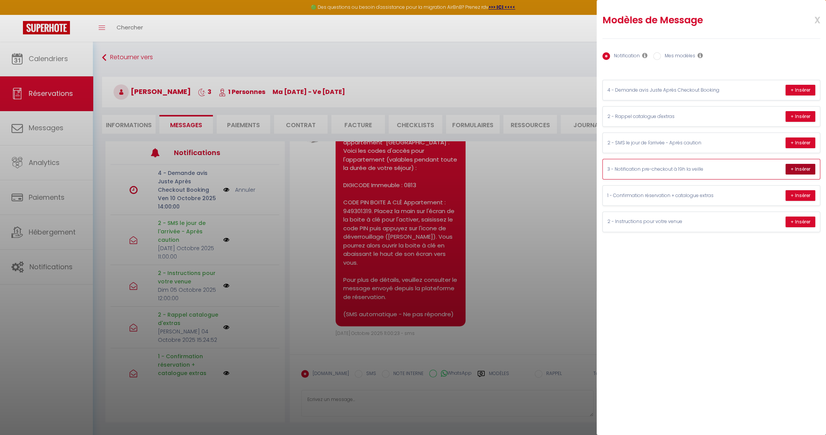
click at [814, 168] on button "+ Insérer" at bounding box center [801, 169] width 30 height 11
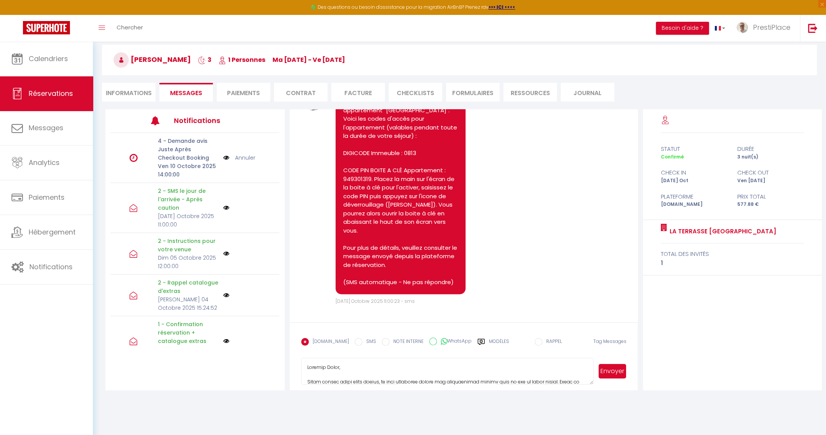
scroll to position [41, 0]
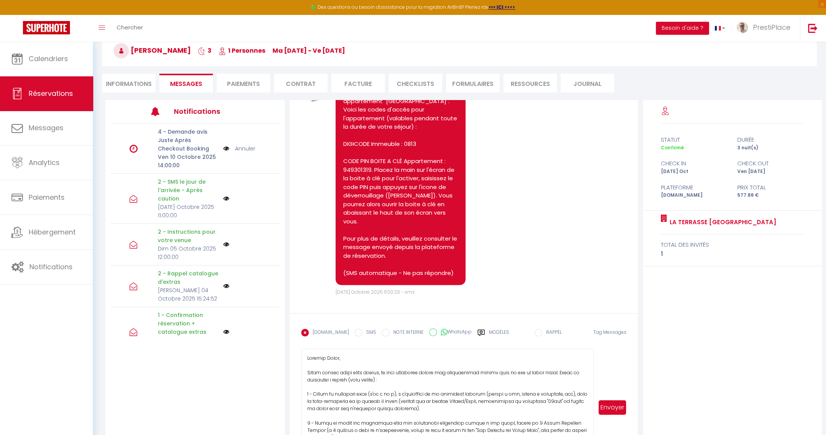
drag, startPoint x: 592, startPoint y: 373, endPoint x: 604, endPoint y: 464, distance: 91.8
click at [604, 394] on html "🟢 Des questions ou besoin d'assistance pour la migration AirBnB? Prenez rdv >>>…" at bounding box center [413, 176] width 826 height 435
click at [489, 382] on textarea at bounding box center [447, 407] width 293 height 117
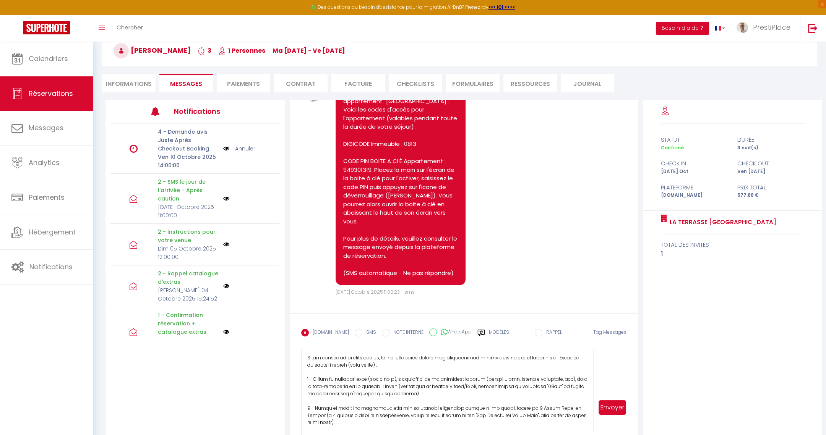
scroll to position [0, 0]
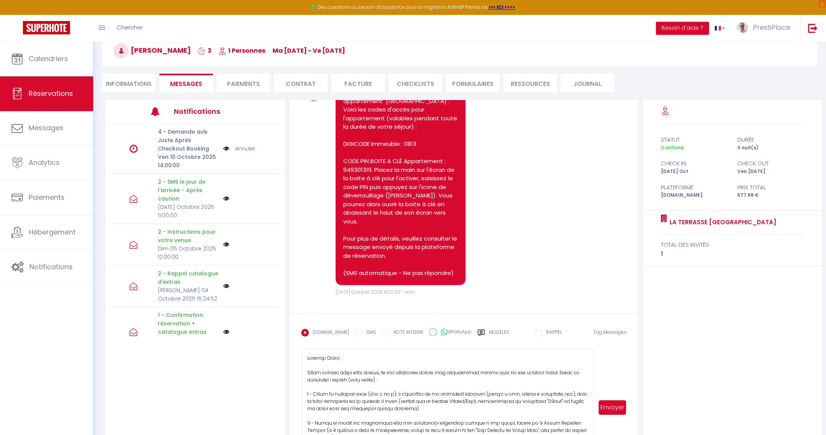
click at [307, 372] on textarea at bounding box center [447, 407] width 293 height 117
click at [464, 364] on textarea at bounding box center [447, 407] width 293 height 117
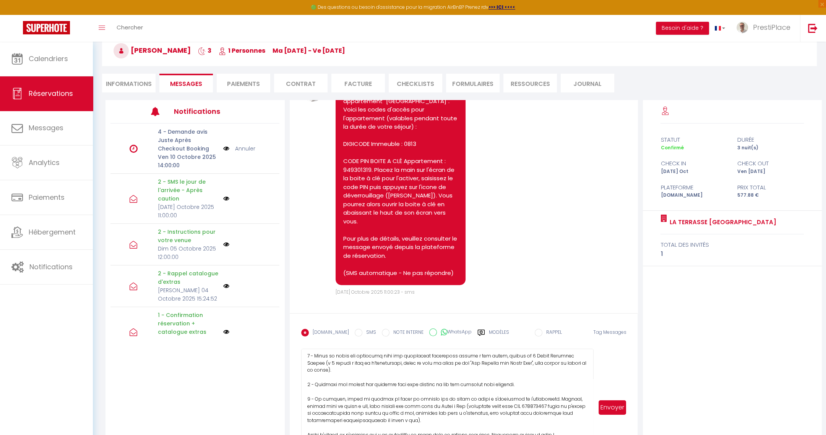
scroll to position [87, 0]
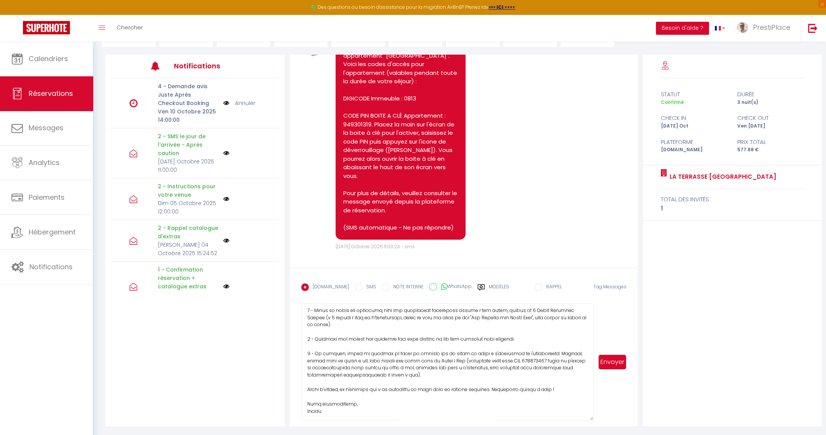
click at [486, 335] on textarea at bounding box center [447, 362] width 293 height 117
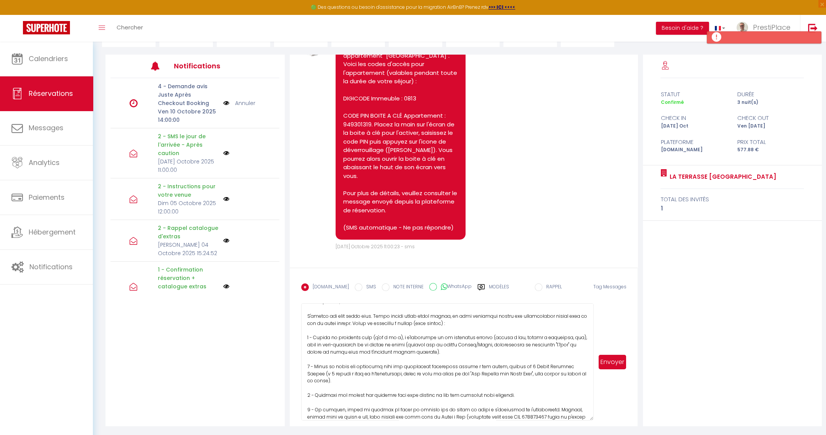
scroll to position [0, 0]
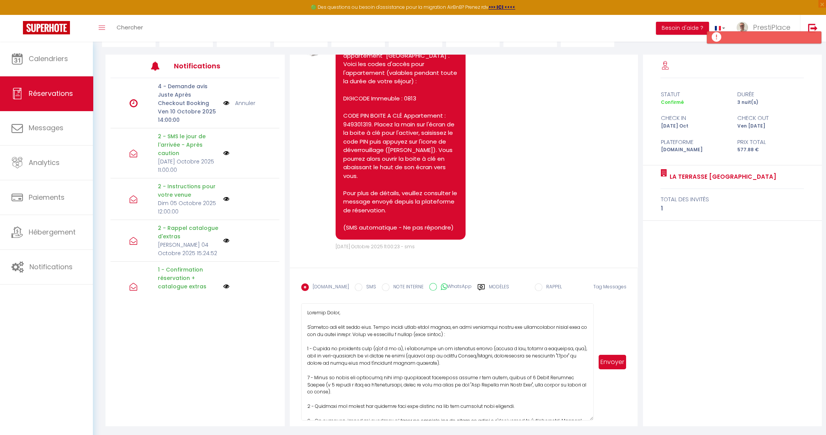
click at [607, 360] on button "Envoyer" at bounding box center [613, 362] width 28 height 15
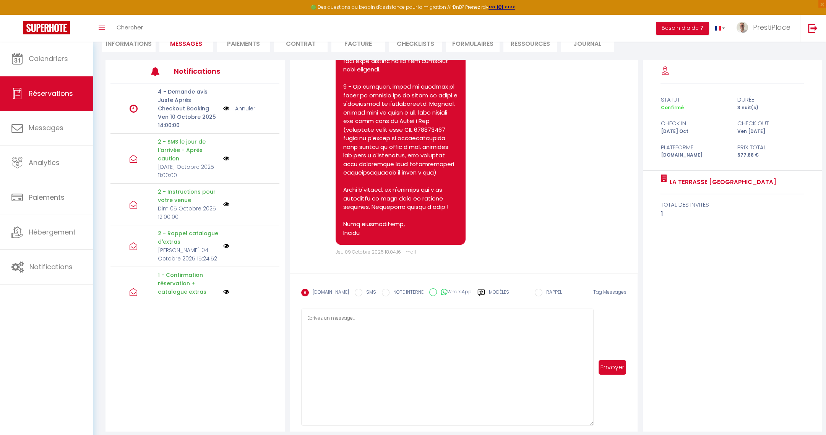
scroll to position [2698, 0]
click at [35, 53] on link "Calendriers" at bounding box center [46, 59] width 93 height 34
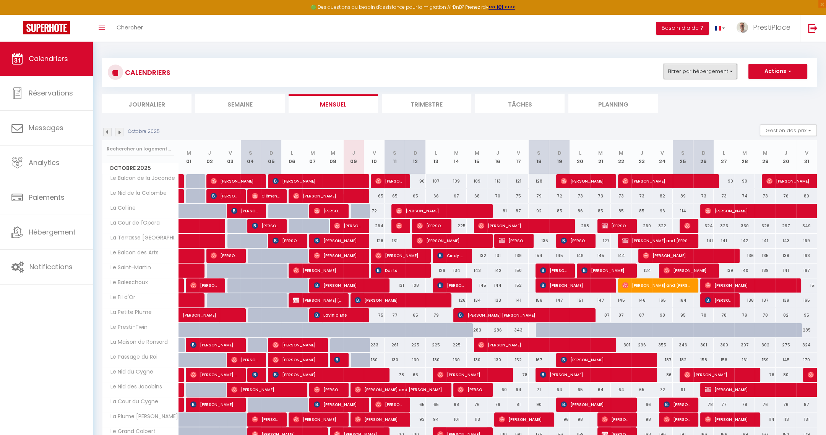
click at [711, 68] on button "Filtrer par hébergement" at bounding box center [700, 71] width 73 height 15
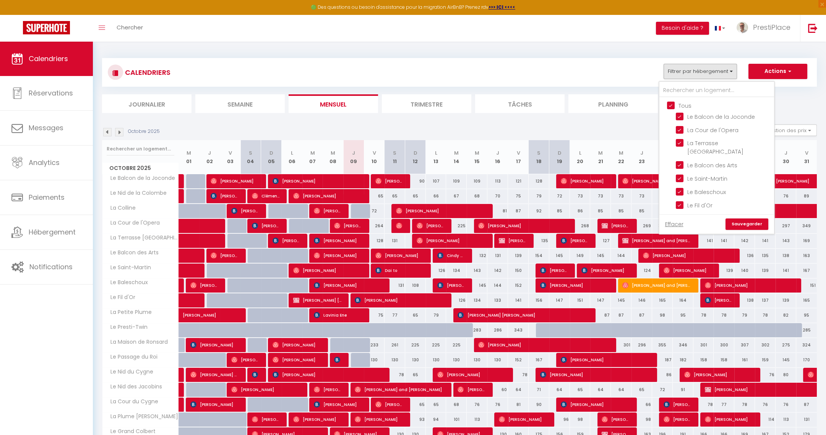
click at [670, 105] on input "Tous" at bounding box center [724, 105] width 115 height 8
click at [682, 184] on input "La Maison de Ronsard" at bounding box center [724, 188] width 96 height 8
click at [683, 167] on input "Le Nid des Jacobins" at bounding box center [724, 171] width 96 height 8
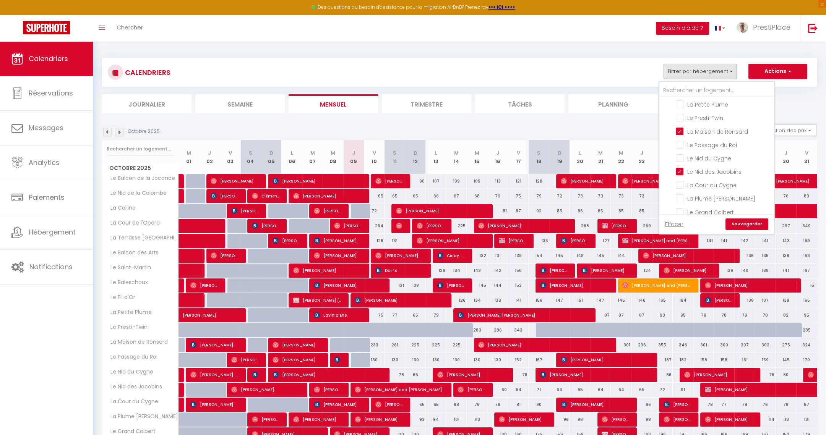
click at [745, 221] on link "Sauvegarder" at bounding box center [747, 224] width 43 height 11
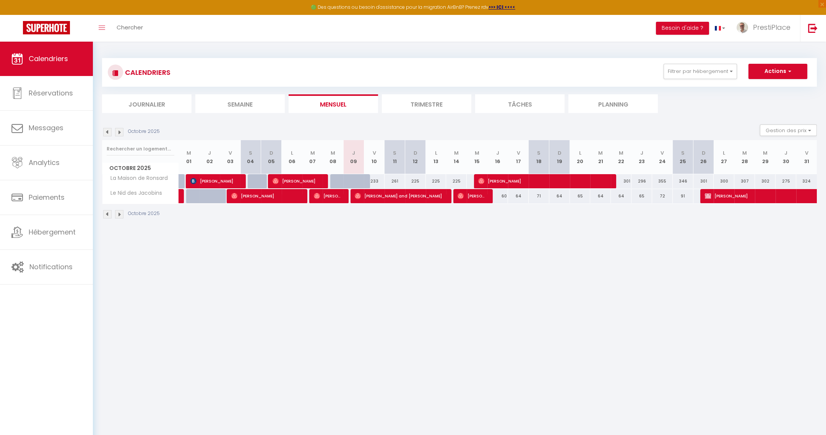
click at [106, 132] on img at bounding box center [107, 132] width 8 height 8
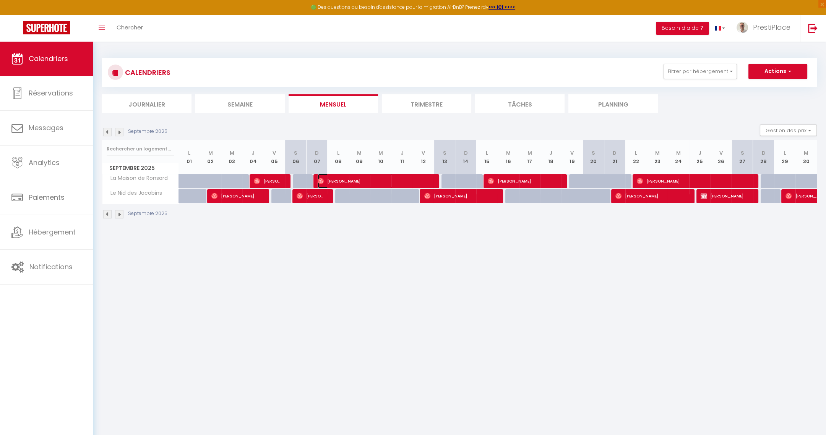
click at [402, 182] on span "[PERSON_NAME]" at bounding box center [375, 181] width 114 height 15
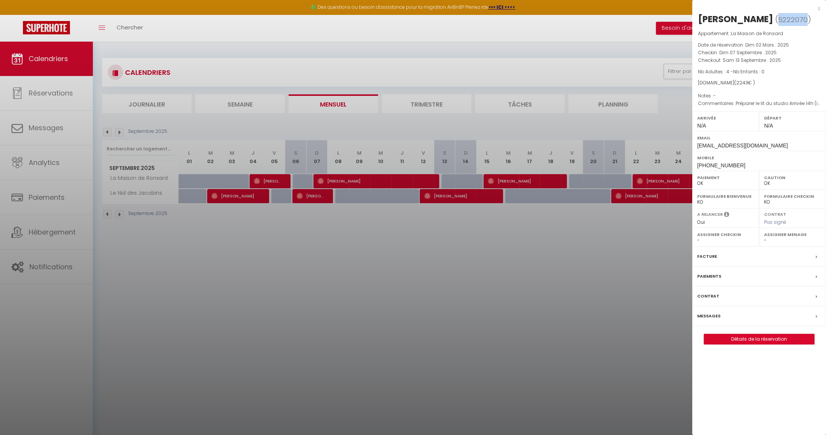
drag, startPoint x: 701, startPoint y: 30, endPoint x: 729, endPoint y: 29, distance: 27.2
click at [778, 24] on span "5222070" at bounding box center [792, 20] width 29 height 10
drag, startPoint x: 743, startPoint y: 18, endPoint x: 698, endPoint y: 13, distance: 45.8
click at [698, 13] on div "[PERSON_NAME]" at bounding box center [735, 19] width 75 height 12
drag, startPoint x: 748, startPoint y: 19, endPoint x: 800, endPoint y: 19, distance: 52.0
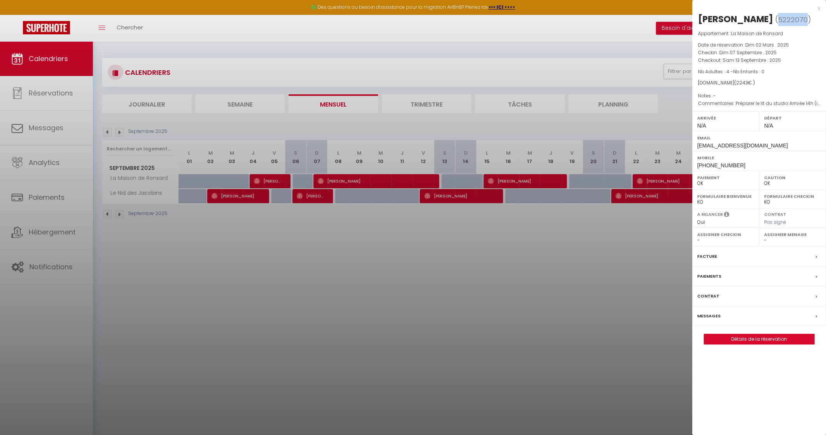
click at [801, 19] on h2 "[PERSON_NAME] ( 5222070 )" at bounding box center [759, 19] width 122 height 13
click at [377, 253] on div at bounding box center [413, 217] width 826 height 435
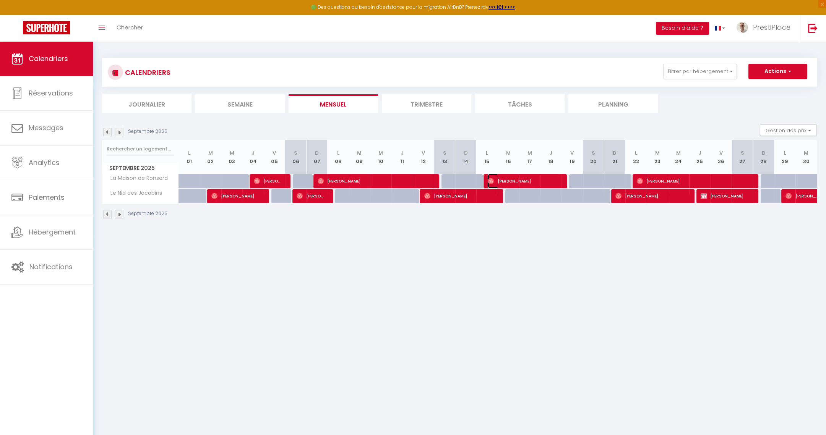
click at [516, 177] on span "[PERSON_NAME]" at bounding box center [523, 181] width 71 height 15
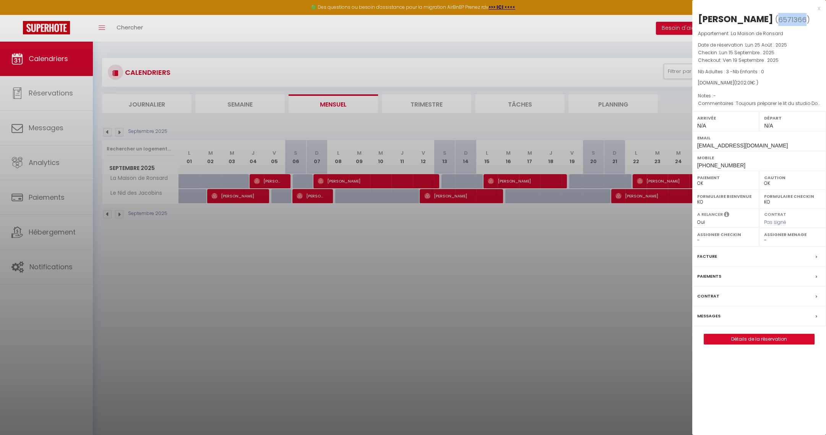
drag, startPoint x: 785, startPoint y: 18, endPoint x: 811, endPoint y: 19, distance: 26.0
click at [807, 19] on span "6571366" at bounding box center [792, 20] width 28 height 10
drag, startPoint x: 733, startPoint y: 18, endPoint x: 699, endPoint y: 19, distance: 34.0
click at [699, 19] on div "[PERSON_NAME]" at bounding box center [735, 19] width 75 height 12
drag, startPoint x: 778, startPoint y: 18, endPoint x: 737, endPoint y: 19, distance: 40.5
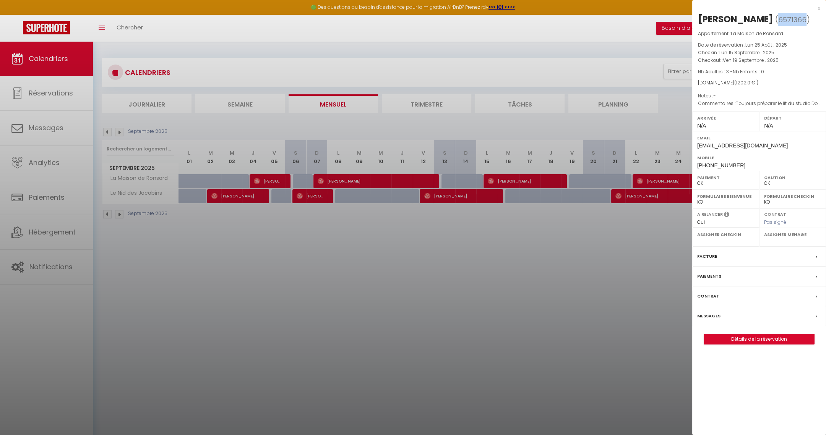
click at [737, 19] on div "[PERSON_NAME]" at bounding box center [735, 19] width 75 height 12
click at [663, 177] on div at bounding box center [413, 217] width 826 height 435
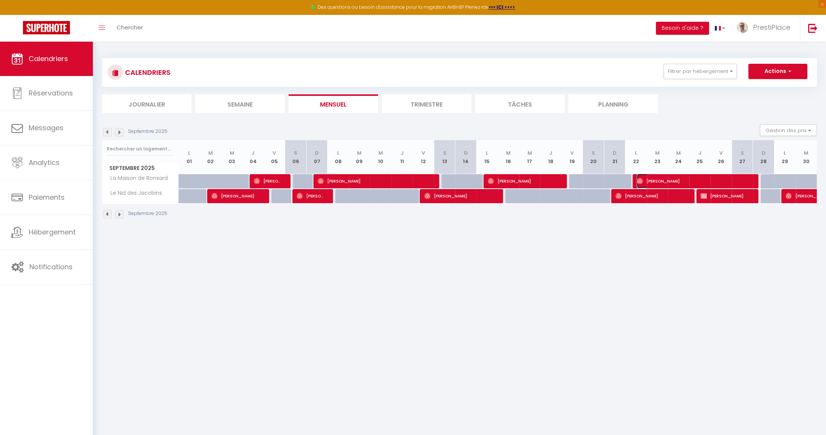
click at [679, 180] on span "[PERSON_NAME]" at bounding box center [694, 181] width 114 height 15
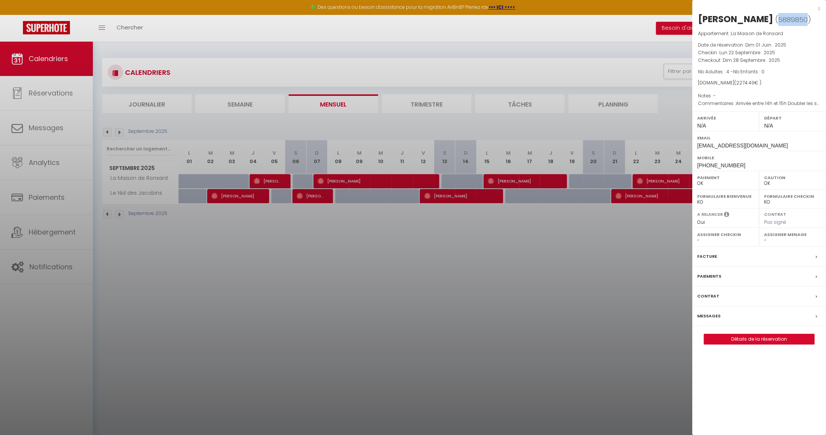
drag, startPoint x: 747, startPoint y: 20, endPoint x: 777, endPoint y: 17, distance: 30.4
click at [777, 17] on span "( 5889850 )" at bounding box center [793, 19] width 36 height 11
click at [271, 178] on div at bounding box center [413, 217] width 826 height 435
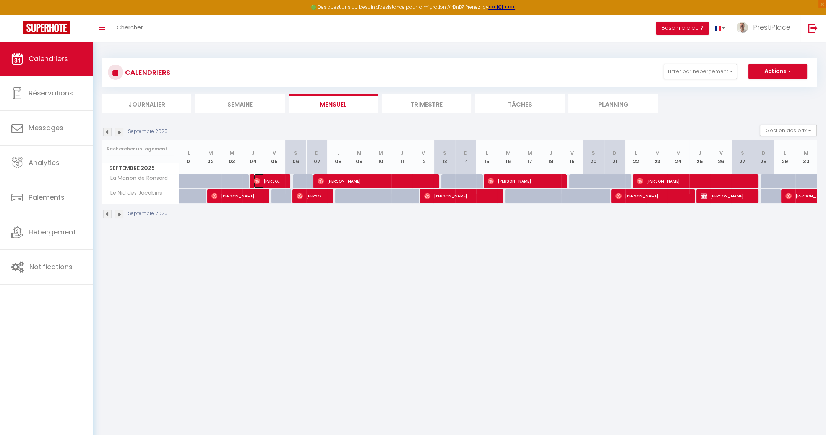
click at [271, 178] on span "[PERSON_NAME]" at bounding box center [268, 181] width 29 height 15
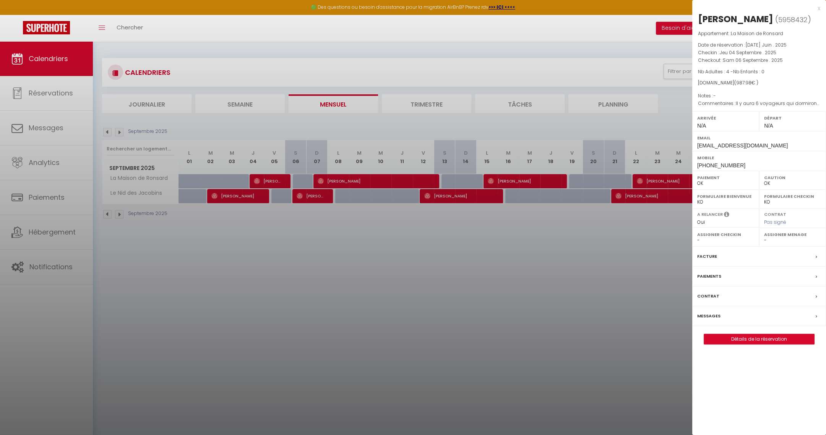
click at [346, 184] on div at bounding box center [413, 217] width 826 height 435
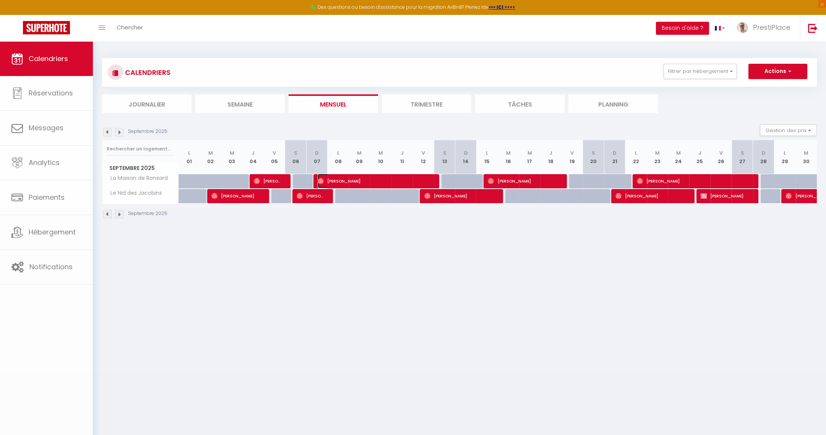
click at [346, 184] on span "[PERSON_NAME]" at bounding box center [375, 181] width 114 height 15
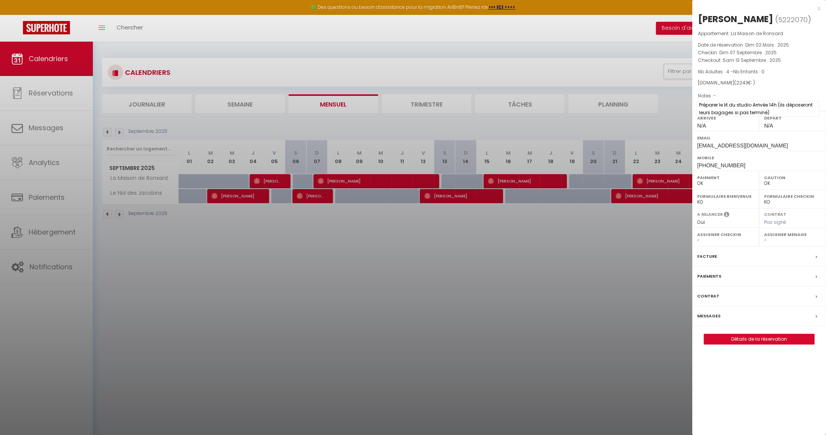
click at [754, 117] on span "Préparer le lit du studio Arrivée 14h (ils déposeront leurs bagages si pas term…" at bounding box center [757, 109] width 123 height 16
click at [528, 182] on div at bounding box center [413, 217] width 826 height 435
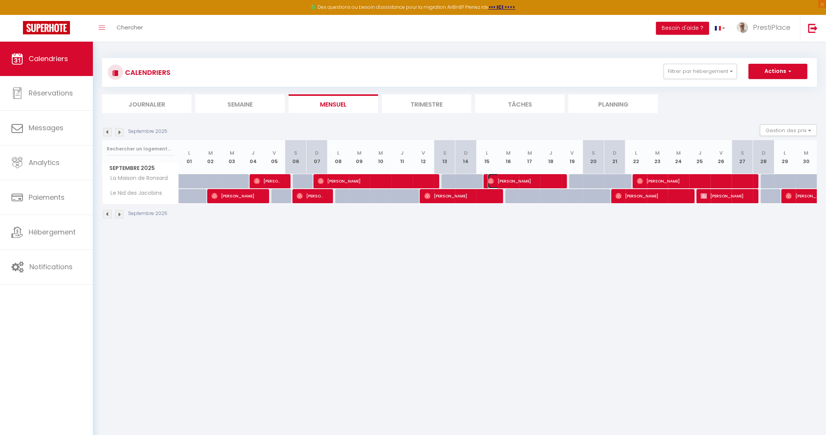
click at [528, 182] on span "[PERSON_NAME]" at bounding box center [523, 181] width 71 height 15
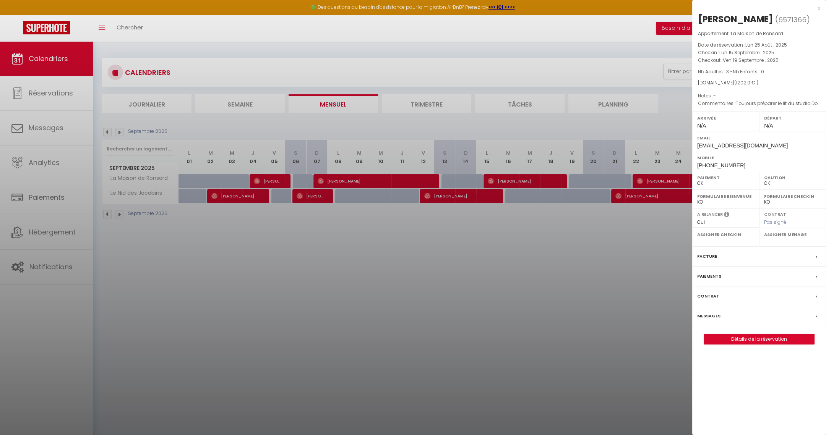
click at [663, 181] on div at bounding box center [413, 217] width 826 height 435
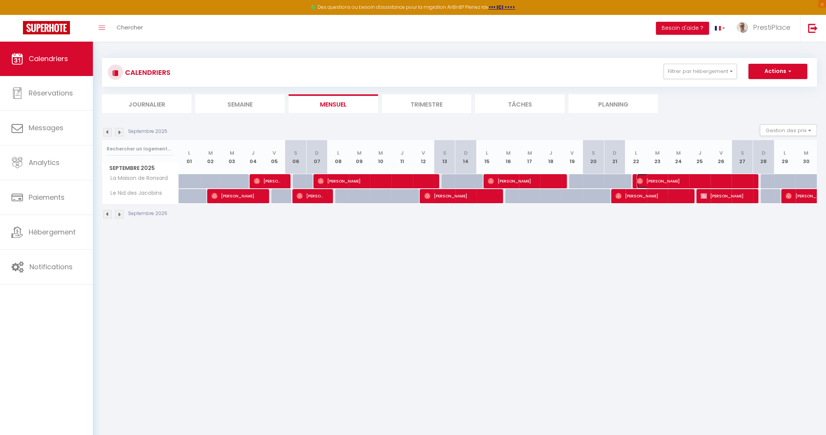
click at [663, 181] on span "[PERSON_NAME]" at bounding box center [694, 181] width 114 height 15
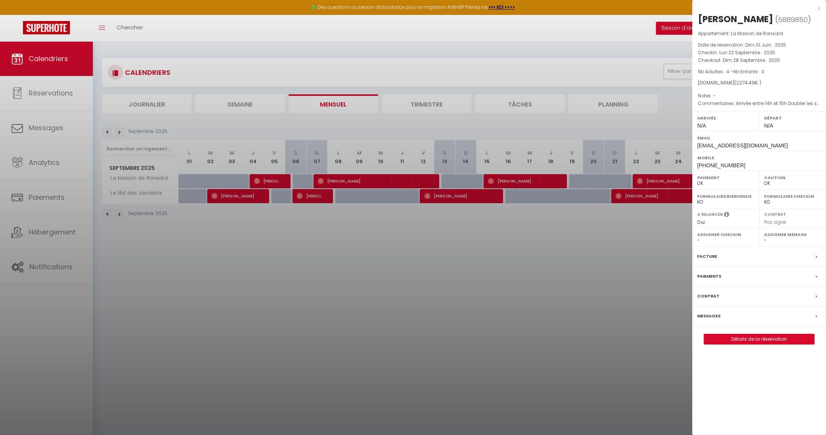
click at [338, 206] on div at bounding box center [413, 217] width 826 height 435
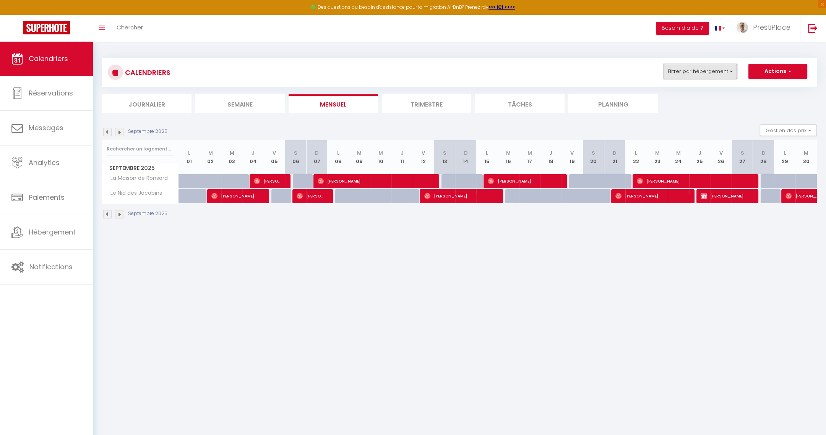
click at [701, 75] on button "Filtrer par hébergement" at bounding box center [700, 71] width 73 height 15
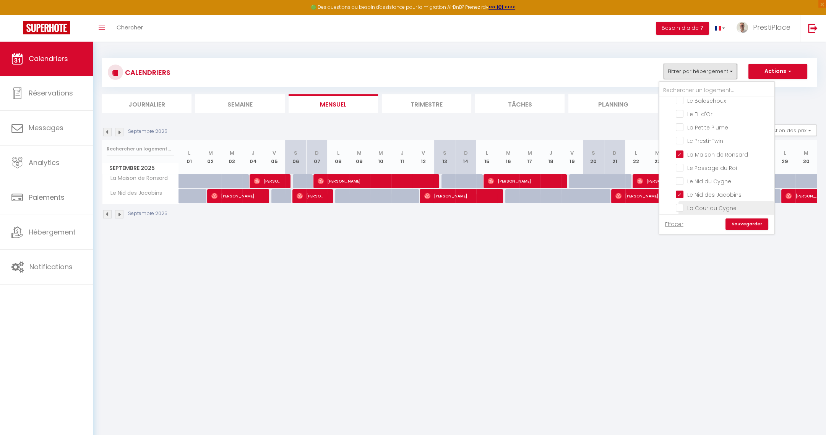
scroll to position [172, 0]
click at [681, 110] on input "Le Nid des Jacobins" at bounding box center [724, 114] width 96 height 8
click at [682, 184] on input "La Maison de Ronsard" at bounding box center [724, 188] width 96 height 8
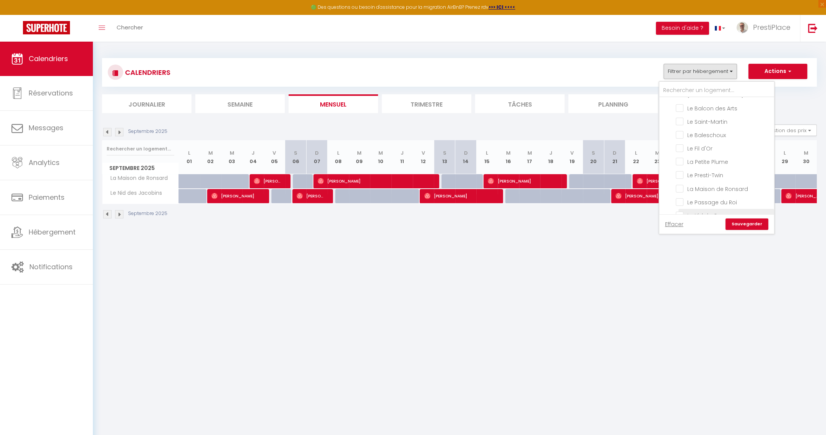
click at [681, 211] on input "Le Nid du Cygne" at bounding box center [724, 215] width 96 height 8
click at [758, 225] on link "Sauvegarder" at bounding box center [747, 224] width 43 height 11
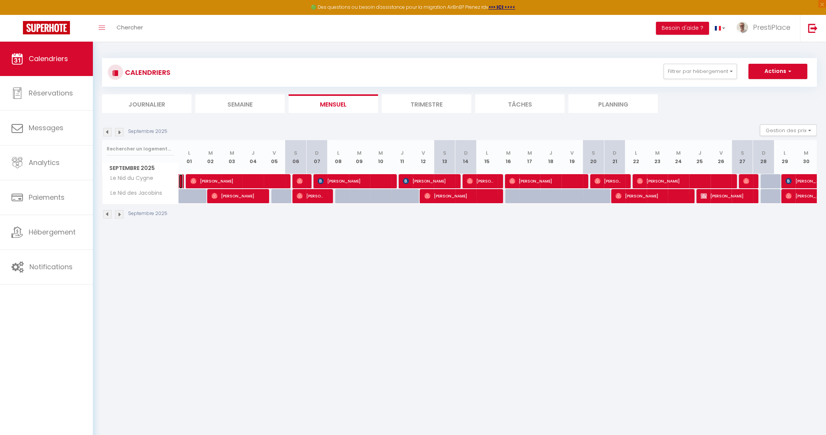
click at [180, 181] on link at bounding box center [181, 181] width 4 height 15
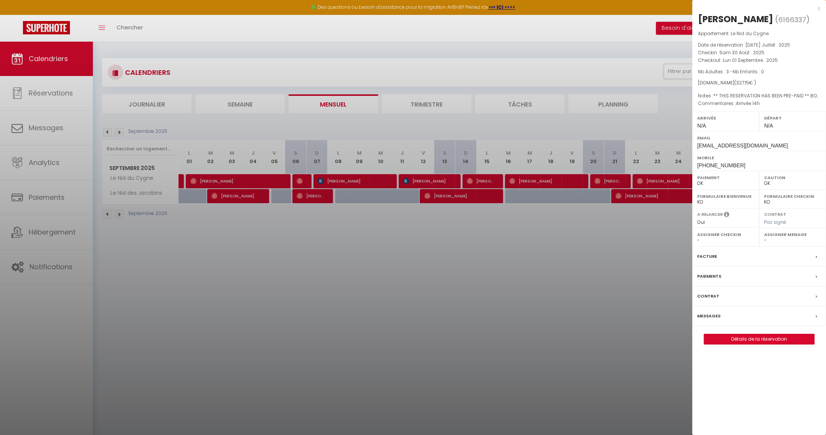
click at [412, 289] on div at bounding box center [413, 217] width 826 height 435
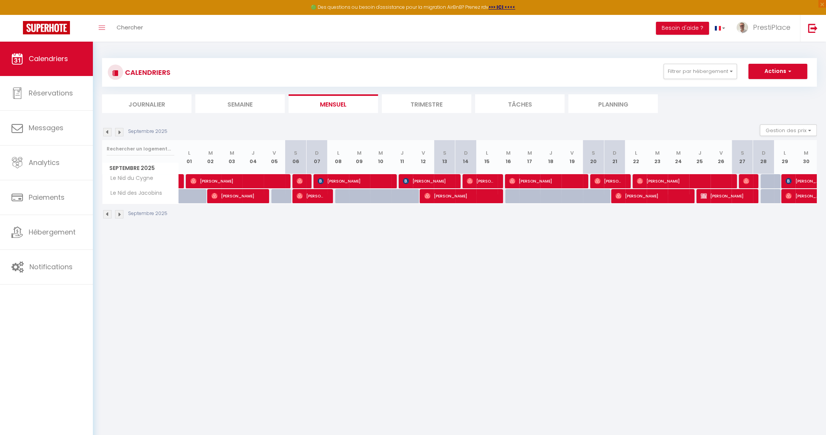
click at [109, 130] on img at bounding box center [107, 132] width 8 height 8
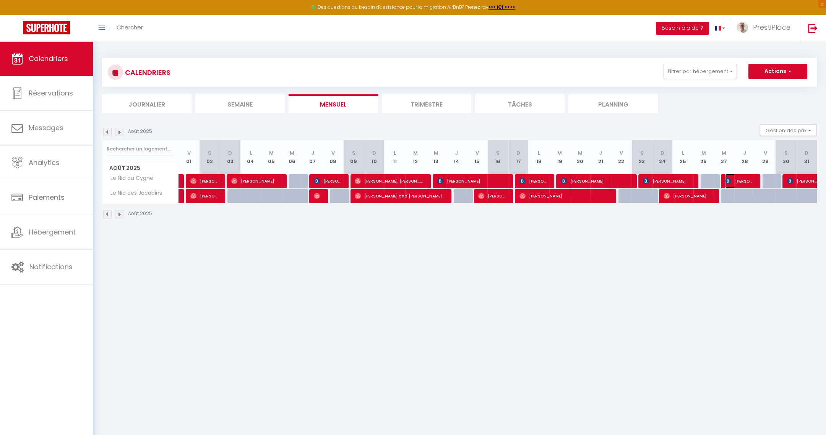
click at [733, 185] on span "[PERSON_NAME]" at bounding box center [739, 181] width 28 height 15
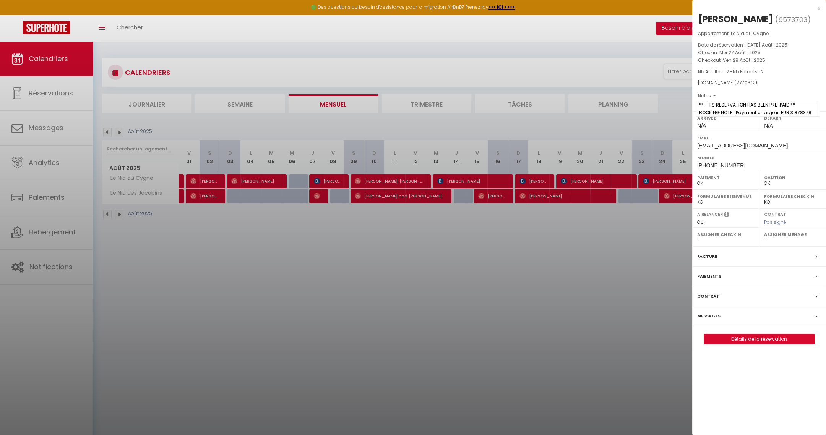
click at [761, 114] on span "** THIS RESERVATION HAS BEEN PRE-PAID ** BOOKING NOTE : Payment charge is EUR 3…" at bounding box center [757, 109] width 123 height 16
click at [579, 253] on div at bounding box center [413, 217] width 826 height 435
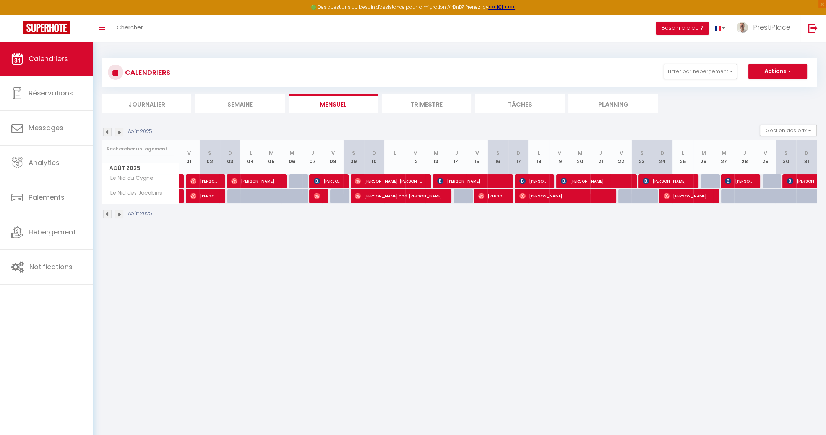
click at [117, 134] on img at bounding box center [119, 132] width 8 height 8
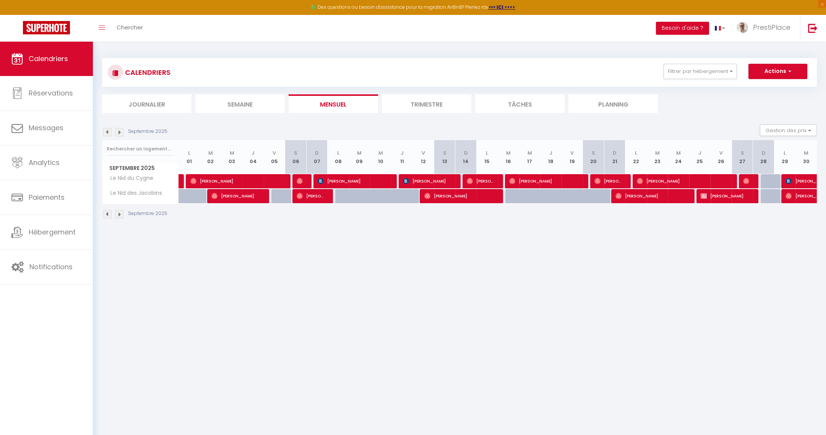
click at [104, 135] on img at bounding box center [107, 132] width 8 height 8
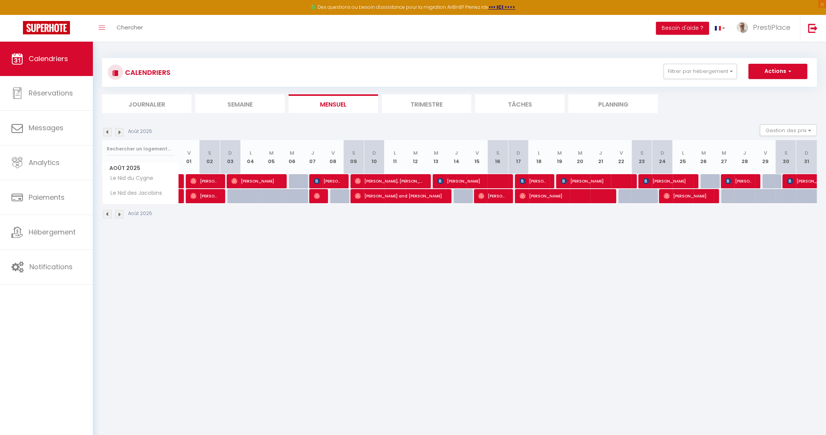
click at [107, 132] on img at bounding box center [107, 132] width 8 height 8
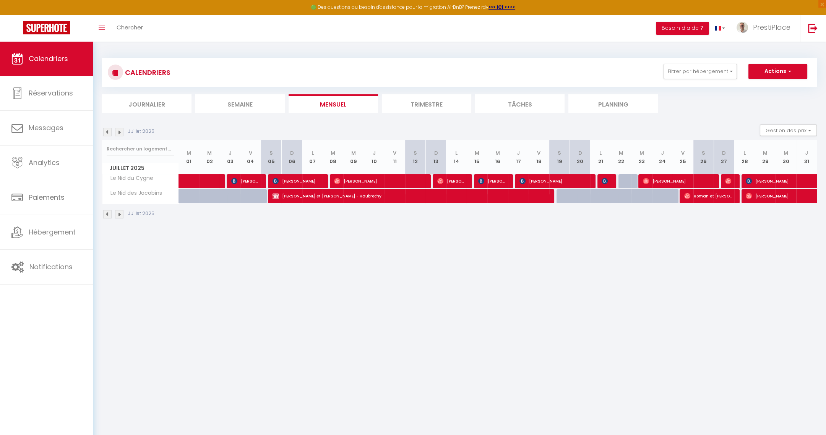
click at [122, 134] on img at bounding box center [119, 132] width 8 height 8
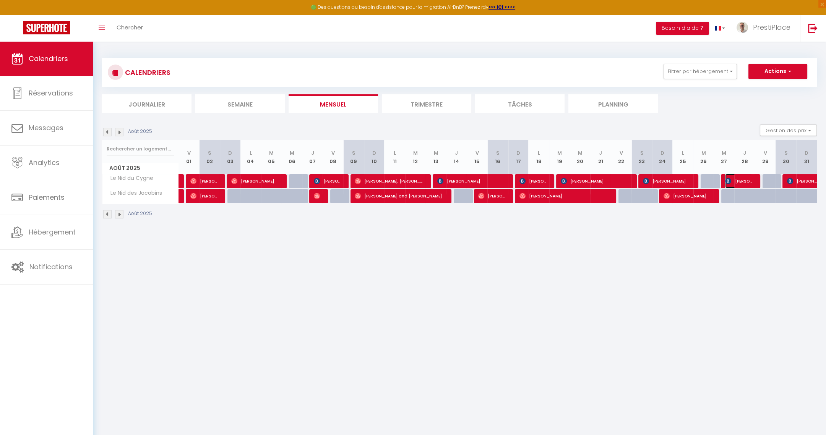
click at [740, 179] on span "[PERSON_NAME]" at bounding box center [739, 181] width 28 height 15
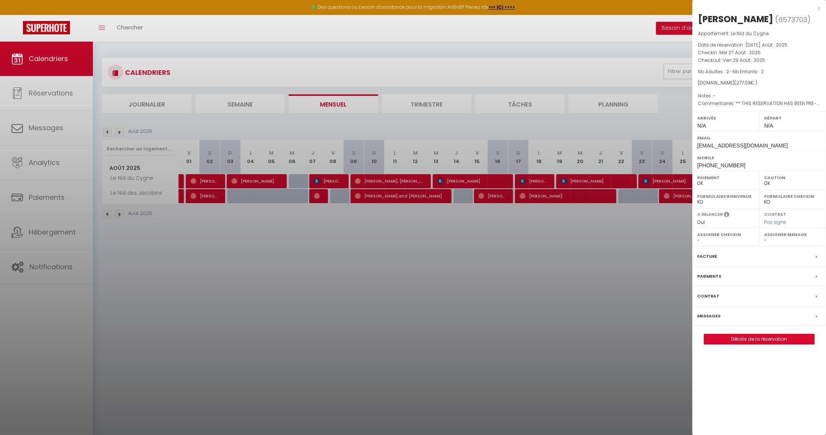
click at [573, 289] on div at bounding box center [413, 217] width 826 height 435
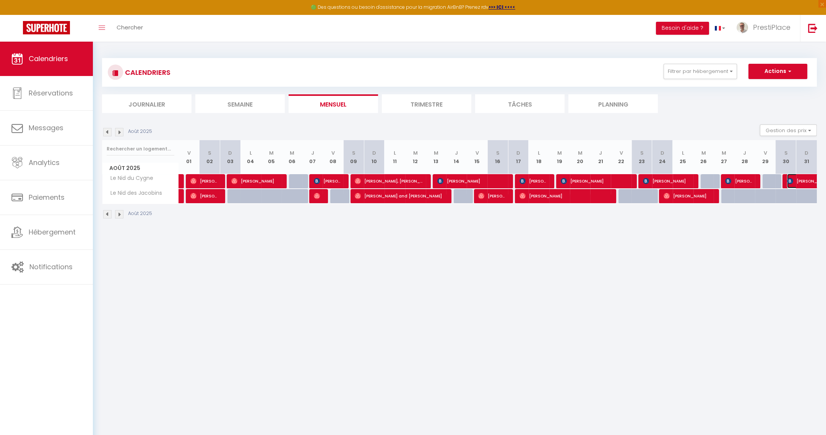
click at [804, 181] on span "[PERSON_NAME]" at bounding box center [804, 181] width 35 height 15
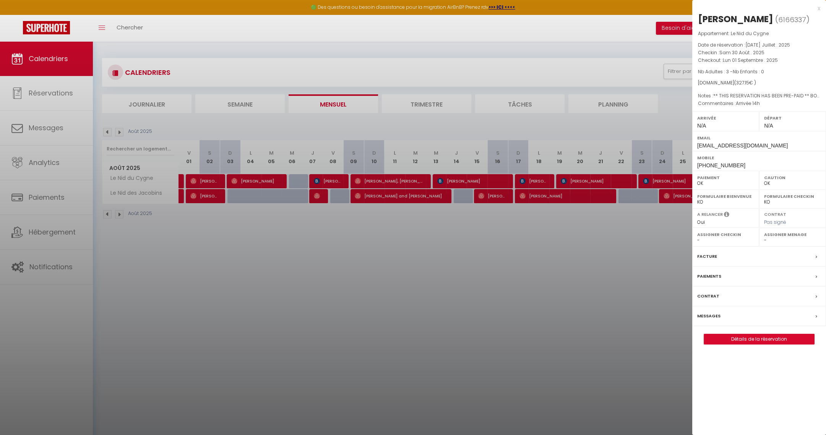
click at [535, 312] on div at bounding box center [413, 217] width 826 height 435
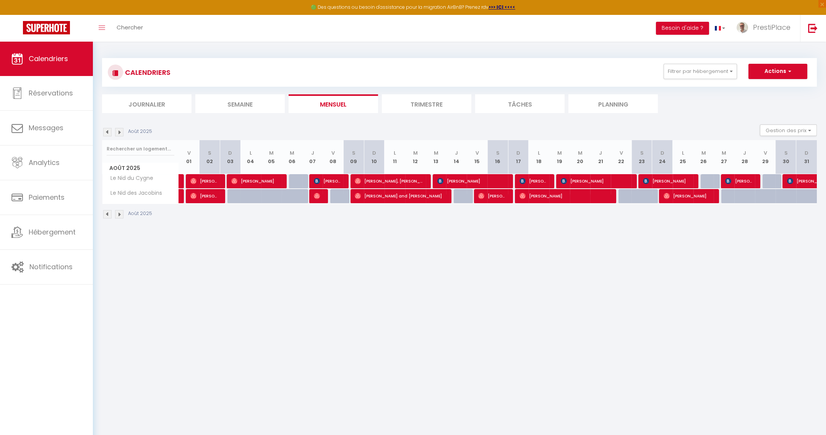
click at [119, 131] on img at bounding box center [119, 132] width 8 height 8
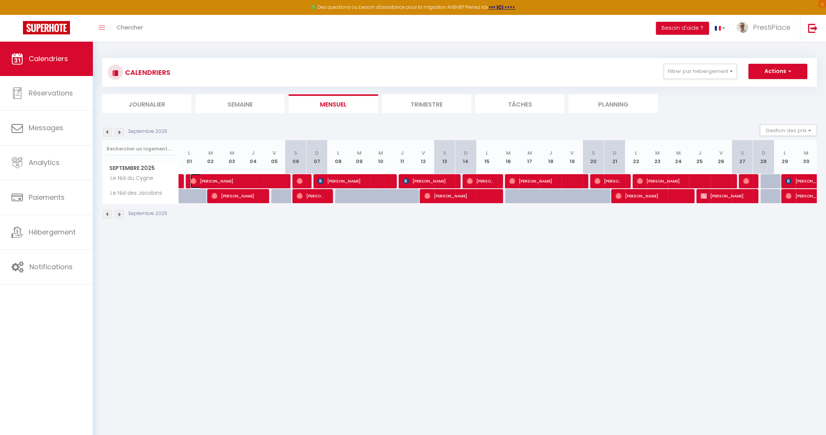
click at [228, 179] on span "[PERSON_NAME]" at bounding box center [236, 181] width 93 height 15
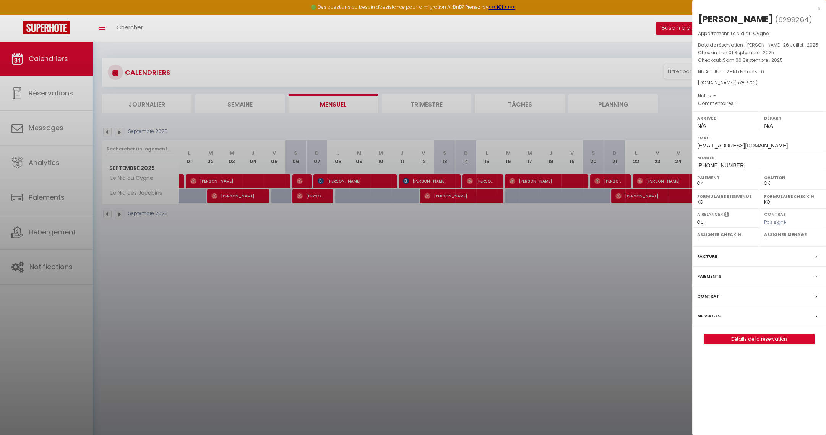
click at [305, 181] on div at bounding box center [413, 217] width 826 height 435
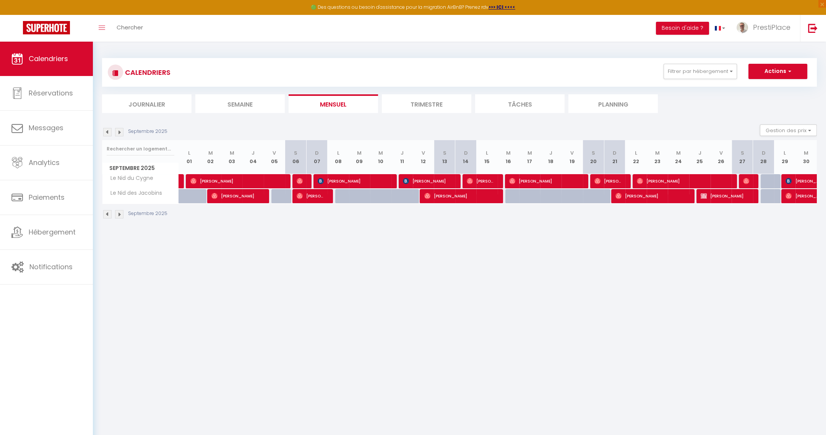
click at [305, 181] on div at bounding box center [302, 181] width 21 height 15
click at [300, 179] on img at bounding box center [300, 181] width 6 height 6
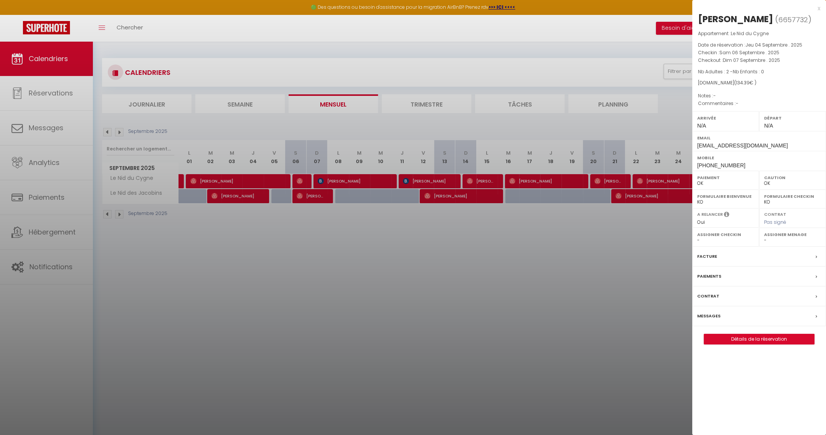
click at [408, 230] on div at bounding box center [413, 217] width 826 height 435
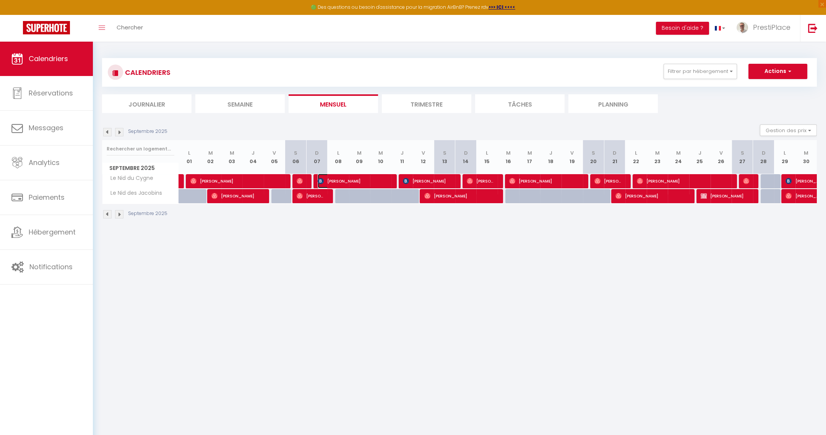
click at [364, 179] on span "[PERSON_NAME]" at bounding box center [353, 181] width 71 height 15
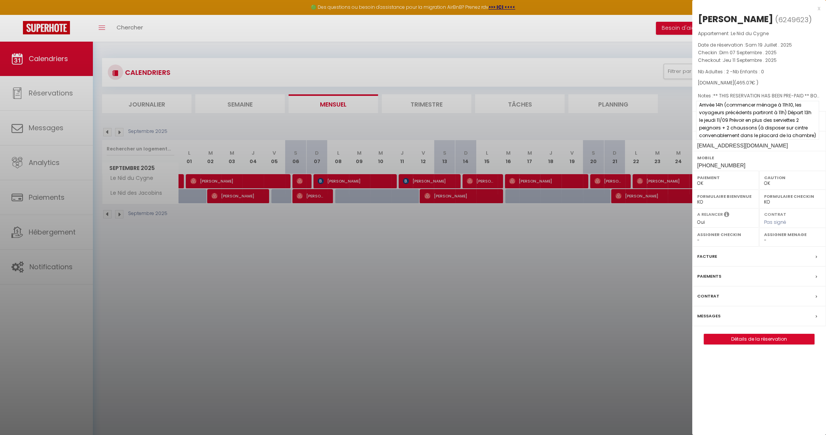
click at [747, 137] on span "Arrivée 14h (commencer ménage à 11h10, les voyageurs précédents partiront à 11h…" at bounding box center [757, 120] width 123 height 39
click at [705, 321] on div "Messages" at bounding box center [759, 317] width 134 height 20
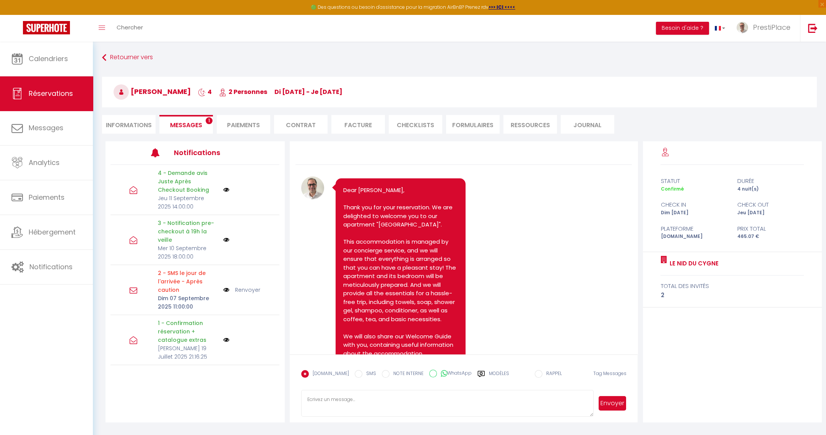
click at [181, 118] on li "Messages 1" at bounding box center [186, 124] width 54 height 19
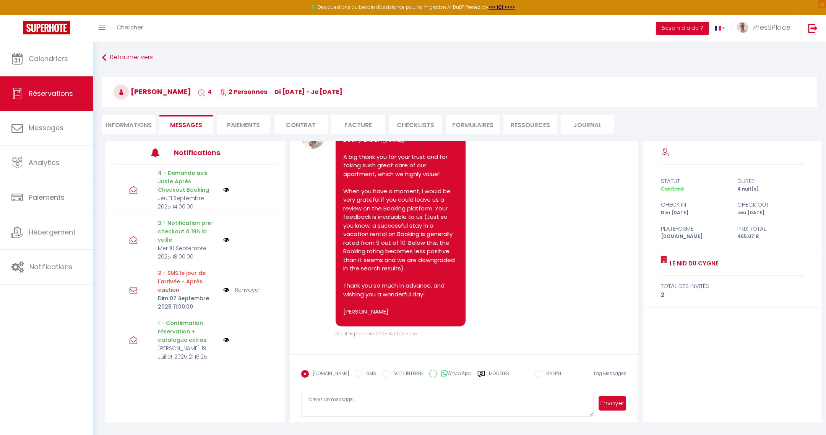
scroll to position [2744, 0]
click at [62, 64] on link "Calendriers" at bounding box center [46, 59] width 93 height 34
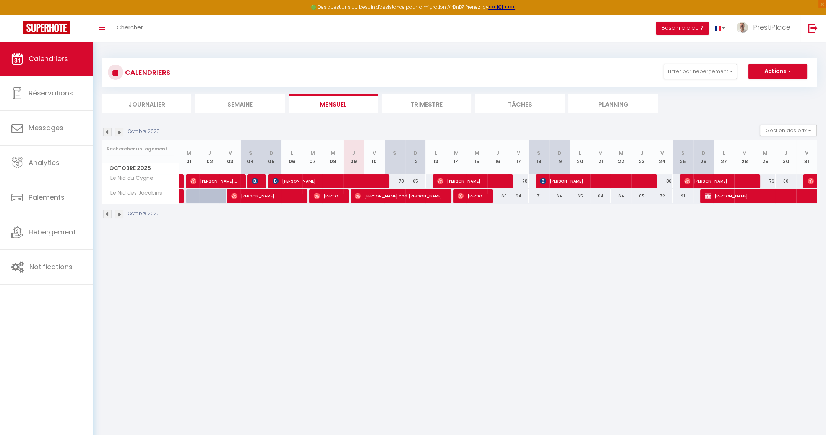
click at [107, 130] on img at bounding box center [107, 132] width 8 height 8
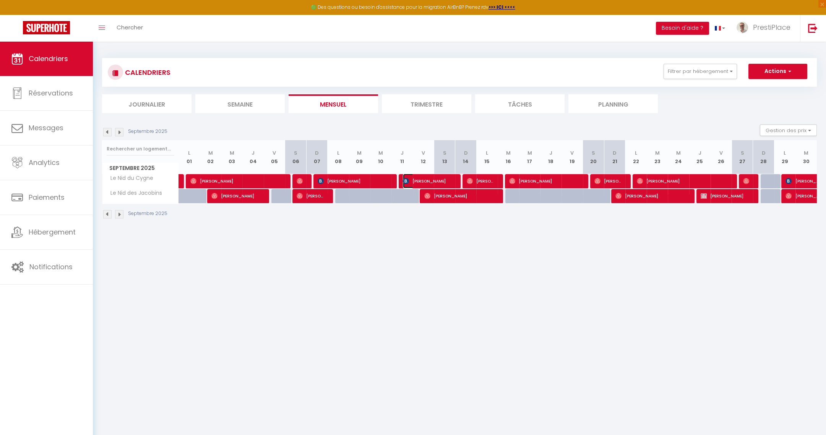
click at [440, 183] on span "[PERSON_NAME]" at bounding box center [428, 181] width 50 height 15
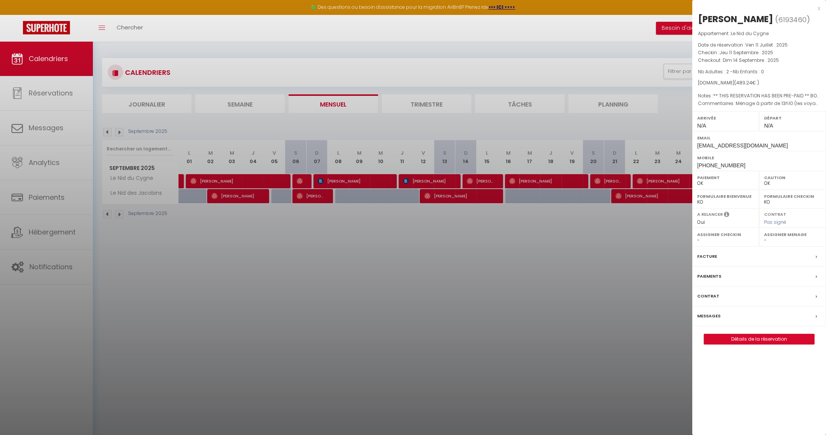
click at [445, 272] on div at bounding box center [413, 217] width 826 height 435
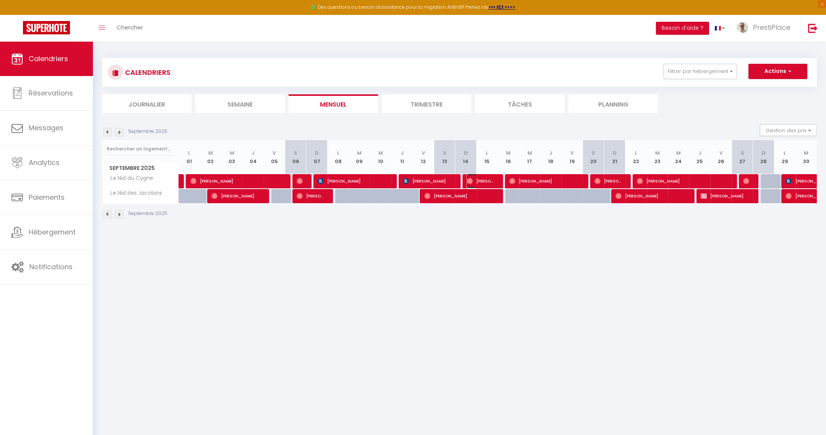
click at [480, 182] on span "[PERSON_NAME]" at bounding box center [481, 181] width 29 height 15
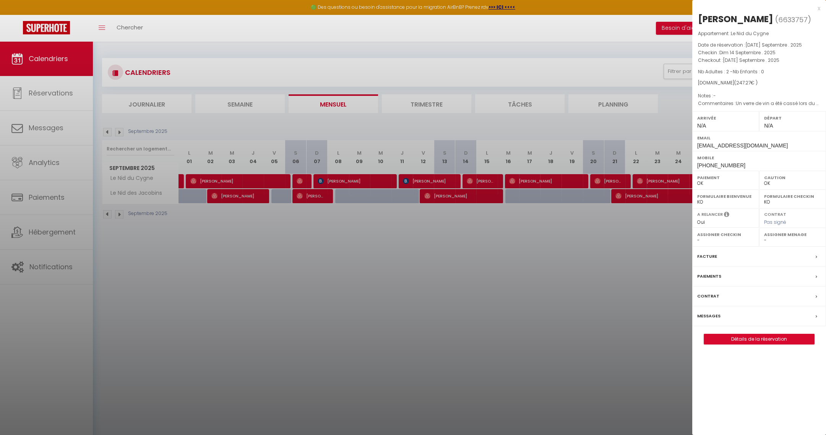
click at [556, 286] on div at bounding box center [413, 217] width 826 height 435
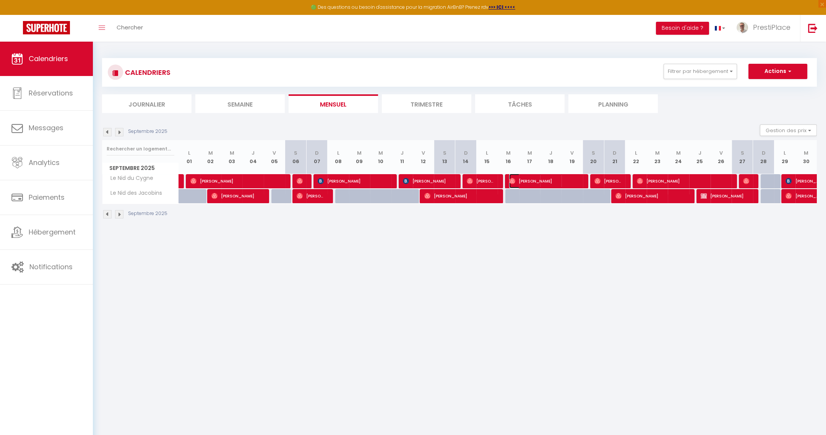
click at [545, 182] on span "[PERSON_NAME]" at bounding box center [544, 181] width 71 height 15
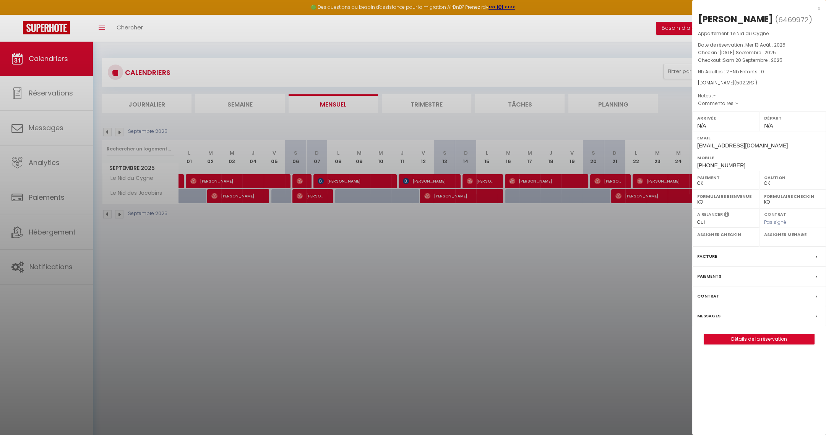
click at [618, 180] on div at bounding box center [413, 217] width 826 height 435
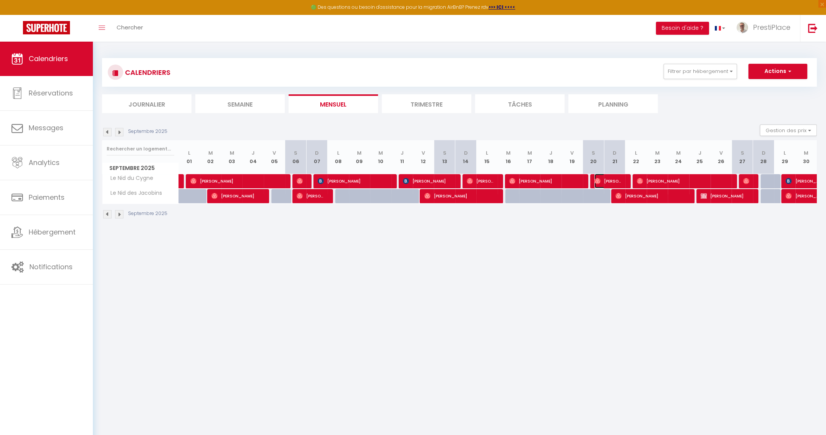
click at [599, 179] on img at bounding box center [597, 181] width 6 height 6
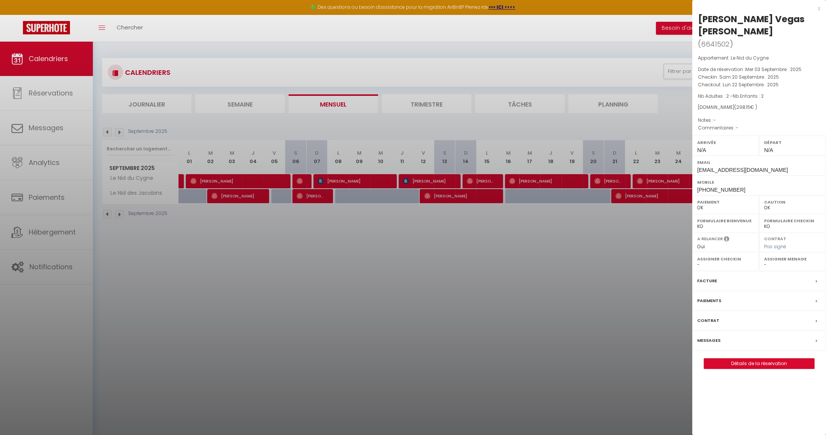
click at [609, 243] on div at bounding box center [413, 217] width 826 height 435
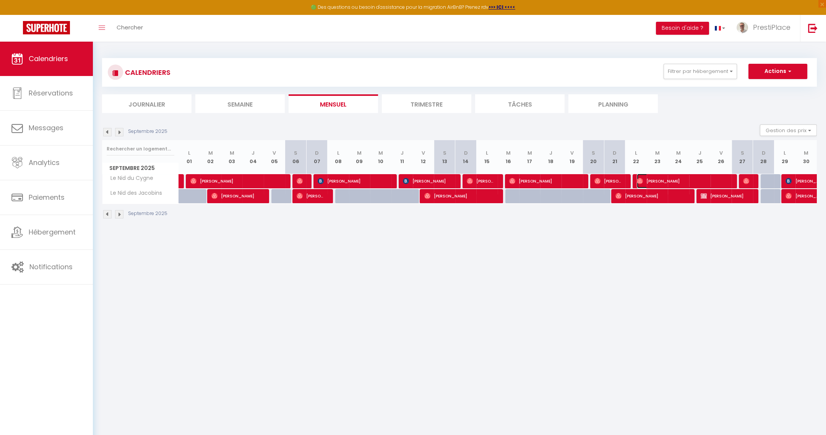
click at [670, 177] on span "[PERSON_NAME]" at bounding box center [683, 181] width 93 height 15
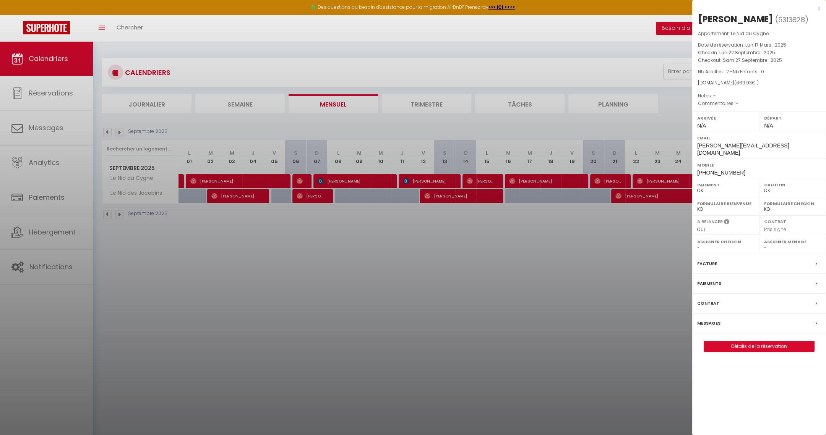
click at [628, 265] on div at bounding box center [413, 217] width 826 height 435
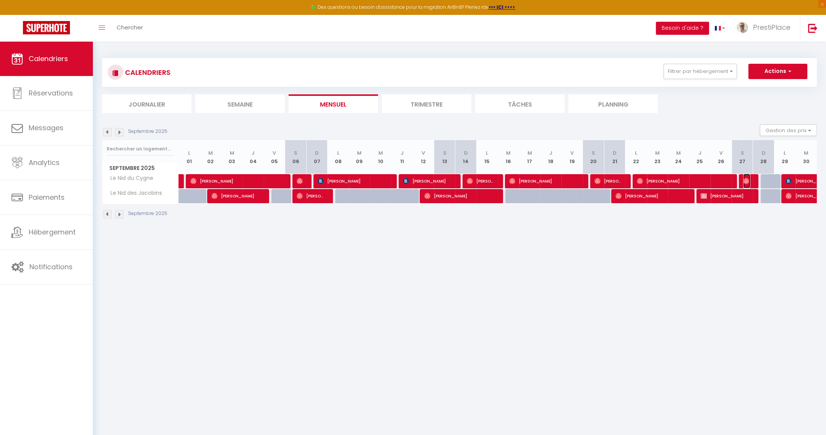
click at [747, 179] on img at bounding box center [746, 181] width 6 height 6
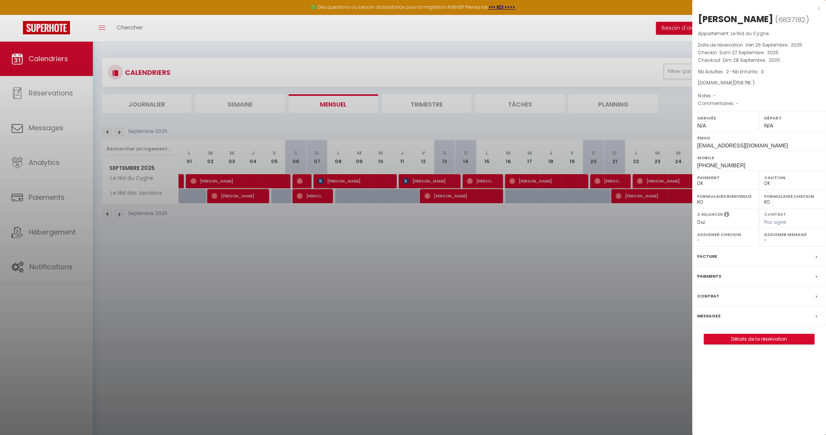
click at [546, 313] on div at bounding box center [413, 217] width 826 height 435
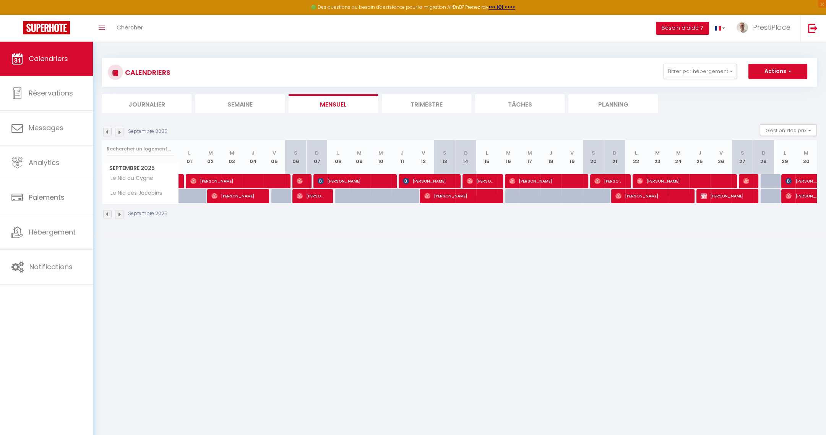
click at [733, 62] on div "CALENDRIERS Filtrer par hébergement Tous Le Balcon de la Joconde La Cour de l'O…" at bounding box center [459, 72] width 715 height 29
click at [708, 71] on button "Filtrer par hébergement" at bounding box center [700, 71] width 73 height 15
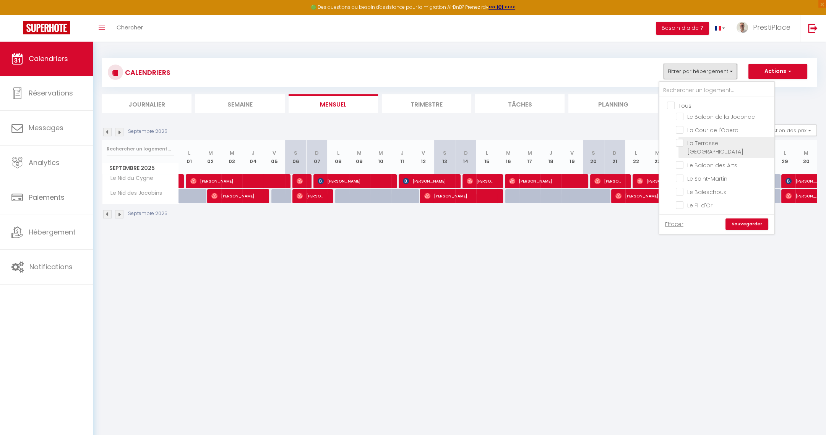
scroll to position [114, 0]
click at [681, 154] on input "Le Nid du Cygne" at bounding box center [724, 158] width 96 height 8
click at [750, 226] on link "Sauvegarder" at bounding box center [747, 224] width 43 height 11
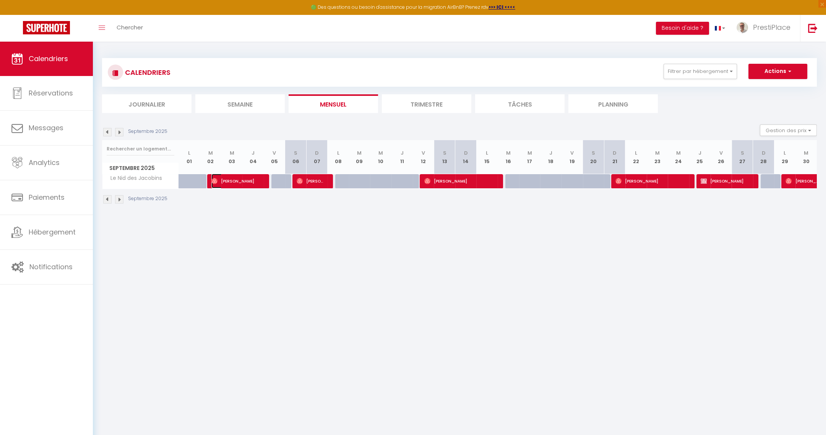
click at [250, 179] on span "[PERSON_NAME]" at bounding box center [236, 181] width 50 height 15
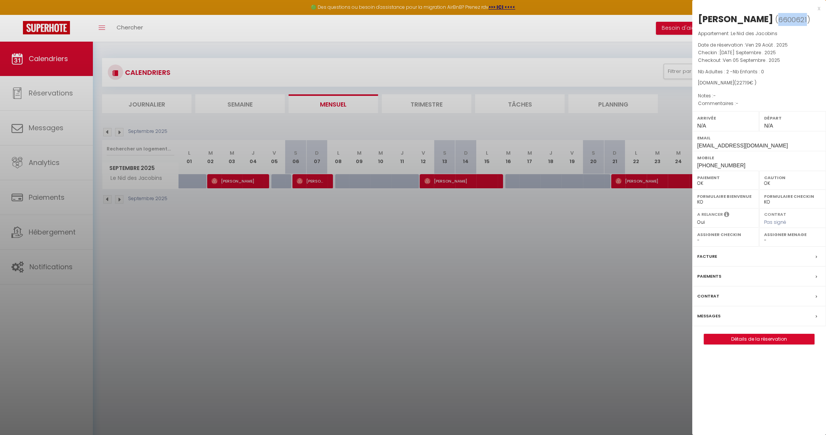
drag, startPoint x: 752, startPoint y: 19, endPoint x: 781, endPoint y: 19, distance: 29.1
click at [781, 19] on span "( 6600621 )" at bounding box center [792, 19] width 35 height 11
drag, startPoint x: 719, startPoint y: 19, endPoint x: 747, endPoint y: 19, distance: 27.9
click at [747, 19] on div "[PERSON_NAME]" at bounding box center [735, 19] width 75 height 12
click at [609, 239] on div at bounding box center [413, 217] width 826 height 435
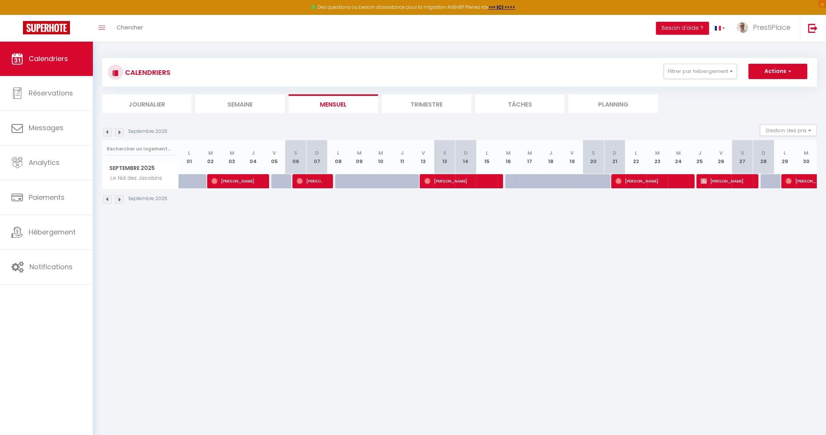
click at [107, 131] on img at bounding box center [107, 132] width 8 height 8
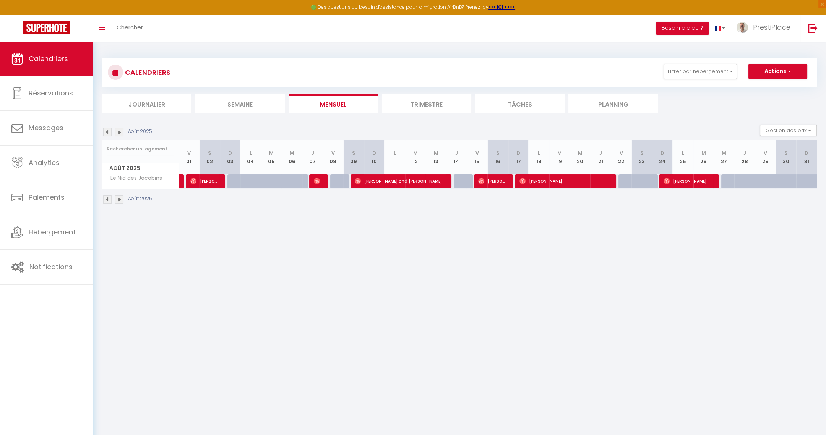
click at [120, 130] on img at bounding box center [119, 132] width 8 height 8
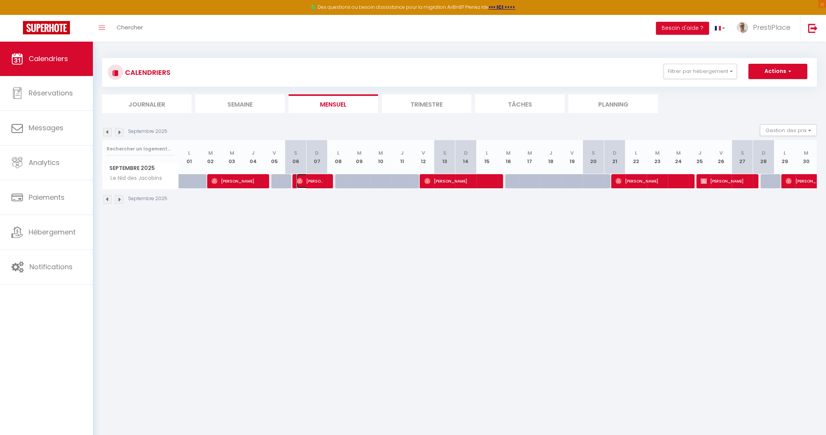
click at [315, 178] on span "[PERSON_NAME]" at bounding box center [311, 181] width 29 height 15
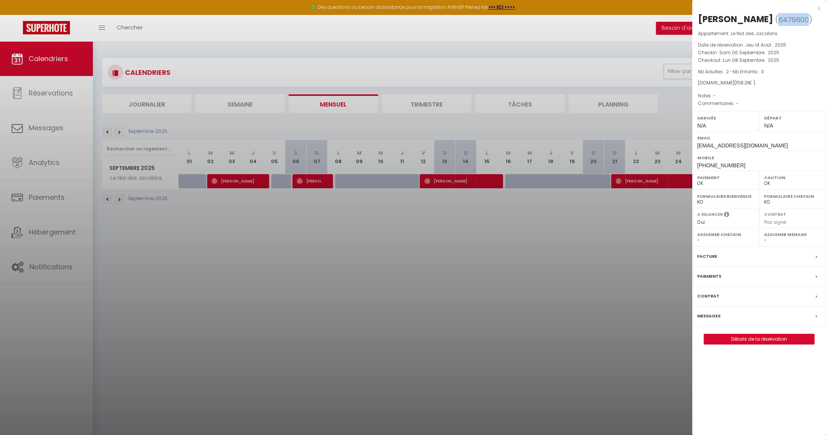
drag, startPoint x: 769, startPoint y: 19, endPoint x: 798, endPoint y: 20, distance: 29.1
click at [798, 20] on span "6479600" at bounding box center [793, 20] width 31 height 10
click at [538, 198] on div at bounding box center [413, 217] width 826 height 435
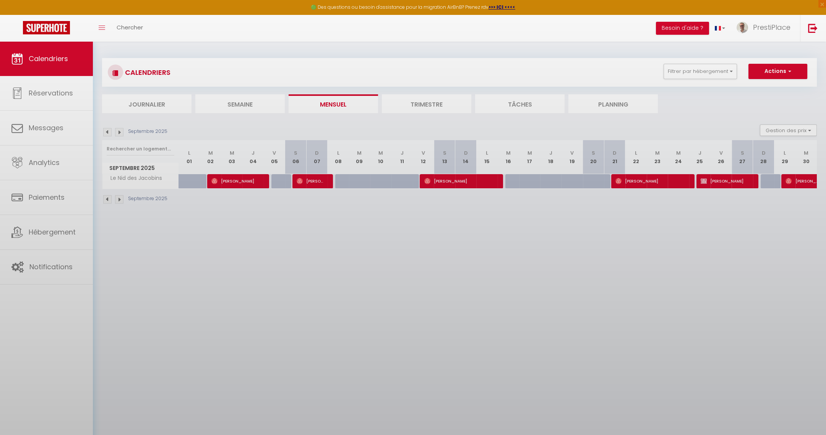
click at [455, 172] on div at bounding box center [413, 217] width 826 height 435
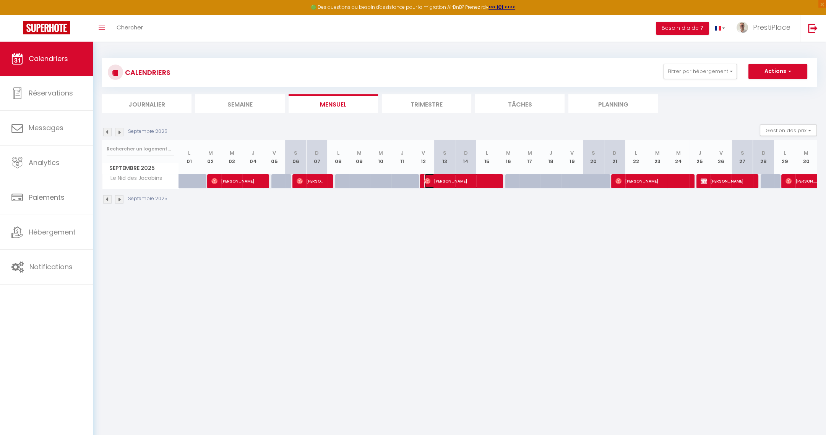
click at [452, 181] on span "[PERSON_NAME]" at bounding box center [459, 181] width 71 height 15
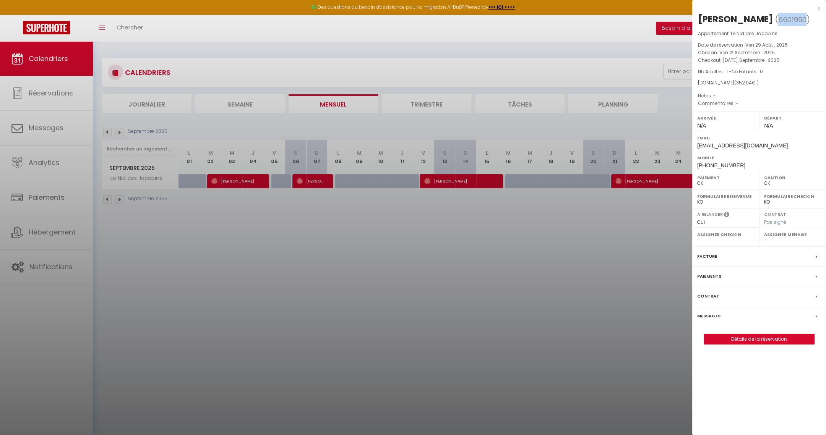
drag, startPoint x: 755, startPoint y: 19, endPoint x: 781, endPoint y: 20, distance: 26.8
click at [781, 20] on span "( 6601950 )" at bounding box center [792, 19] width 35 height 11
drag, startPoint x: 719, startPoint y: 19, endPoint x: 748, endPoint y: 21, distance: 28.3
click at [748, 21] on div "[PERSON_NAME]" at bounding box center [735, 19] width 75 height 12
click at [407, 255] on div at bounding box center [413, 217] width 826 height 435
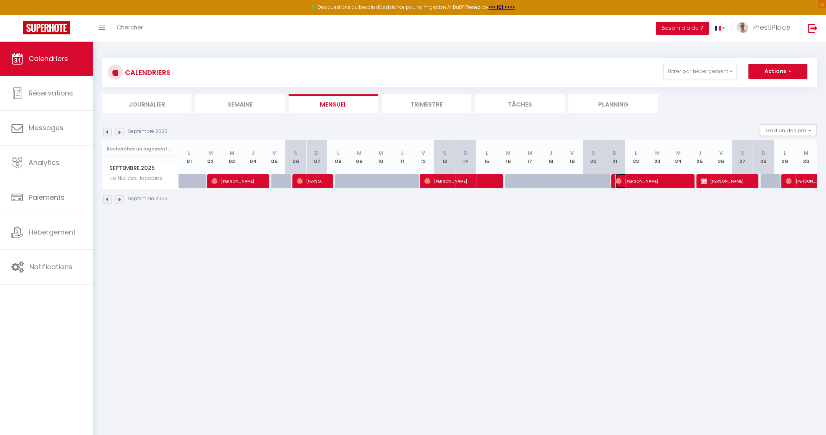
click at [618, 178] on img at bounding box center [618, 181] width 6 height 6
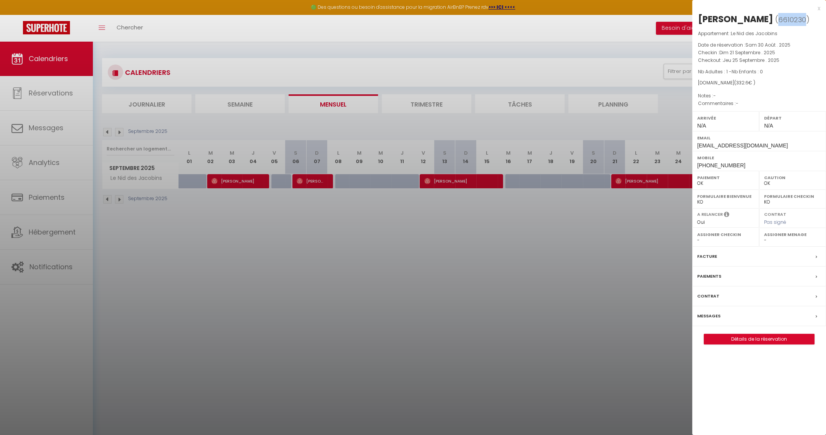
drag, startPoint x: 701, startPoint y: 30, endPoint x: 728, endPoint y: 31, distance: 27.2
click at [775, 25] on span "( 6610230 )" at bounding box center [792, 19] width 34 height 11
drag, startPoint x: 700, startPoint y: 18, endPoint x: 738, endPoint y: 16, distance: 37.9
click at [738, 16] on div "[PERSON_NAME]" at bounding box center [735, 19] width 75 height 12
drag, startPoint x: 743, startPoint y: 19, endPoint x: 792, endPoint y: 18, distance: 49.7
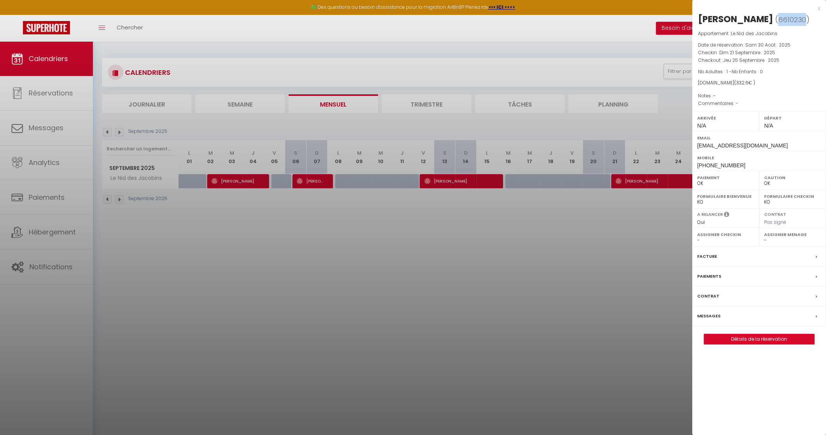
click at [792, 18] on h2 "[PERSON_NAME] ( 6610230 )" at bounding box center [759, 19] width 122 height 13
click at [617, 211] on div at bounding box center [413, 217] width 826 height 435
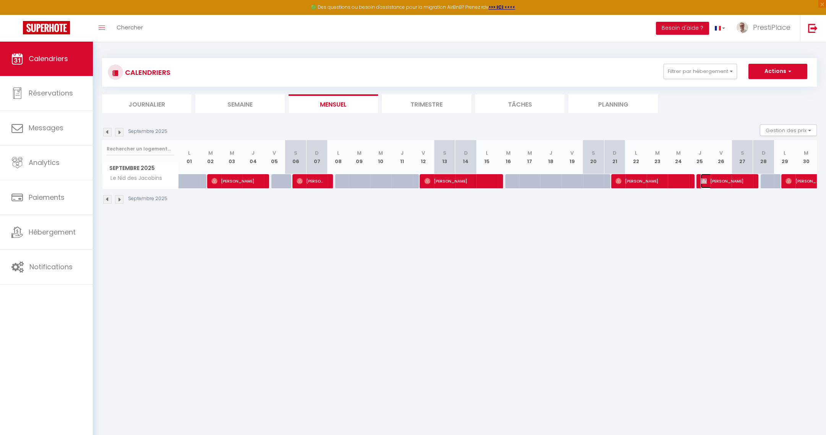
click at [711, 181] on span "[PERSON_NAME]" at bounding box center [726, 181] width 50 height 15
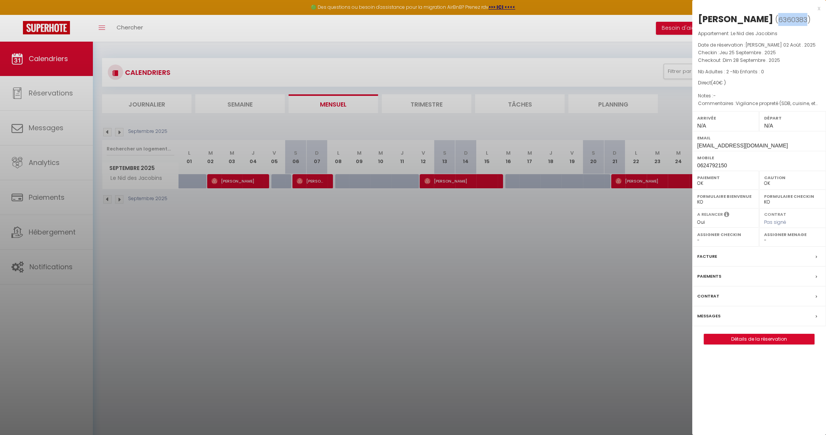
drag, startPoint x: 701, startPoint y: 31, endPoint x: 729, endPoint y: 30, distance: 27.9
click at [778, 24] on span "6360383" at bounding box center [792, 20] width 29 height 10
drag, startPoint x: 736, startPoint y: 18, endPoint x: 809, endPoint y: 19, distance: 73.0
click at [809, 19] on h2 "[PERSON_NAME] ( 6360383 )" at bounding box center [759, 19] width 122 height 13
drag, startPoint x: 700, startPoint y: 18, endPoint x: 735, endPoint y: 18, distance: 35.6
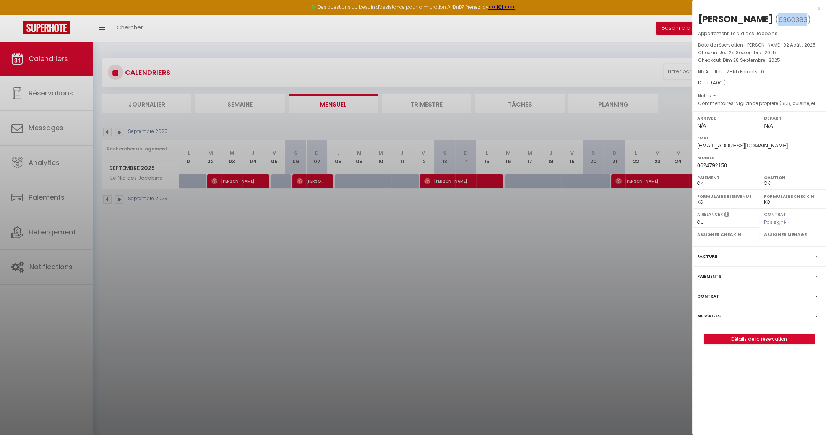
click at [735, 18] on div "[PERSON_NAME]" at bounding box center [735, 19] width 75 height 12
click at [457, 242] on div at bounding box center [413, 217] width 826 height 435
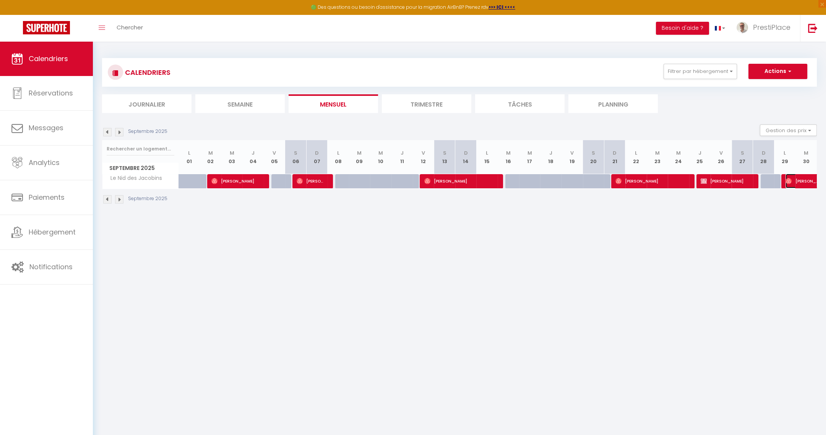
click at [800, 182] on span "[PERSON_NAME]" at bounding box center [803, 181] width 35 height 15
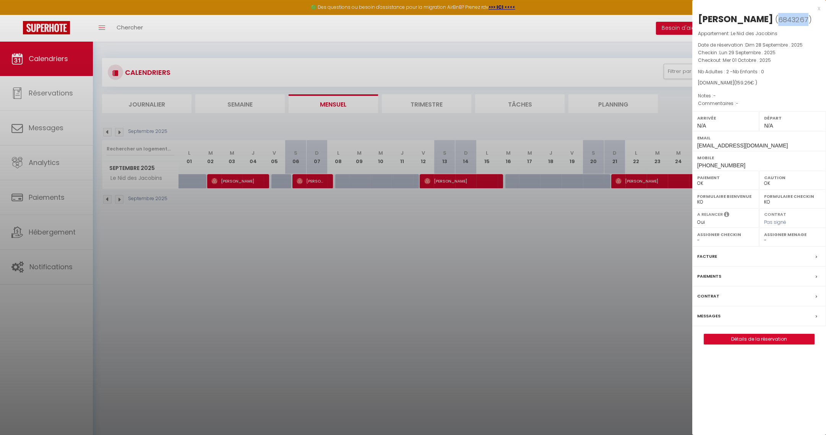
drag, startPoint x: 773, startPoint y: 22, endPoint x: 800, endPoint y: 20, distance: 26.4
click at [800, 20] on span "6843267" at bounding box center [793, 20] width 30 height 10
drag, startPoint x: 721, startPoint y: 18, endPoint x: 766, endPoint y: 18, distance: 45.1
click at [766, 18] on div "[PERSON_NAME]" at bounding box center [735, 19] width 75 height 12
click at [551, 306] on div at bounding box center [413, 217] width 826 height 435
